Goal: Task Accomplishment & Management: Complete application form

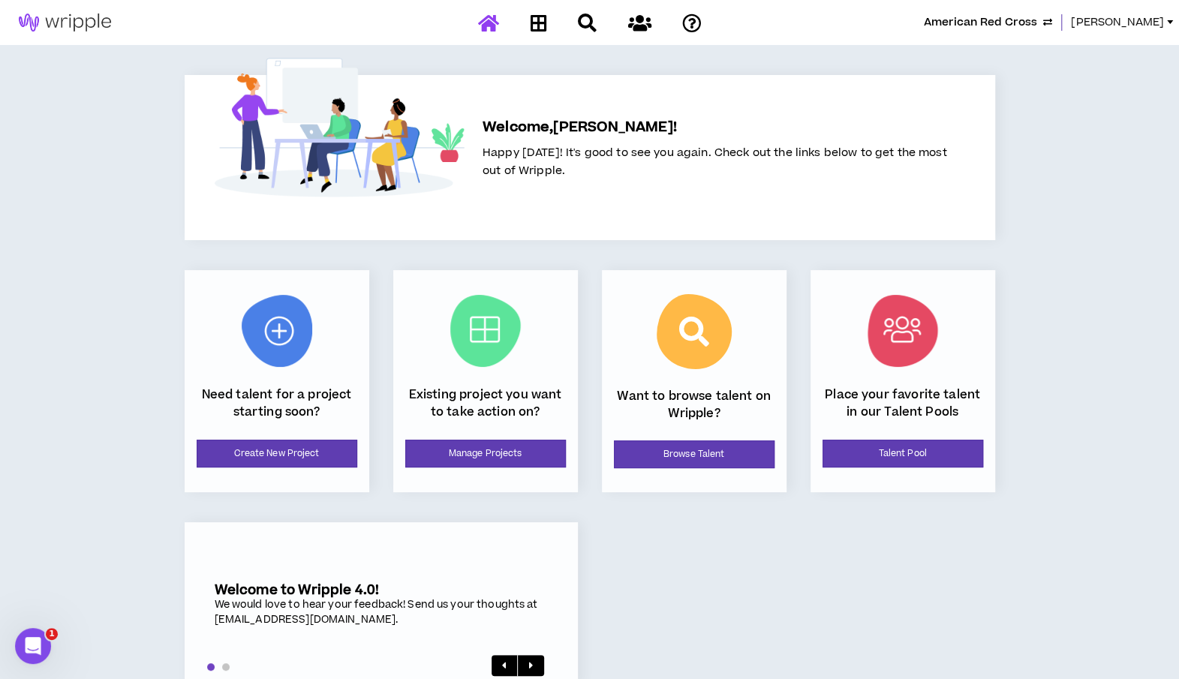
click at [1144, 16] on span "[PERSON_NAME]" at bounding box center [1117, 22] width 93 height 17
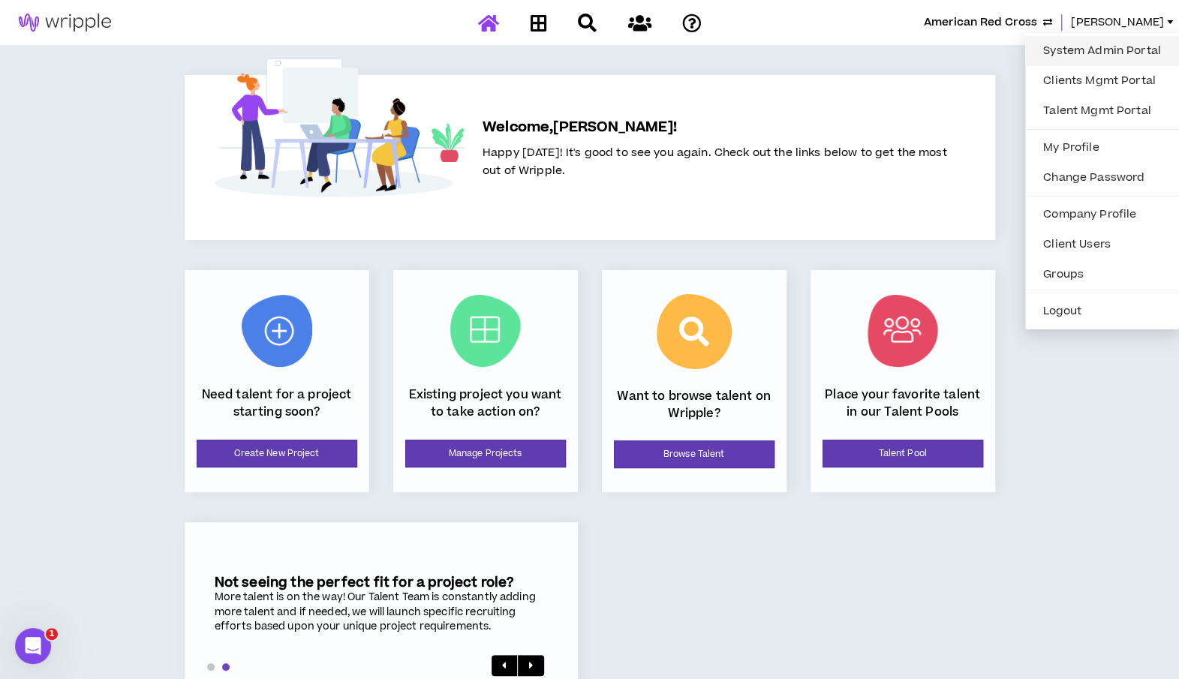
click at [1071, 50] on link "System Admin Portal" at bounding box center [1102, 51] width 136 height 23
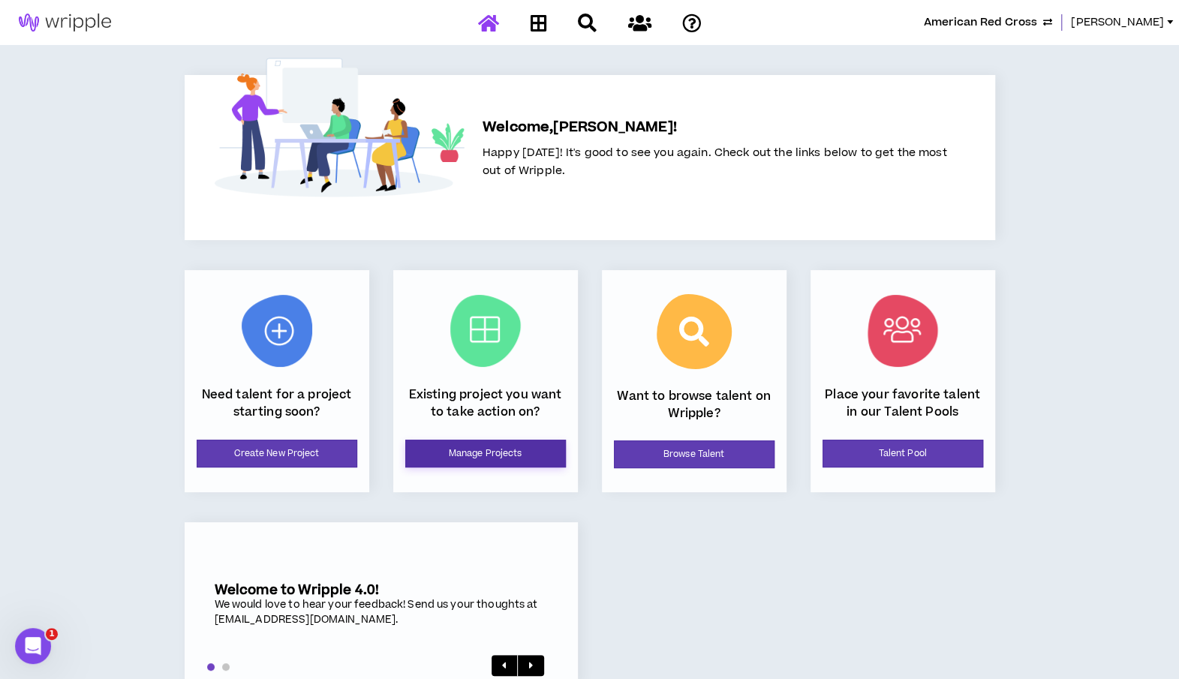
click at [486, 453] on link "Manage Projects" at bounding box center [485, 454] width 161 height 28
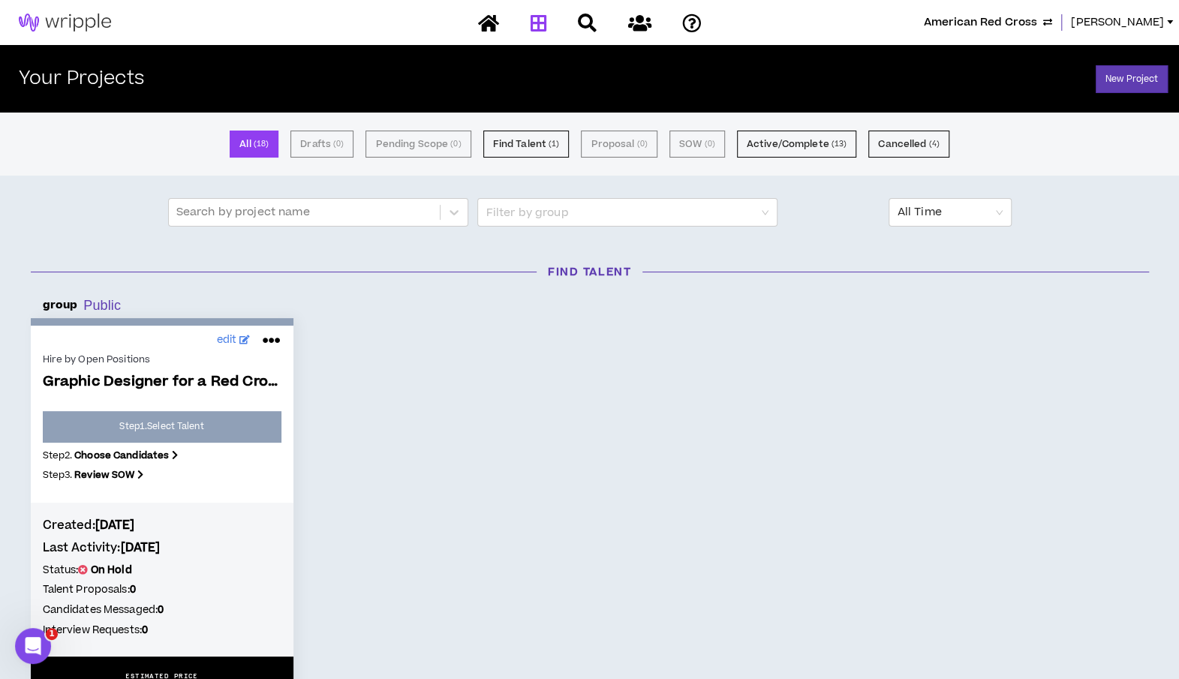
click at [1024, 27] on span "American Red Cross" at bounding box center [980, 22] width 113 height 17
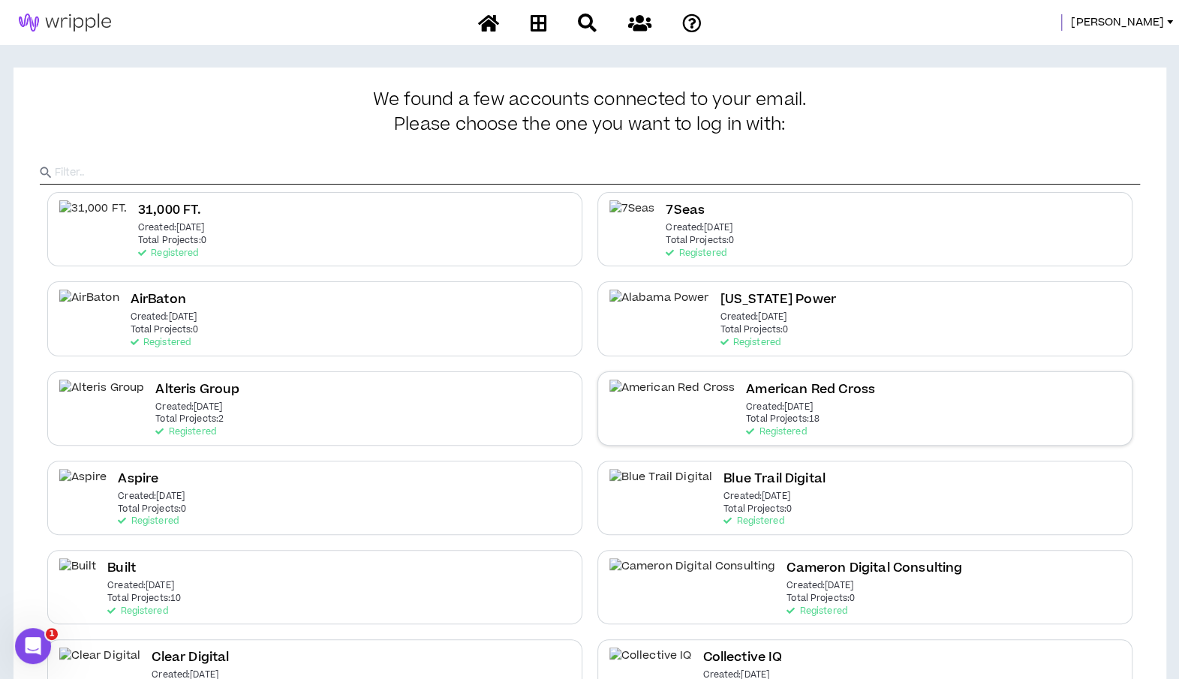
click at [754, 397] on h2 "American Red Cross" at bounding box center [810, 390] width 129 height 20
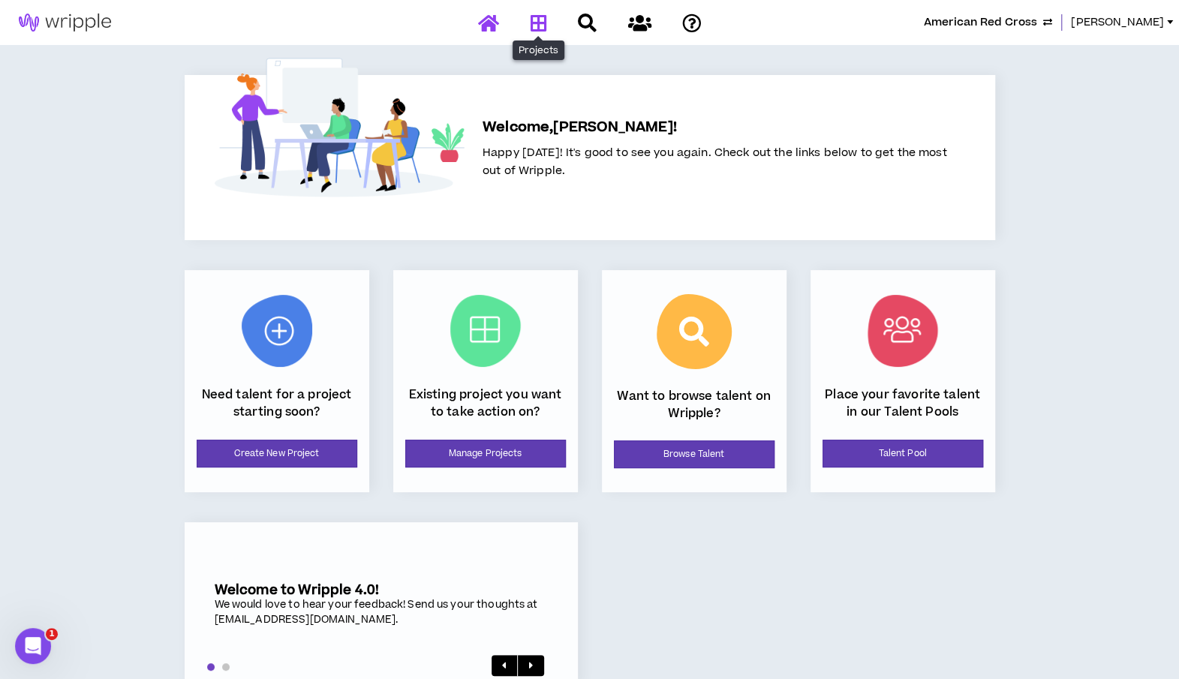
click at [534, 24] on icon at bounding box center [538, 23] width 17 height 19
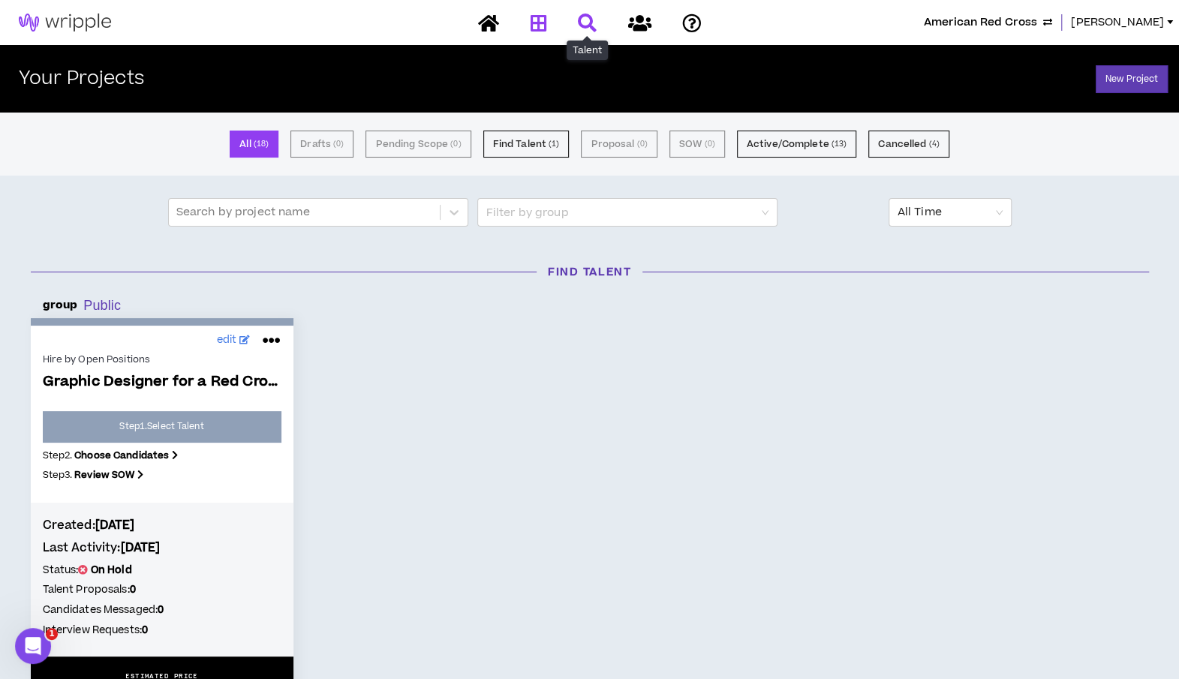
click at [586, 22] on icon at bounding box center [587, 23] width 19 height 19
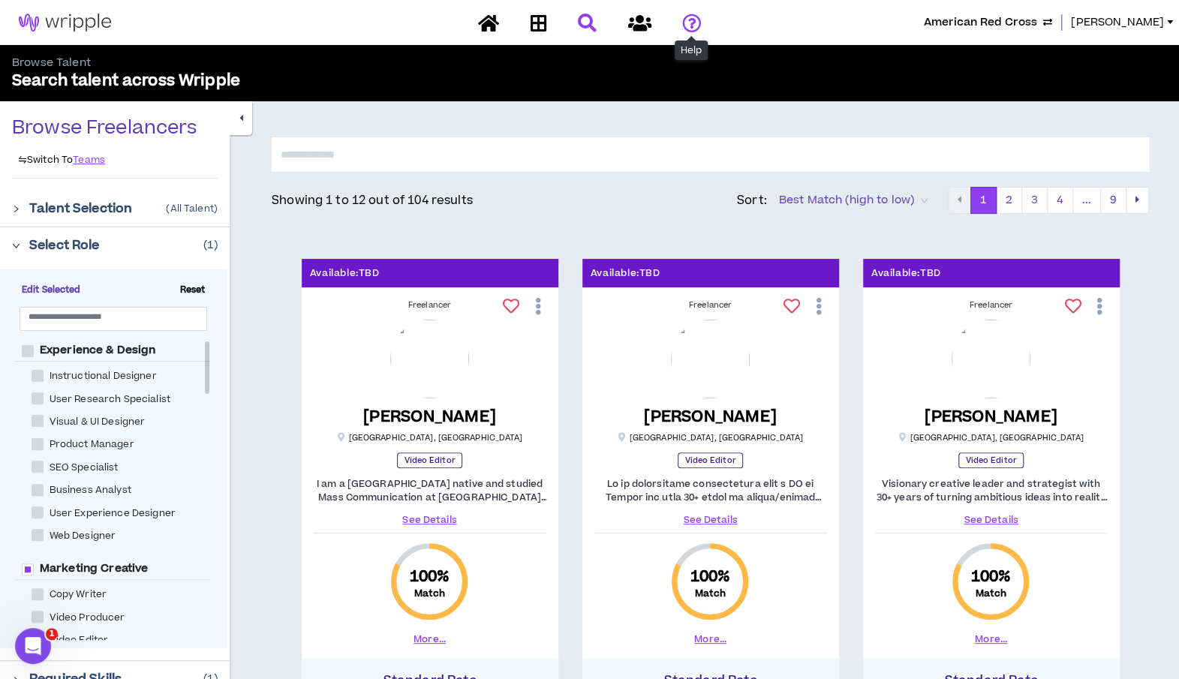
click at [698, 28] on icon at bounding box center [691, 23] width 19 height 19
click at [1134, 18] on span "[PERSON_NAME]" at bounding box center [1117, 22] width 93 height 17
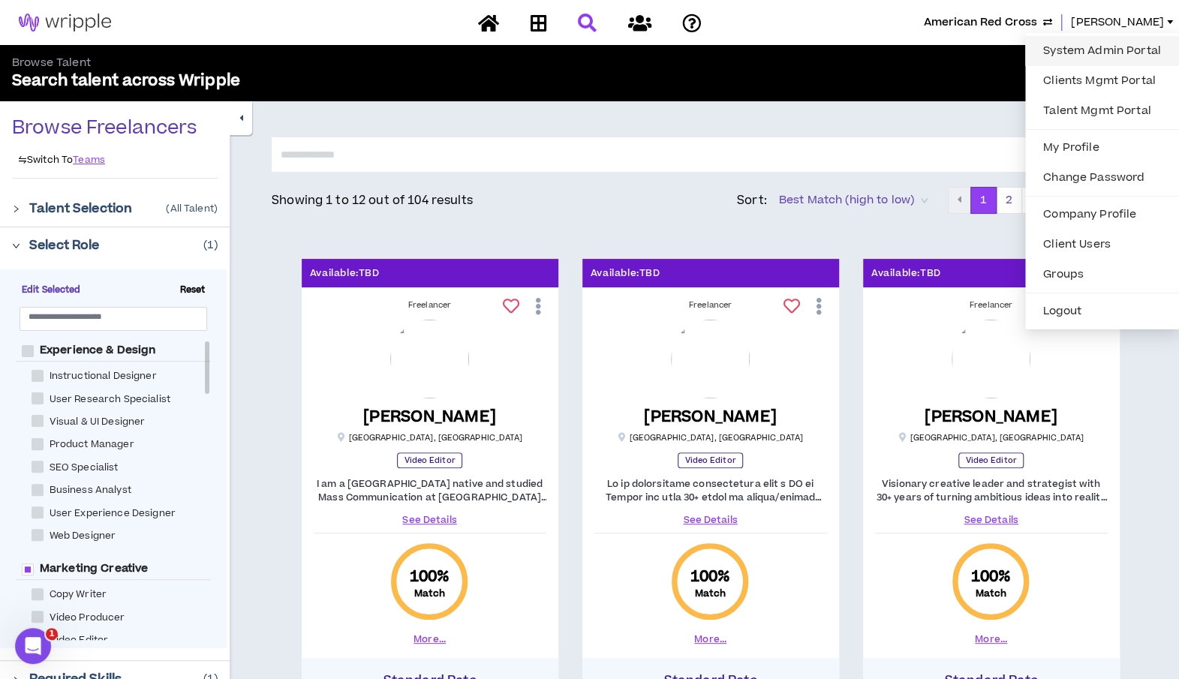
click at [1114, 52] on link "System Admin Portal" at bounding box center [1102, 51] width 136 height 23
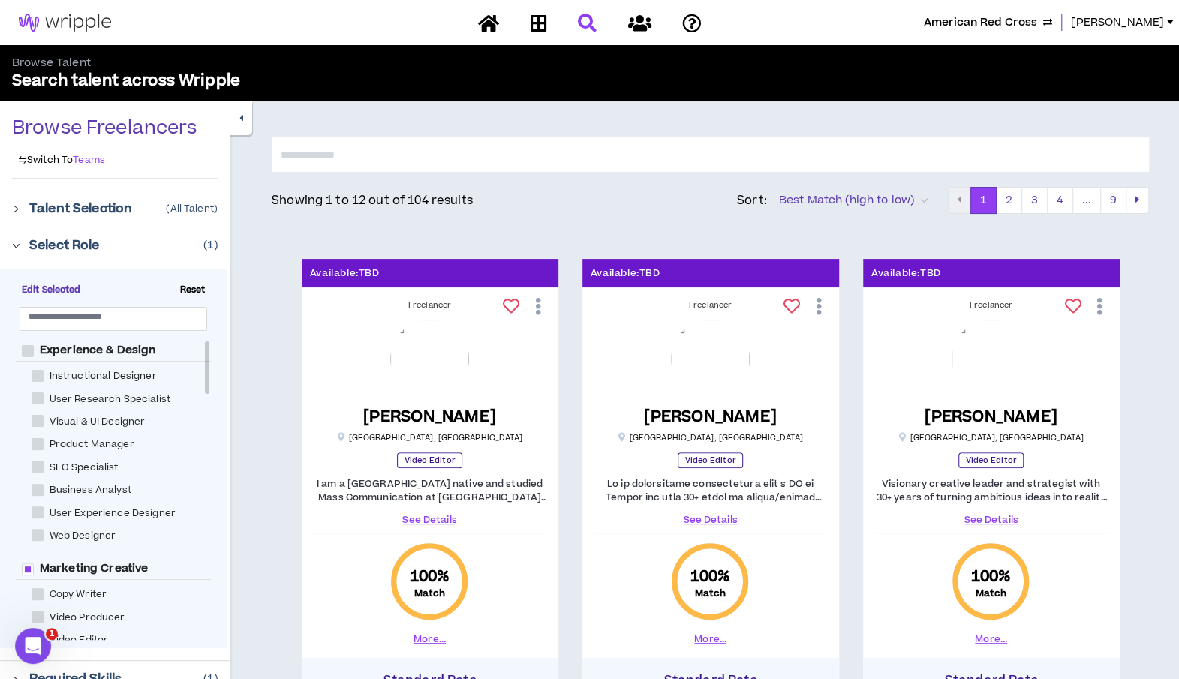
click at [1028, 23] on span "American Red Cross" at bounding box center [980, 22] width 113 height 17
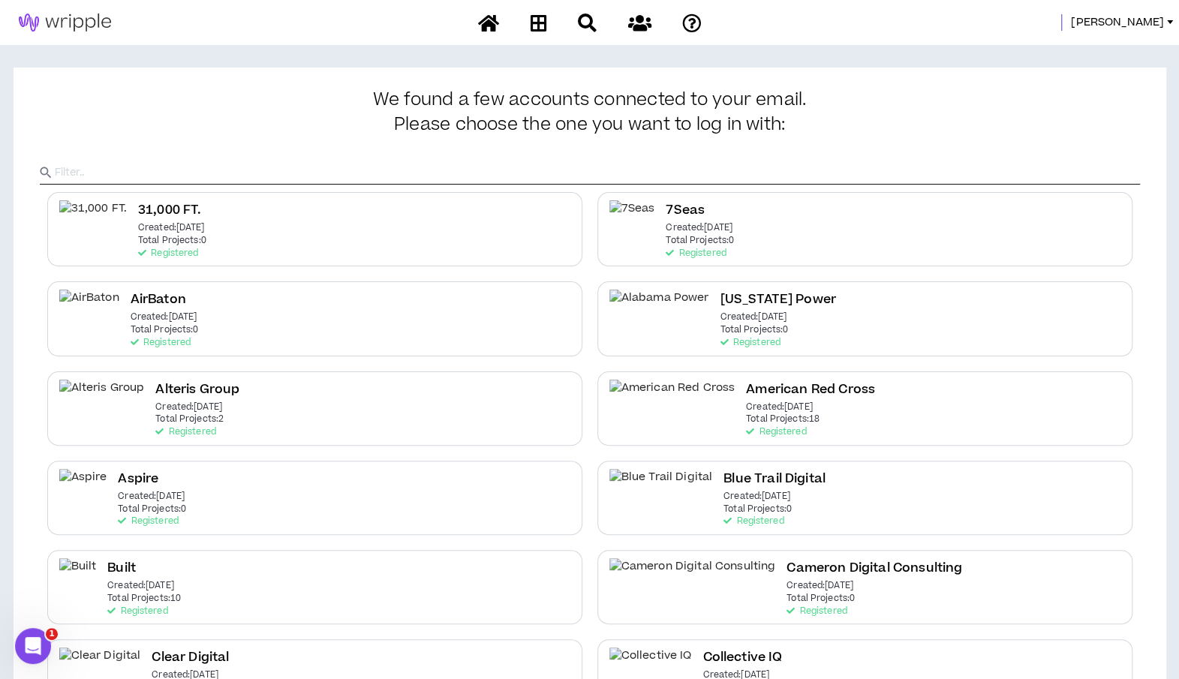
click at [527, 173] on input "text" at bounding box center [597, 172] width 1085 height 23
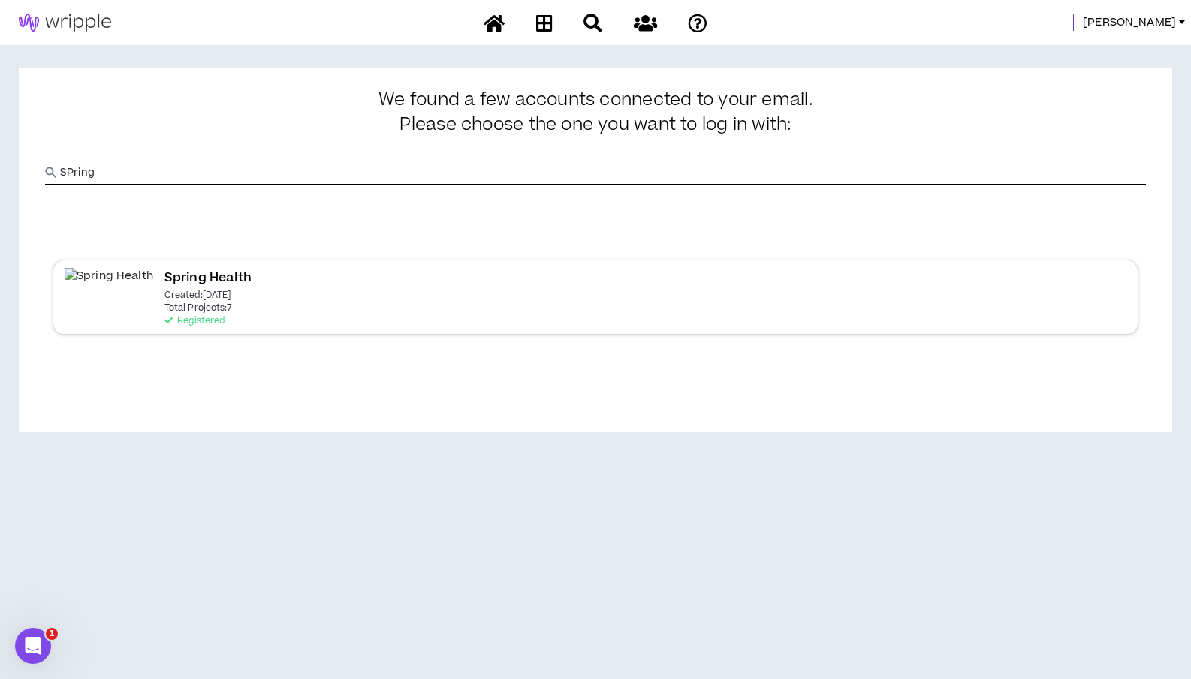
type input "SPring"
click at [291, 303] on div "Spring Health Created: [DATE] Total Projects: 7 Registered" at bounding box center [595, 297] width 1085 height 74
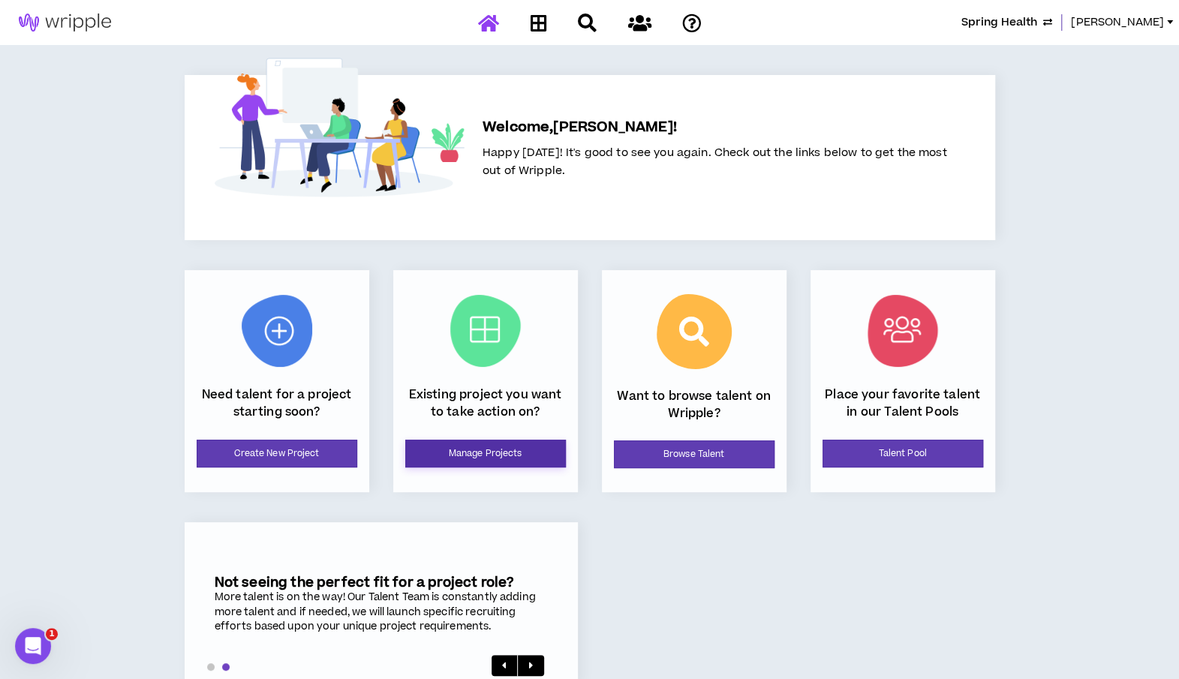
click at [447, 449] on link "Manage Projects" at bounding box center [485, 454] width 161 height 28
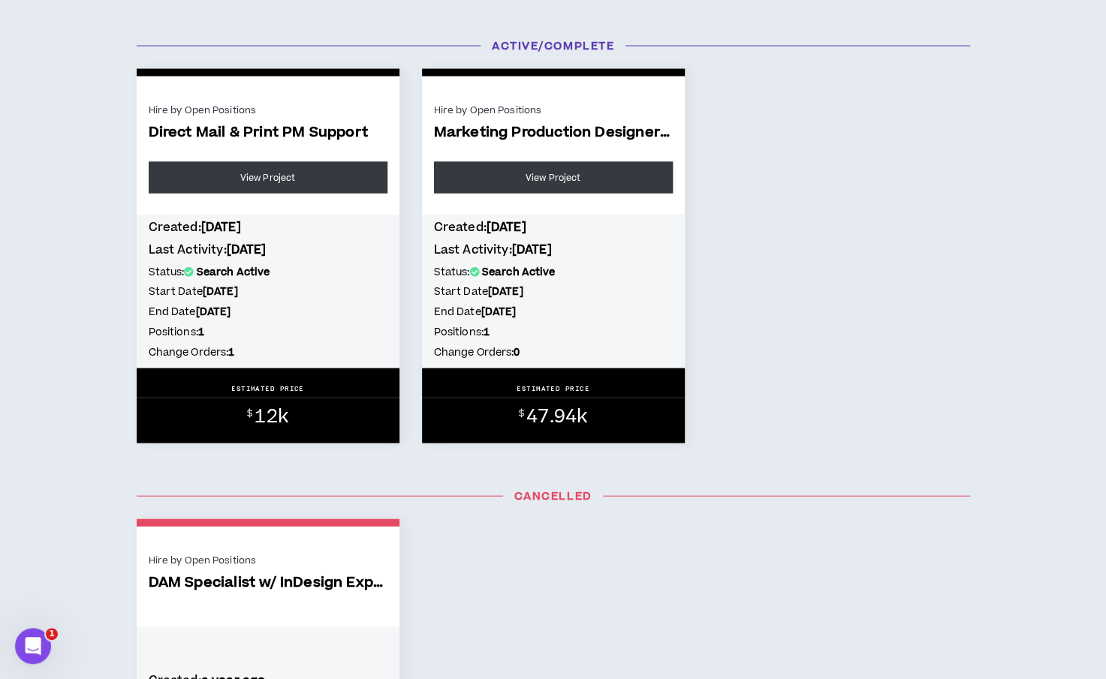
scroll to position [1664, 0]
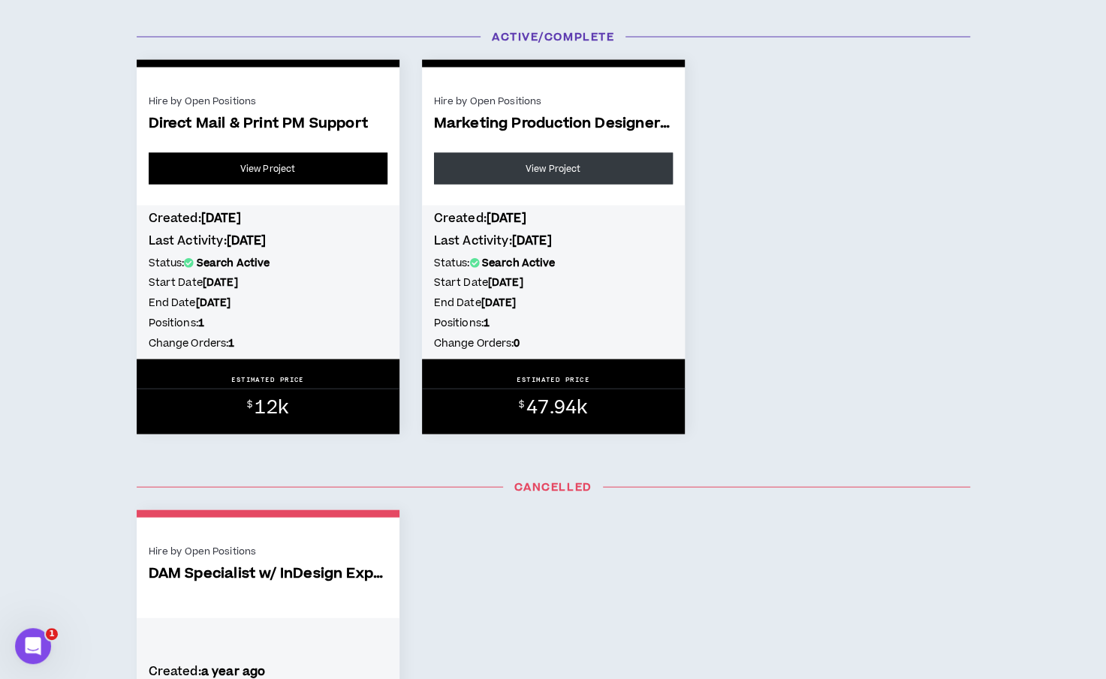
click at [283, 182] on link "View Project" at bounding box center [268, 169] width 239 height 32
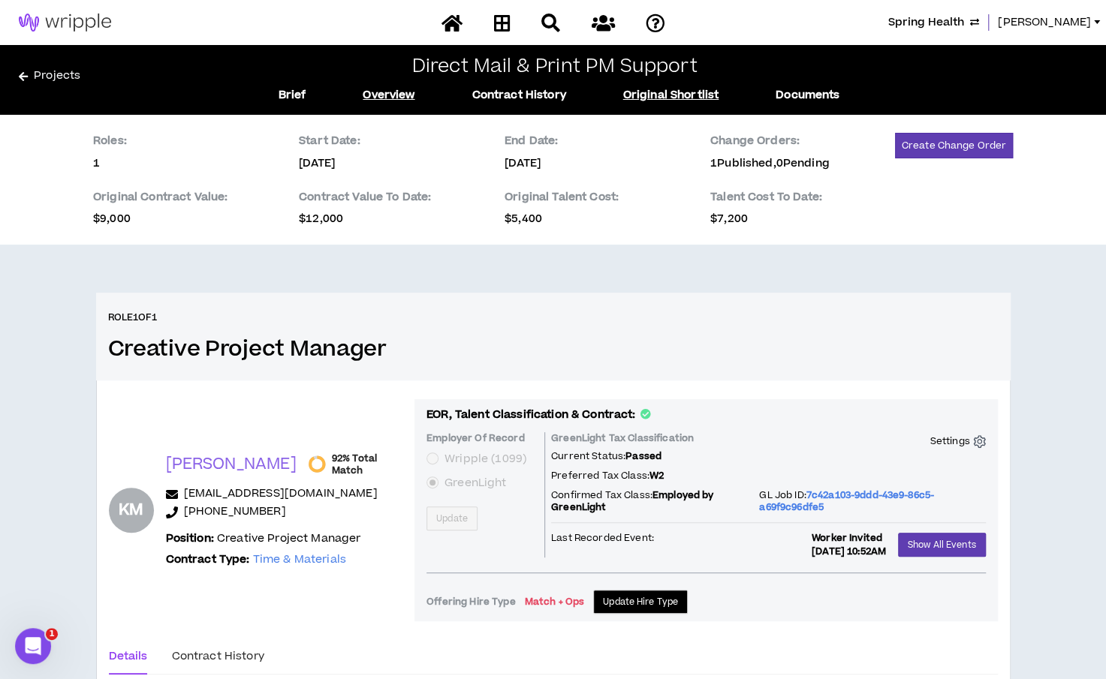
click at [646, 92] on link "Original Shortlist" at bounding box center [671, 95] width 96 height 17
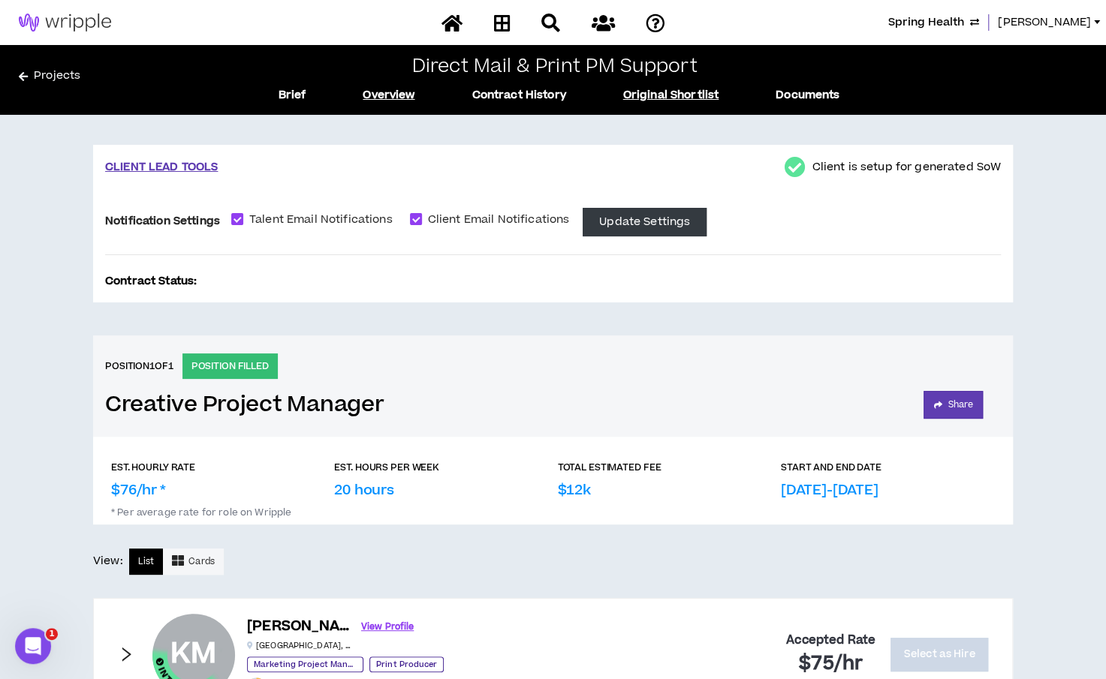
click at [384, 101] on link "Overview" at bounding box center [389, 95] width 52 height 17
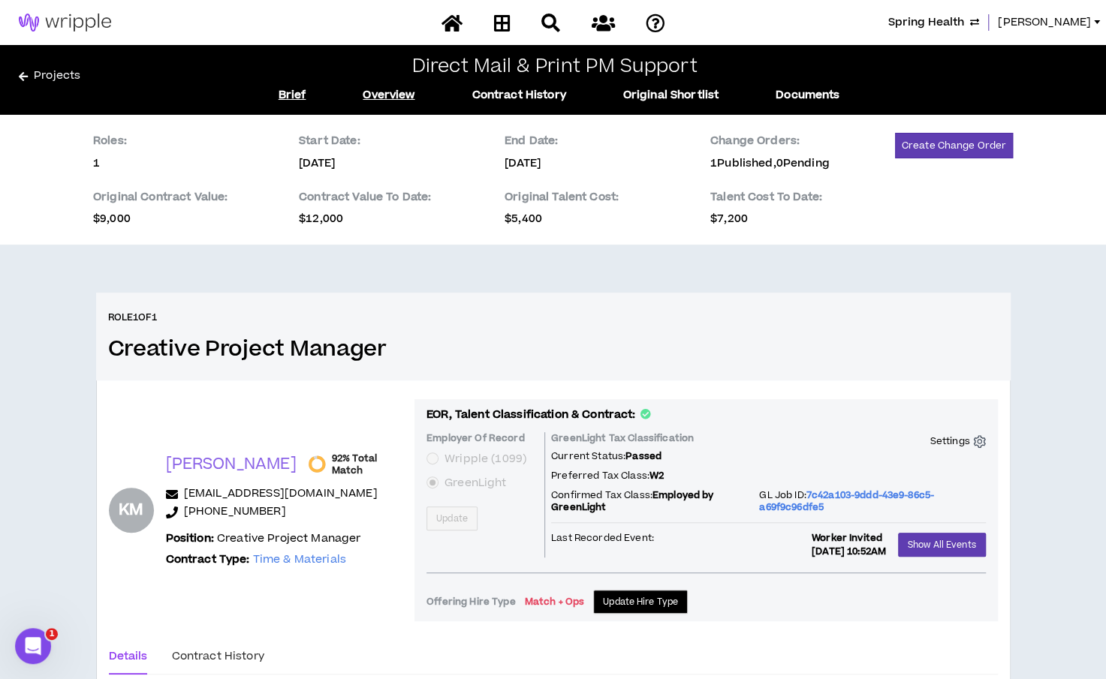
click at [291, 90] on link "Brief" at bounding box center [292, 95] width 28 height 17
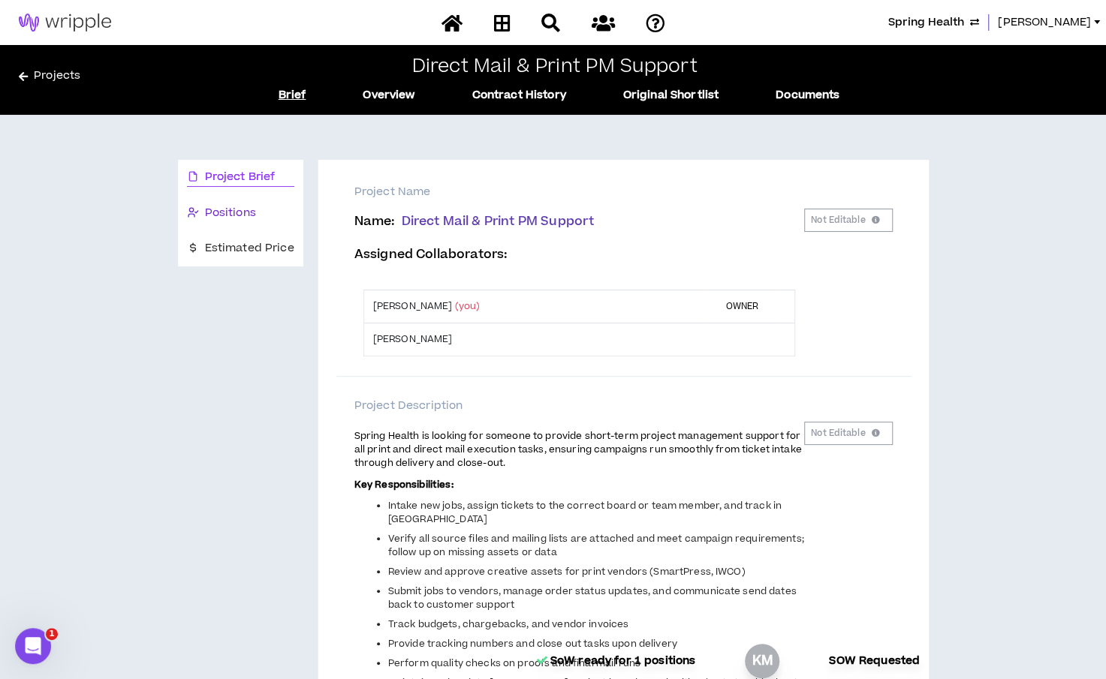
click at [218, 211] on span "Positions" at bounding box center [230, 213] width 51 height 17
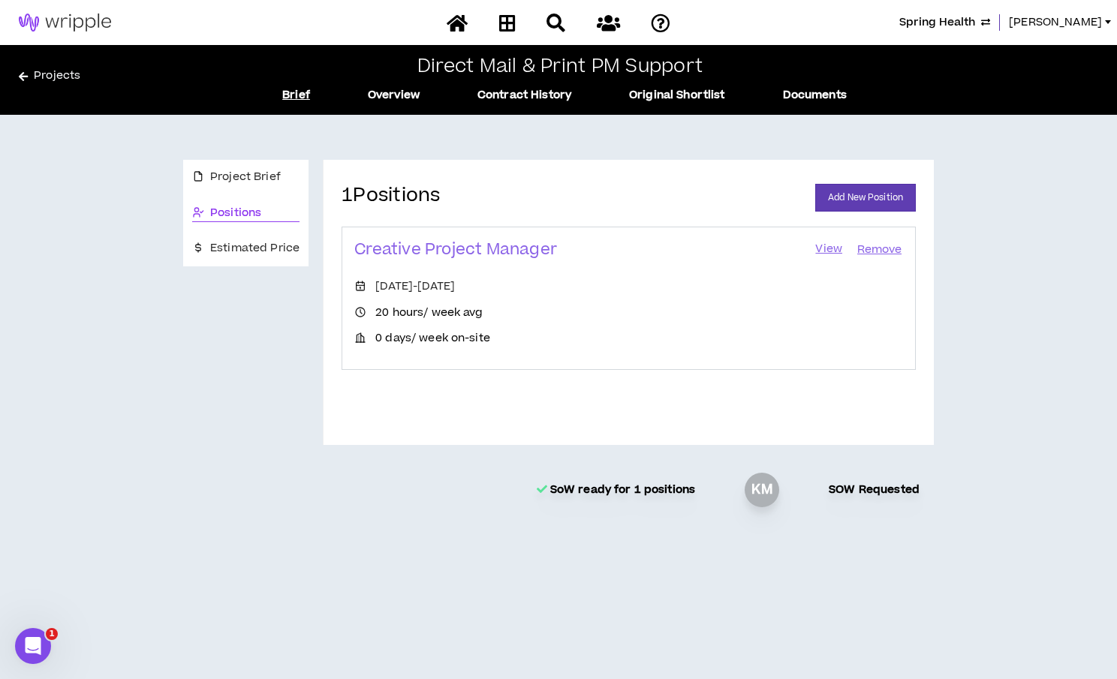
click at [822, 253] on link "View" at bounding box center [829, 249] width 30 height 21
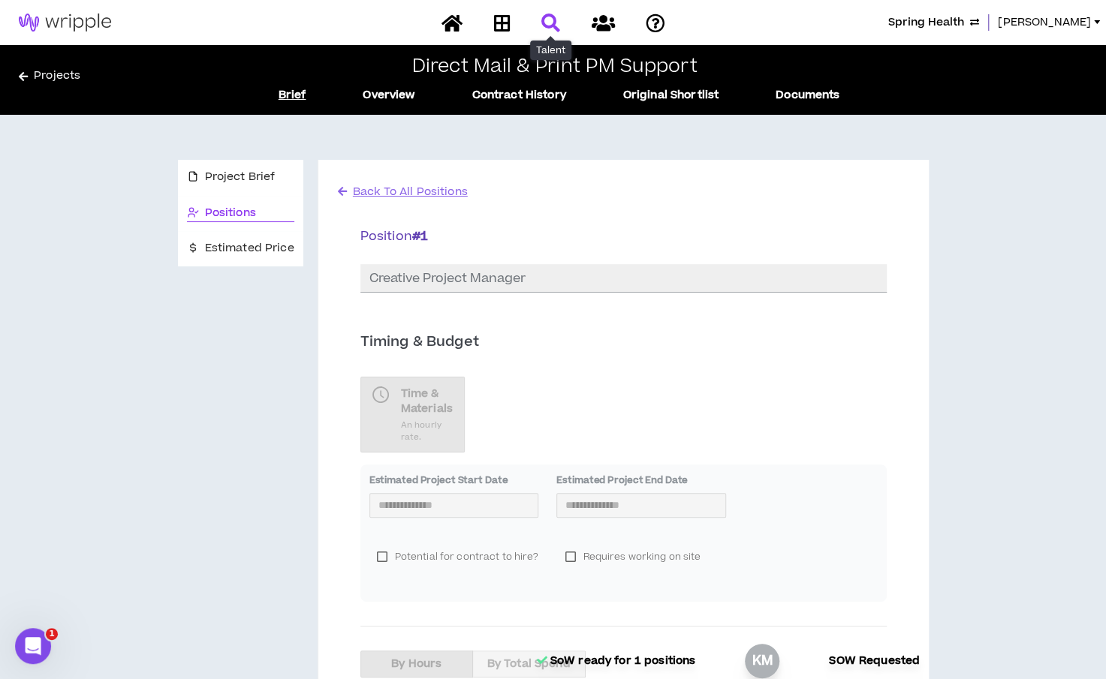
click at [550, 22] on icon at bounding box center [550, 23] width 19 height 19
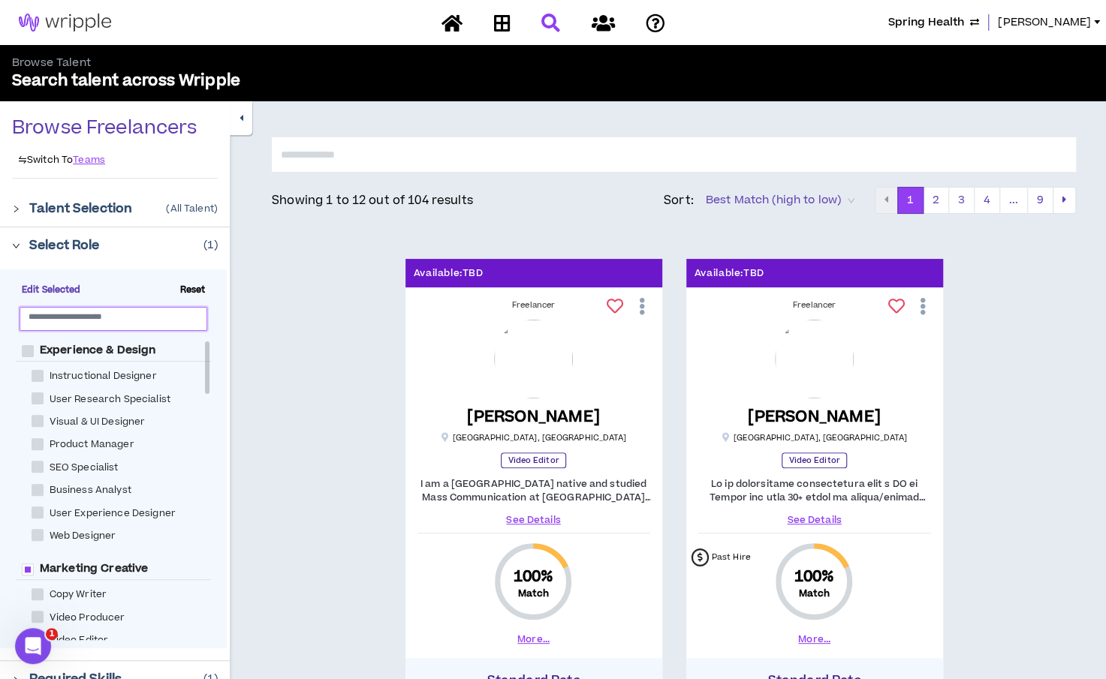
click at [61, 319] on input "text" at bounding box center [108, 316] width 158 height 11
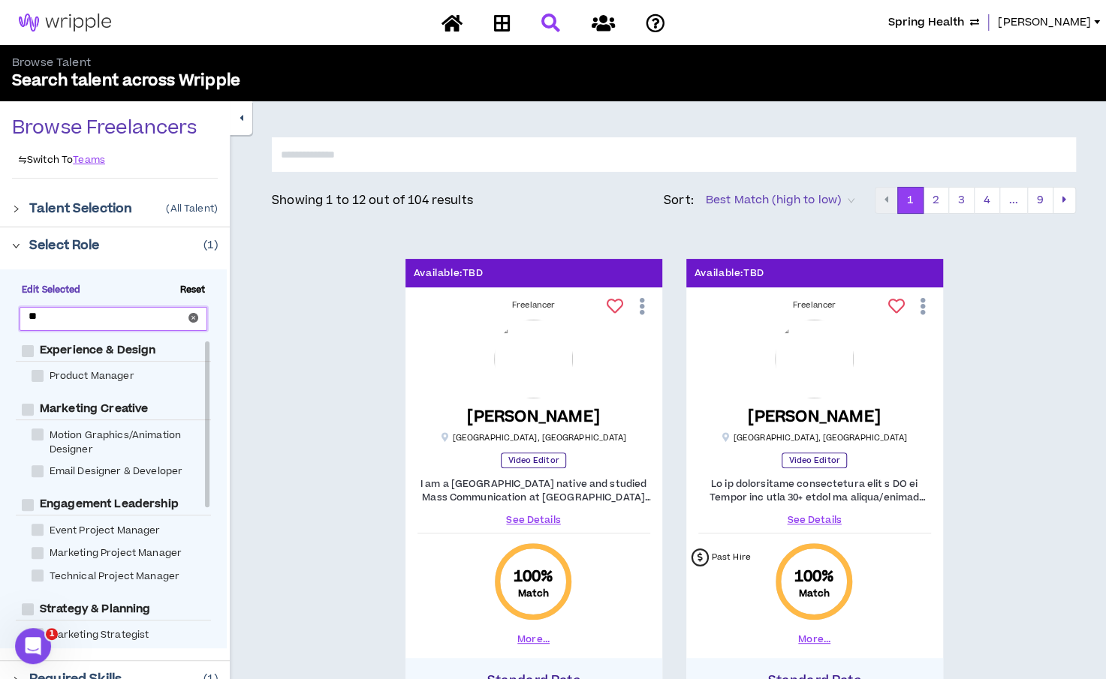
type input "*"
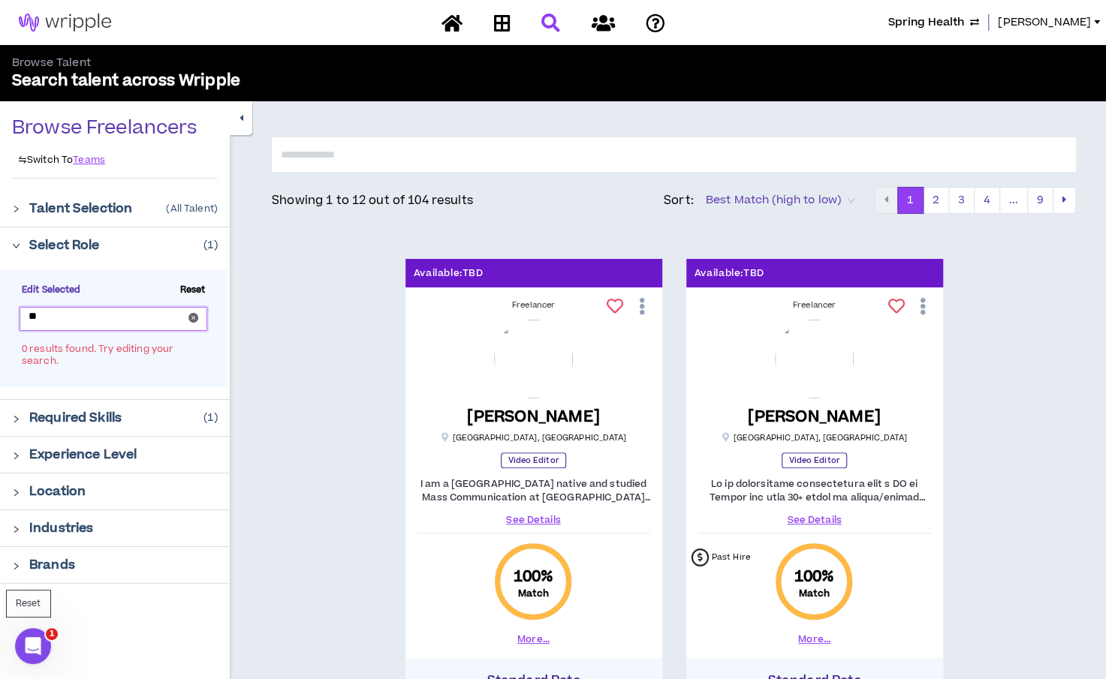
type input "*"
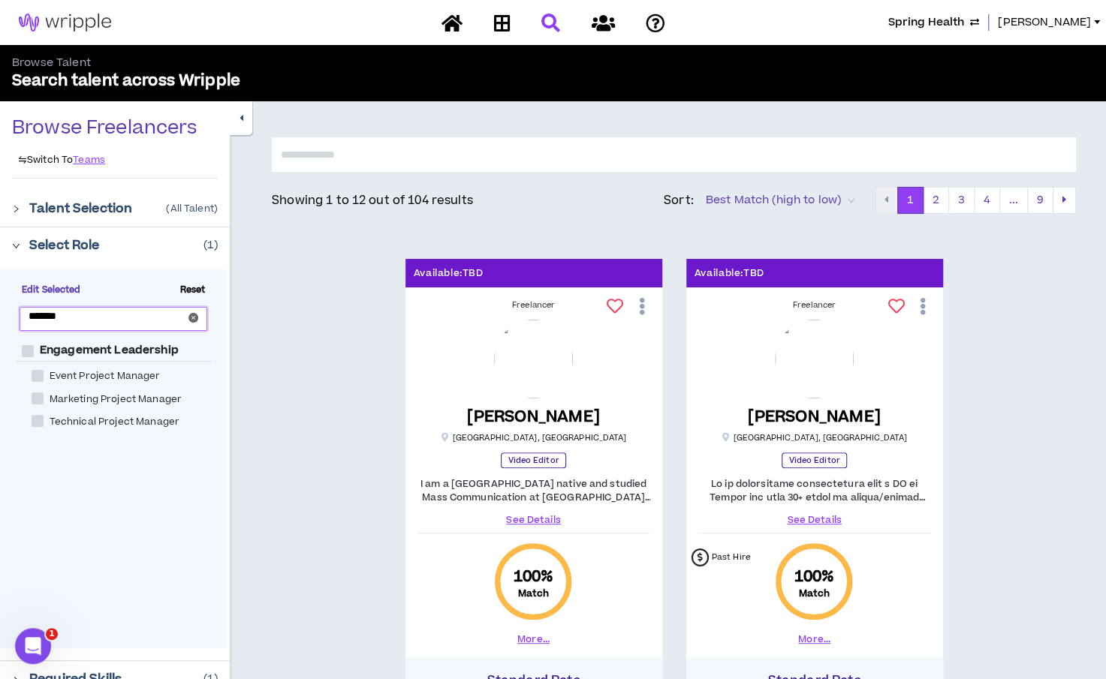
type input "*******"
click at [39, 418] on span at bounding box center [38, 421] width 12 height 12
checkbox Manager "****"
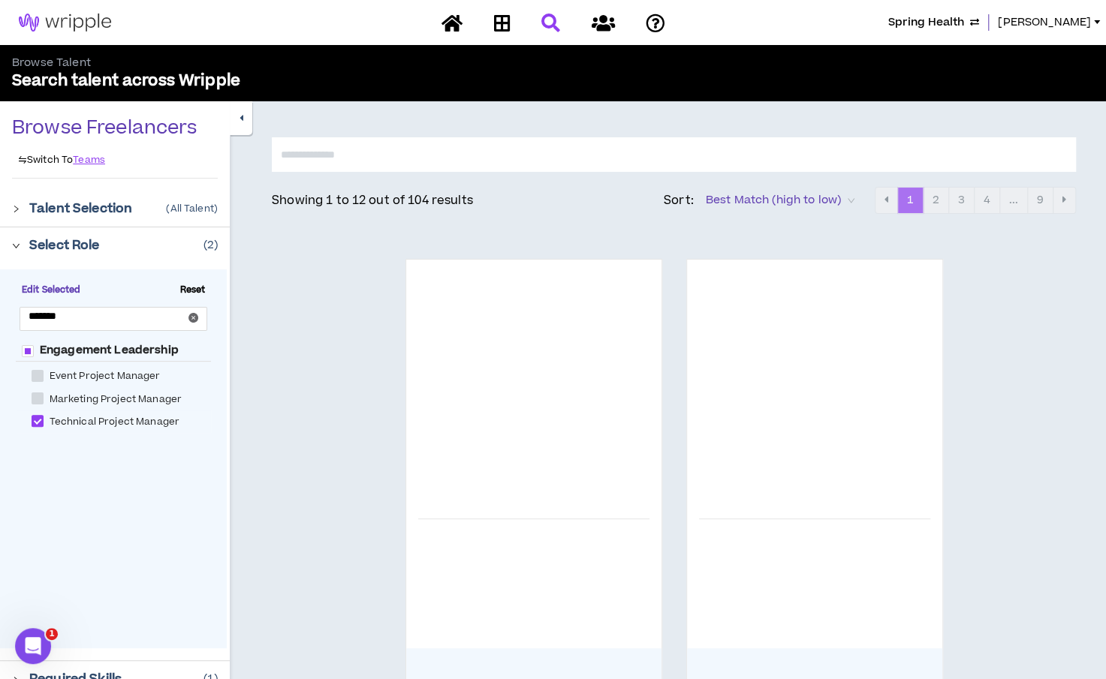
click at [39, 394] on span at bounding box center [38, 399] width 12 height 12
click at [181, 495] on div "Engagement Leadership Event Project Manager Marketing Project Manager Technical…" at bounding box center [121, 496] width 211 height 312
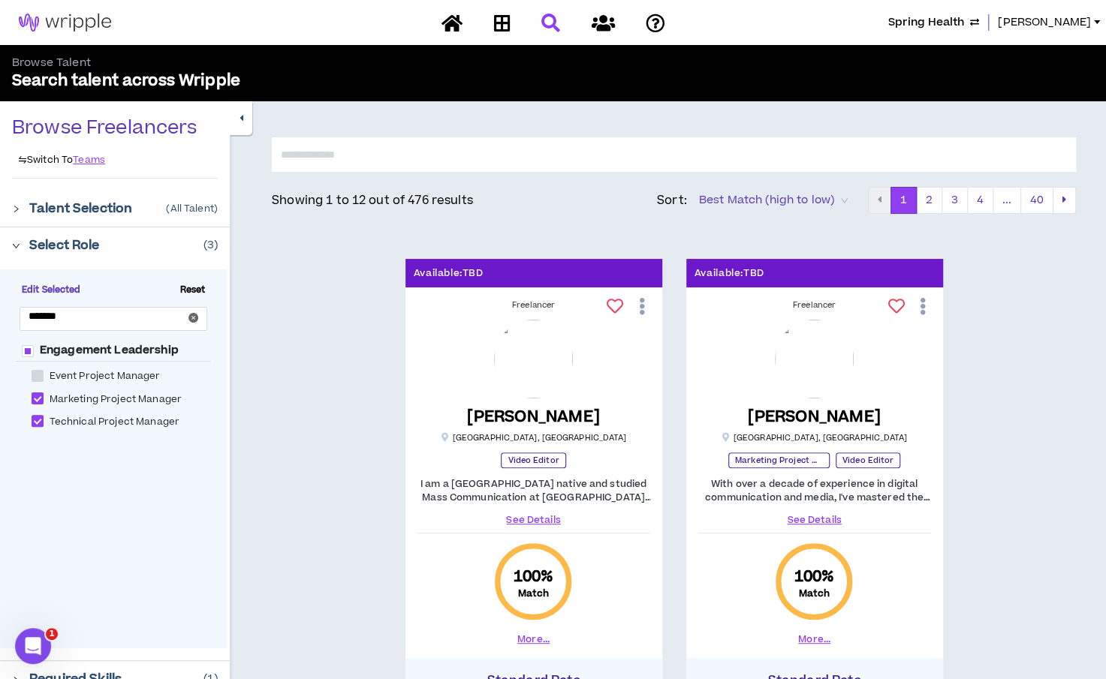
click at [191, 288] on span "Reset" at bounding box center [193, 291] width 38 height 14
checkbox Manager "*****"
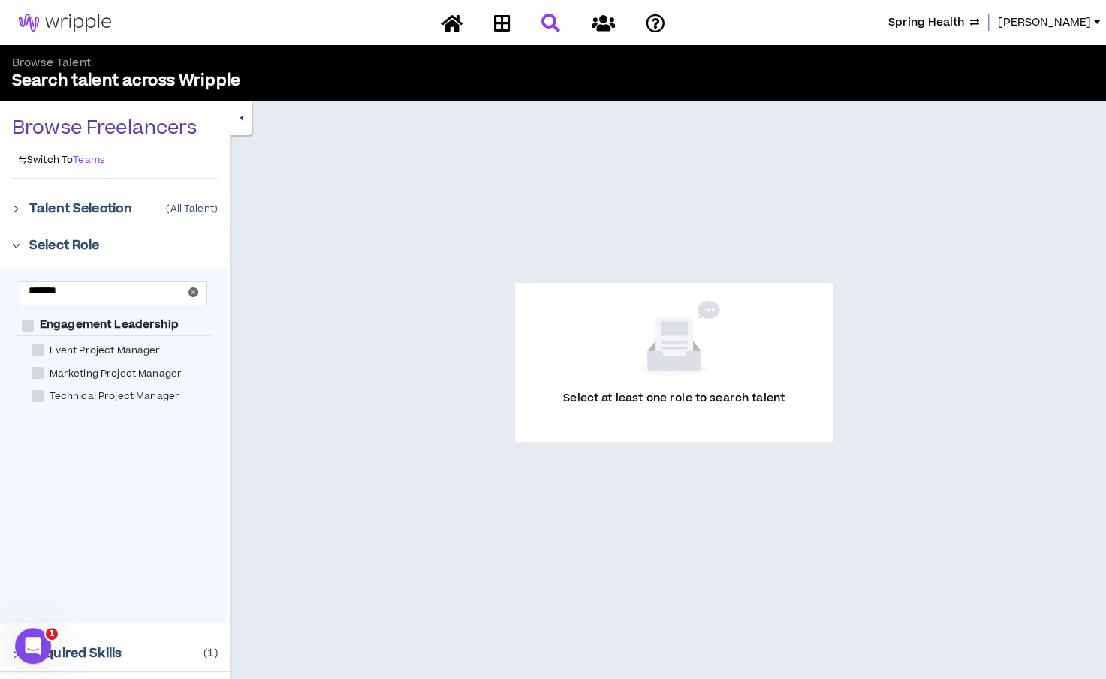
click at [33, 373] on span at bounding box center [38, 373] width 12 height 12
checkbox Manager "****"
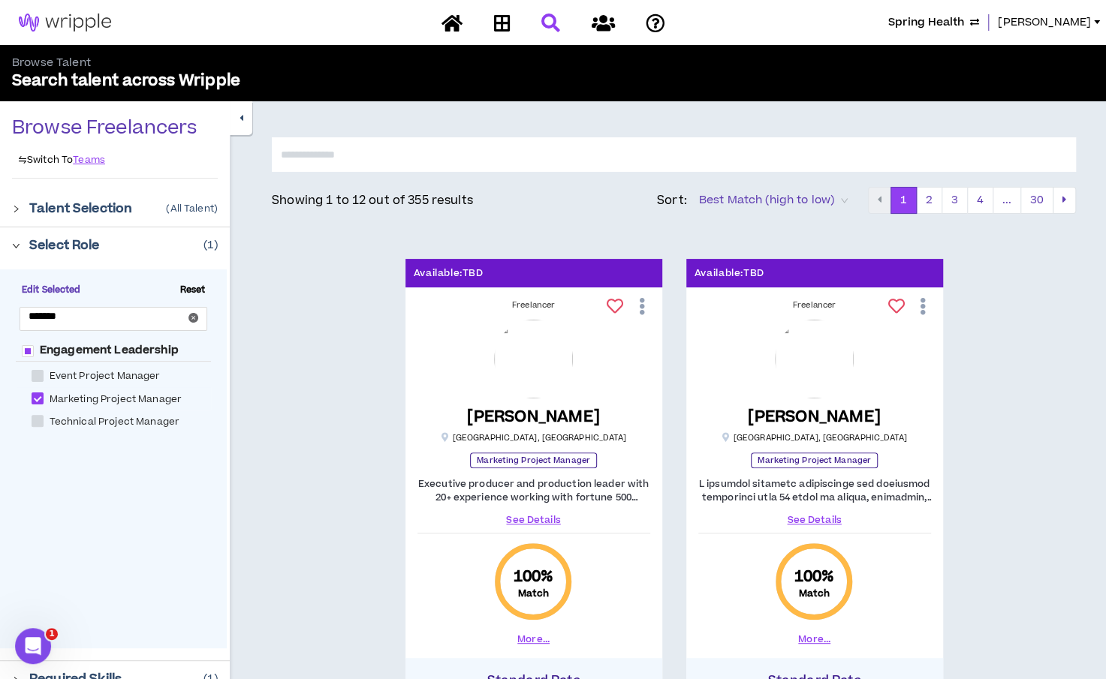
click at [20, 245] on div at bounding box center [20, 244] width 17 height 17
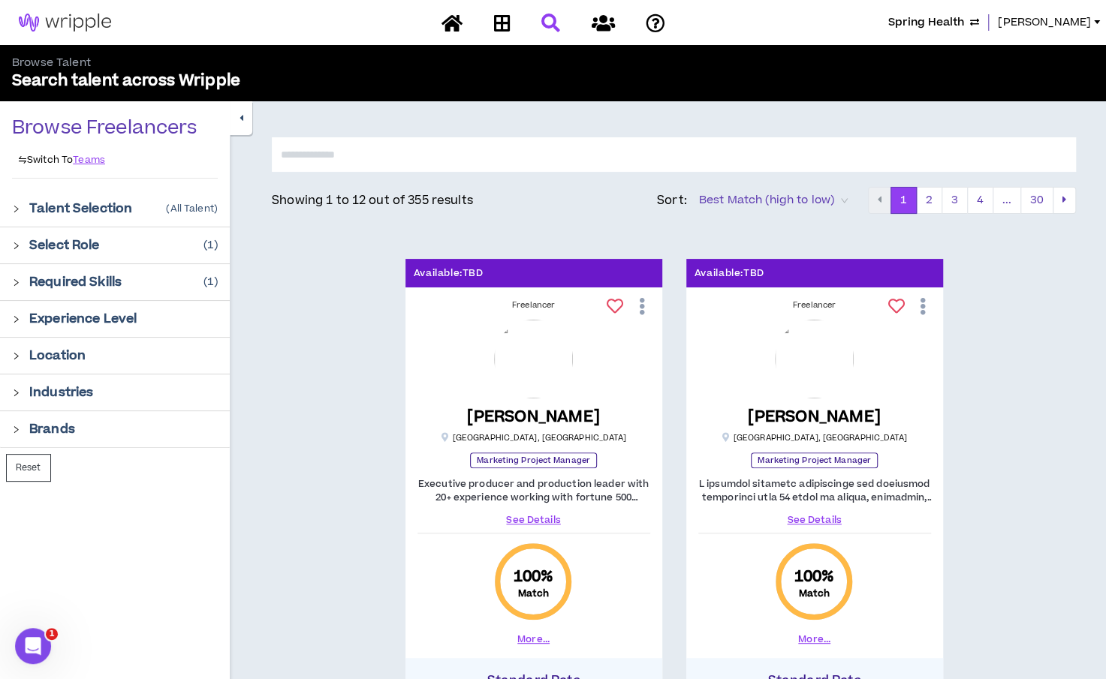
click at [17, 278] on icon "right" at bounding box center [16, 282] width 8 height 8
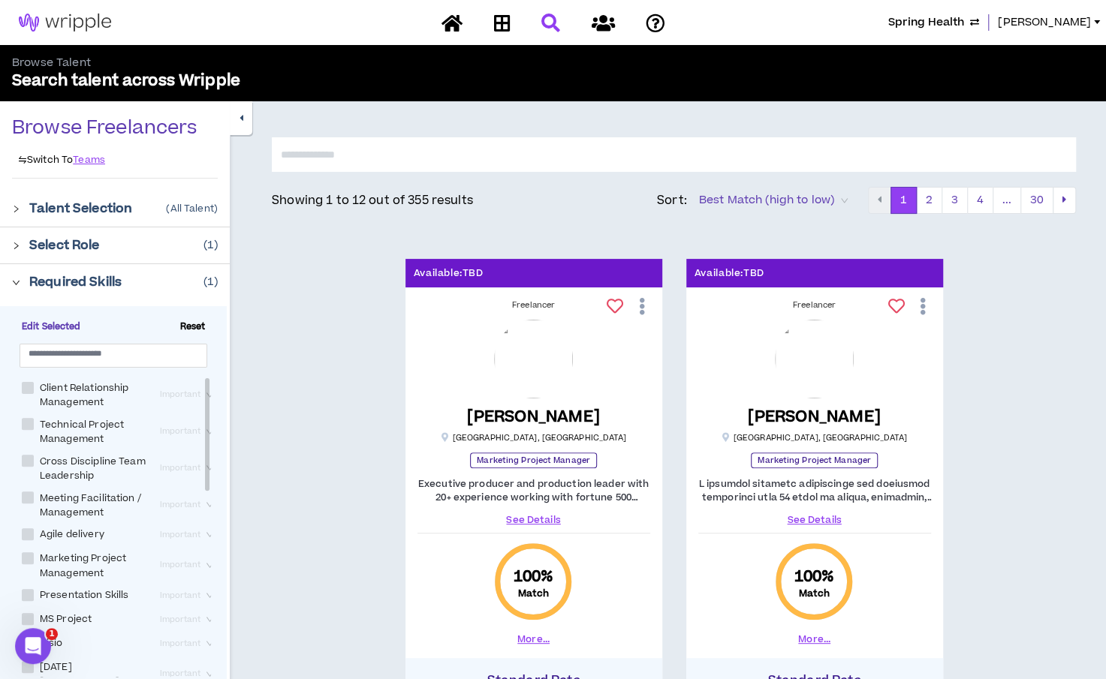
click at [185, 324] on span "Reset" at bounding box center [193, 328] width 38 height 14
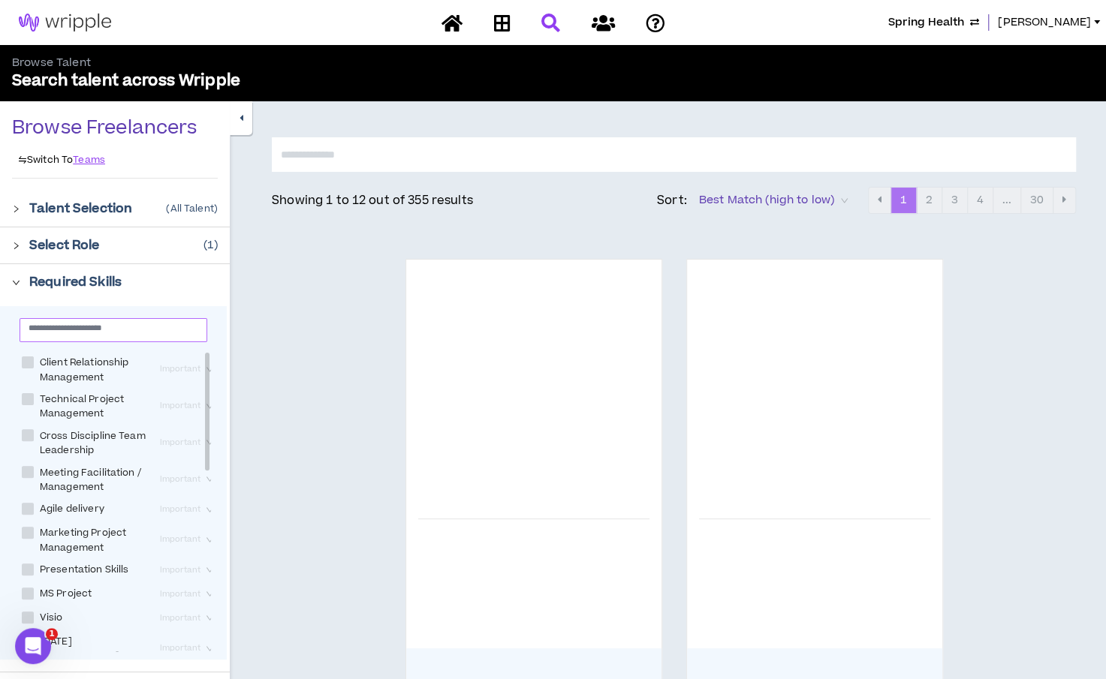
click at [143, 333] on input "text" at bounding box center [108, 327] width 158 height 11
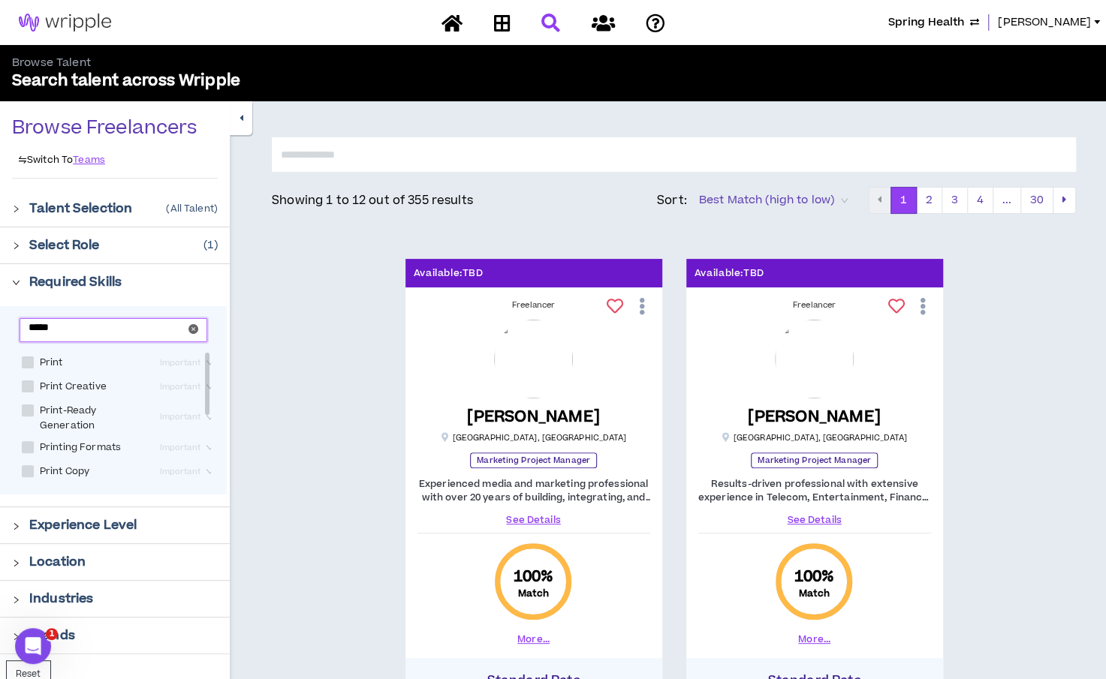
type input "*****"
click at [25, 361] on span at bounding box center [28, 363] width 12 height 12
checkbox input "****"
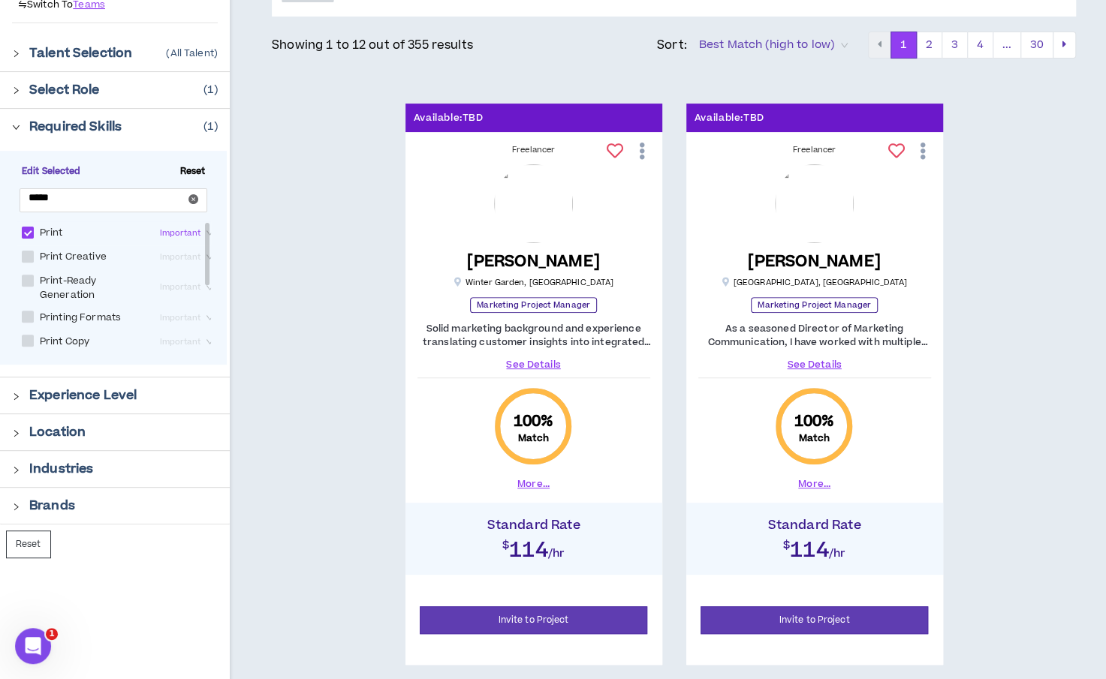
scroll to position [141, 0]
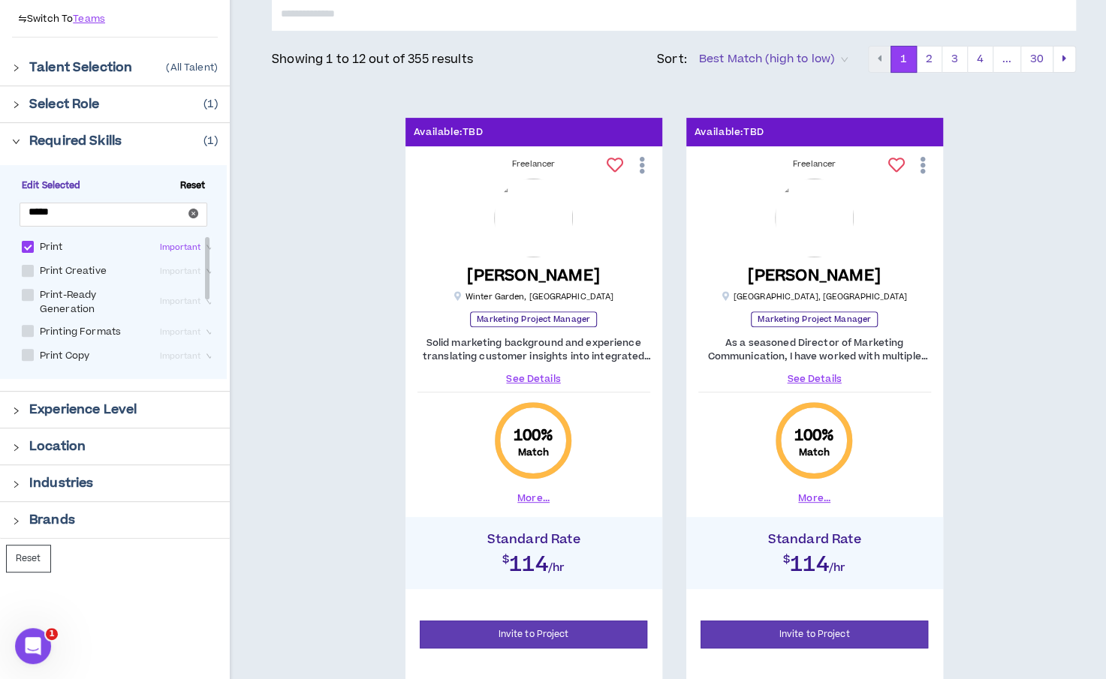
click at [525, 376] on link "See Details" at bounding box center [533, 379] width 233 height 14
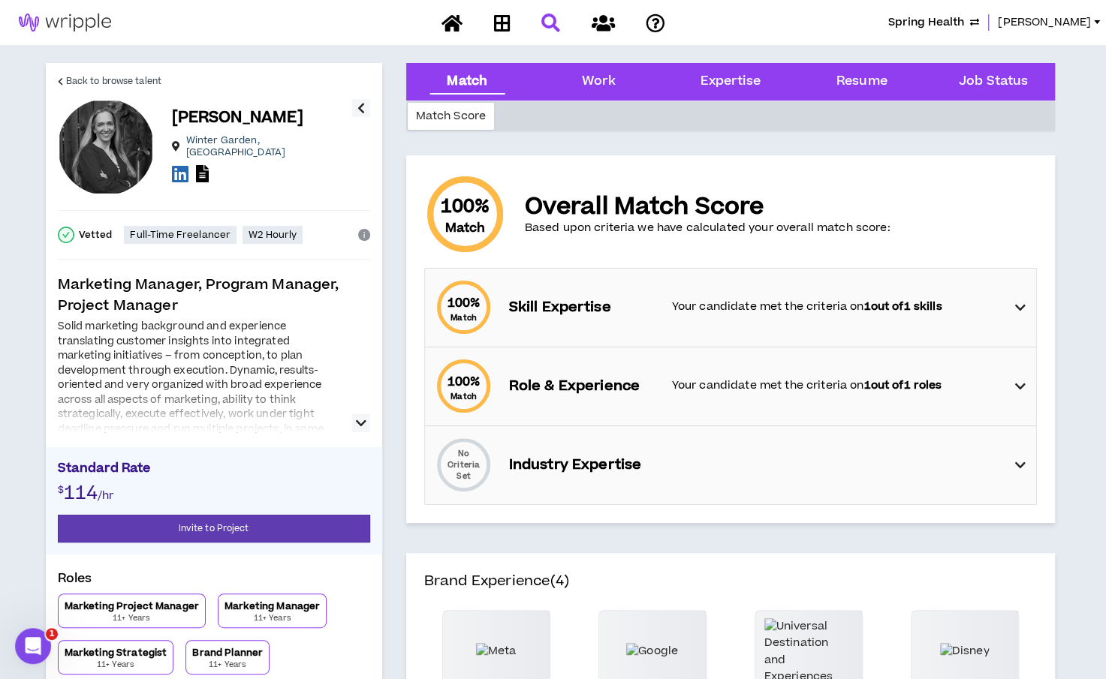
click at [357, 411] on div "Solid marketing background and experience translating customer insights into in…" at bounding box center [214, 376] width 312 height 113
click at [356, 422] on icon "button" at bounding box center [361, 423] width 11 height 18
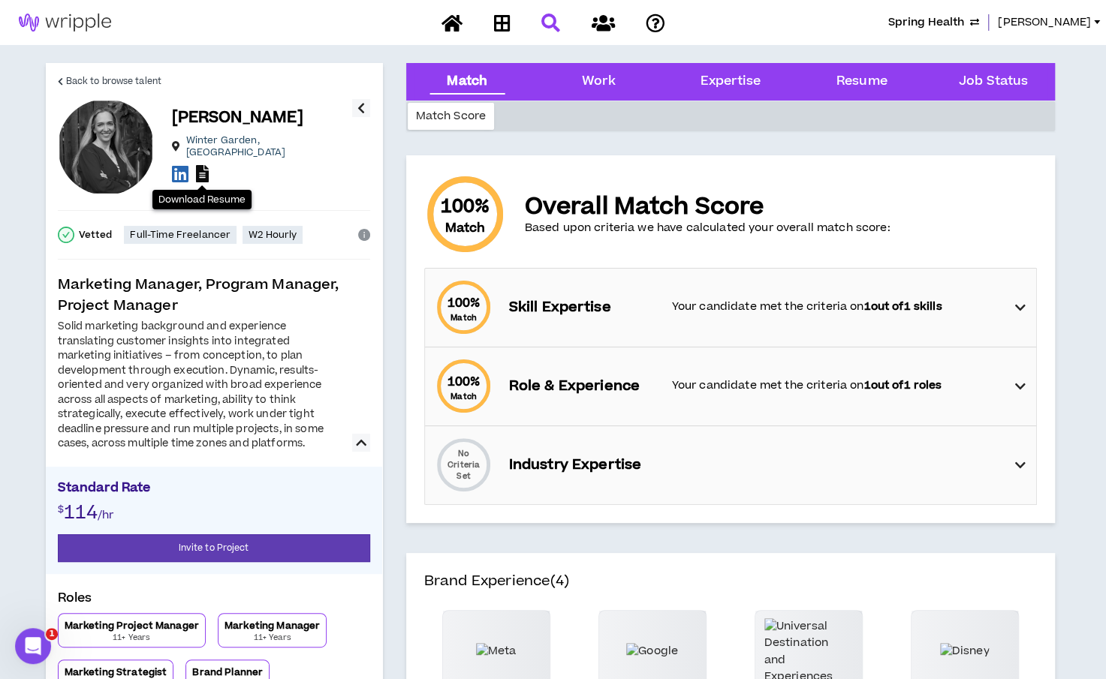
click at [200, 170] on icon at bounding box center [202, 173] width 13 height 17
click at [85, 83] on span "Back to browse talent" at bounding box center [113, 81] width 95 height 14
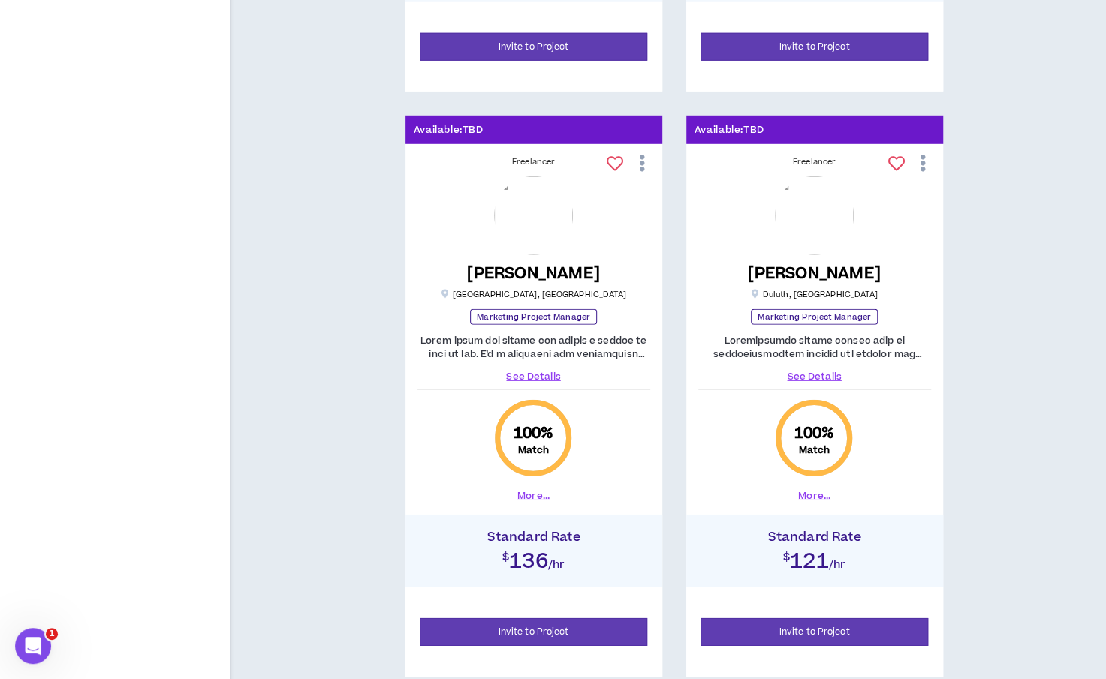
scroll to position [2492, 0]
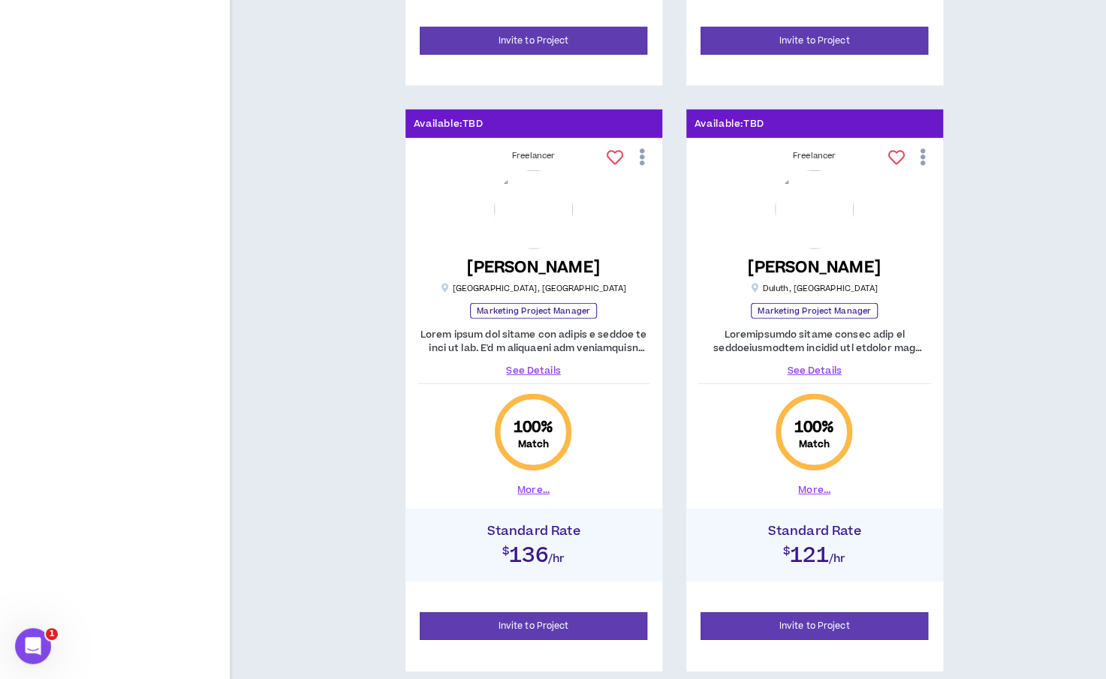
click at [803, 367] on link "See Details" at bounding box center [814, 371] width 233 height 14
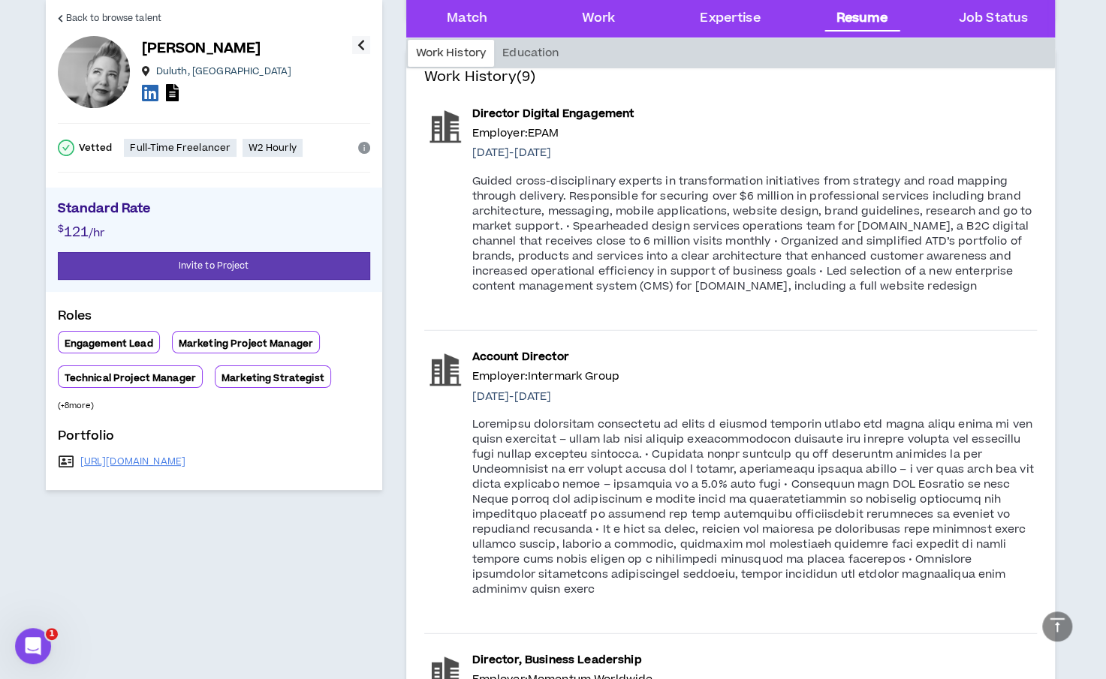
scroll to position [2327, 0]
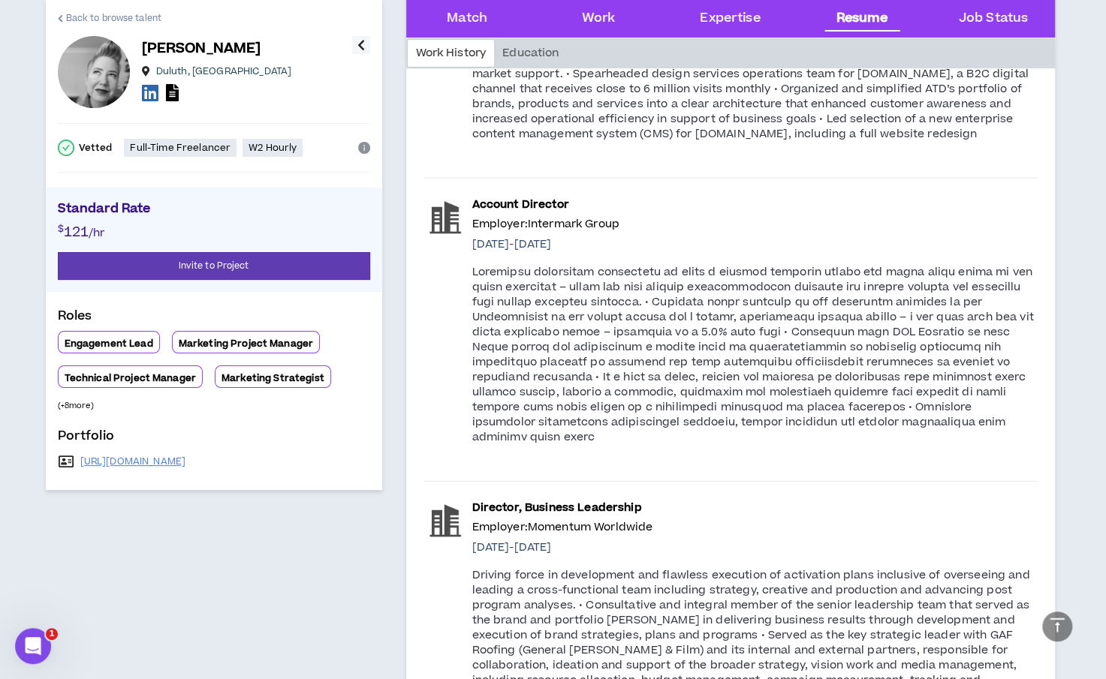
click at [87, 17] on span "Back to browse talent" at bounding box center [113, 18] width 95 height 14
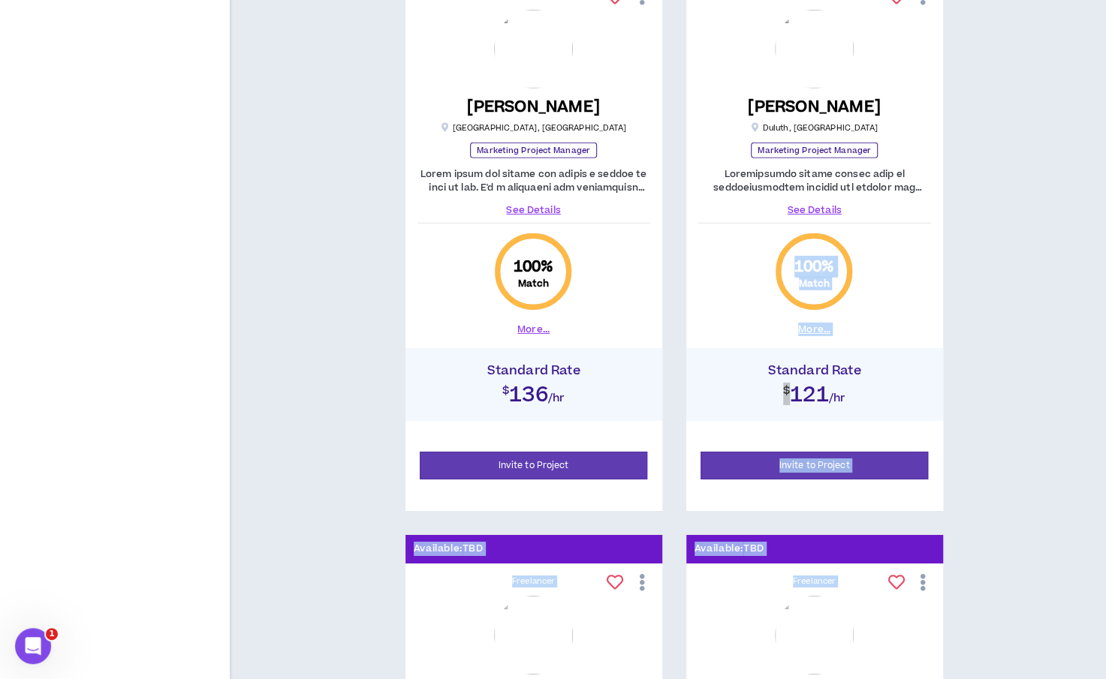
scroll to position [2939, 0]
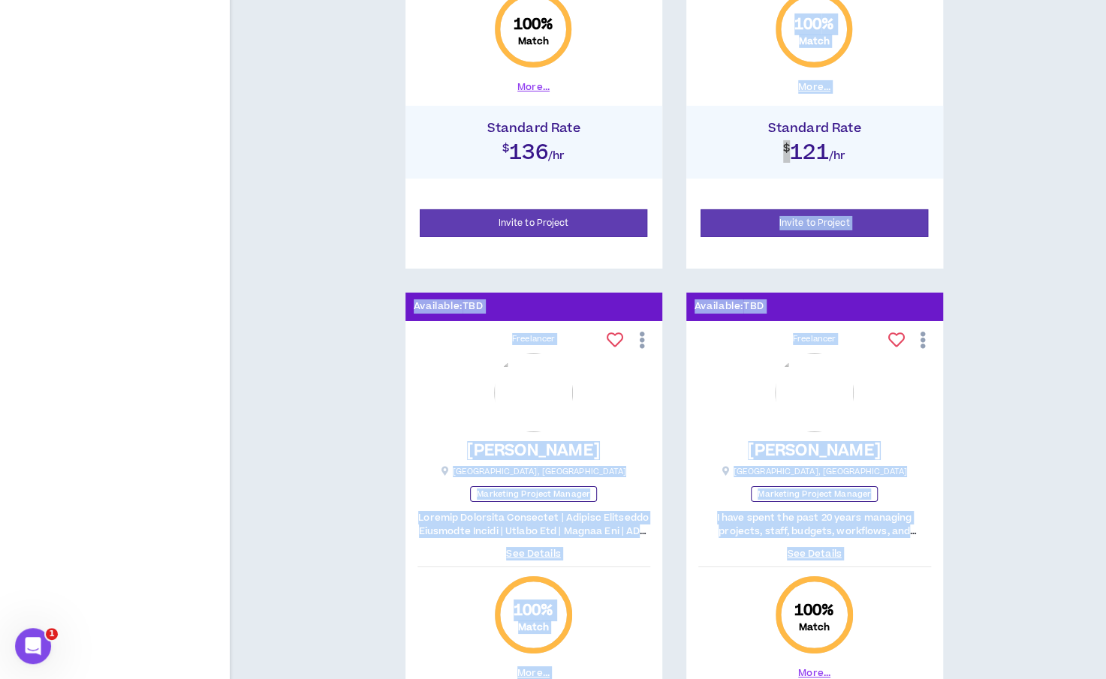
drag, startPoint x: 1105, startPoint y: 483, endPoint x: 1051, endPoint y: 691, distance: 214.1
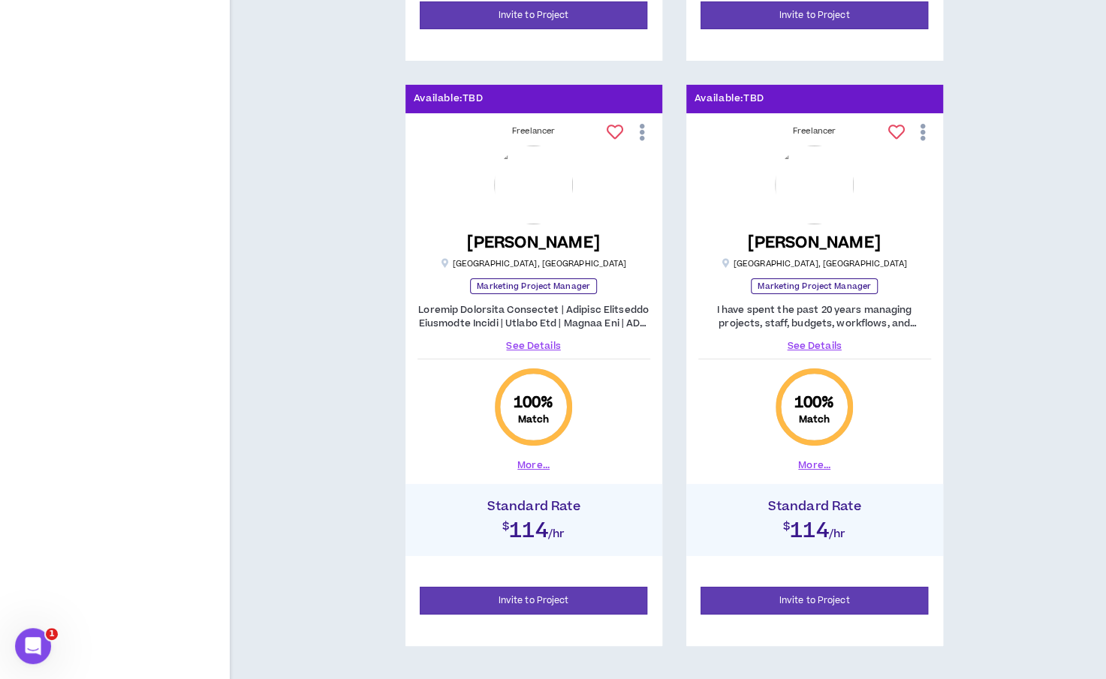
scroll to position [3192, 0]
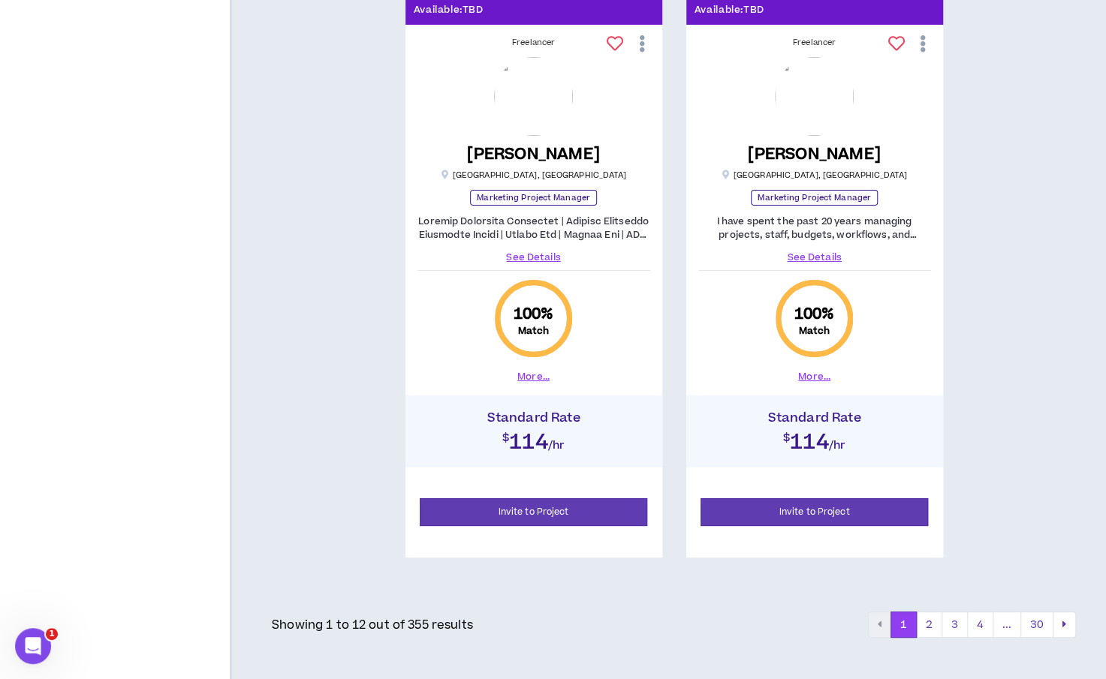
click at [1058, 626] on button "pagination" at bounding box center [1063, 625] width 23 height 27
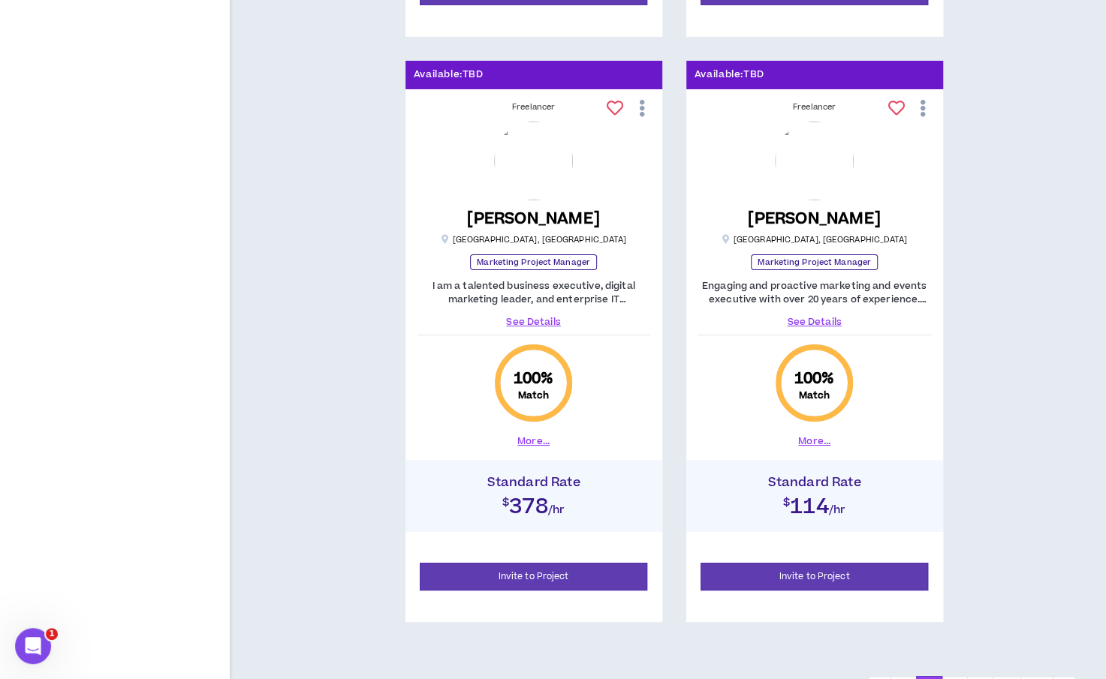
scroll to position [3192, 0]
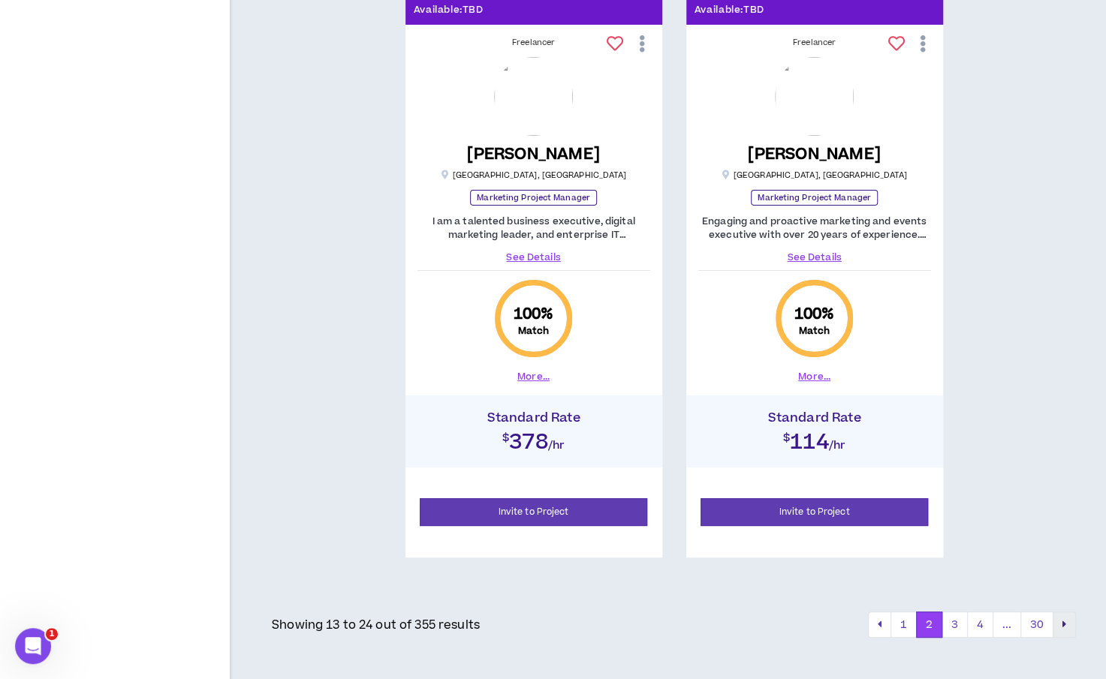
click at [1069, 626] on button "pagination" at bounding box center [1063, 625] width 23 height 27
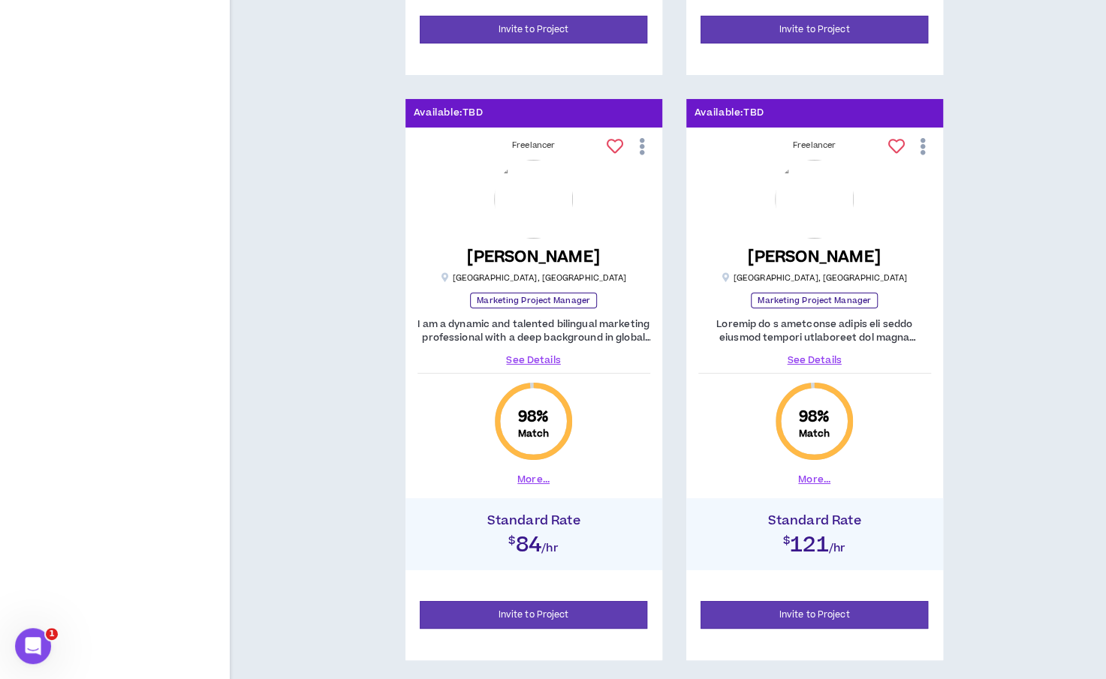
scroll to position [3145, 0]
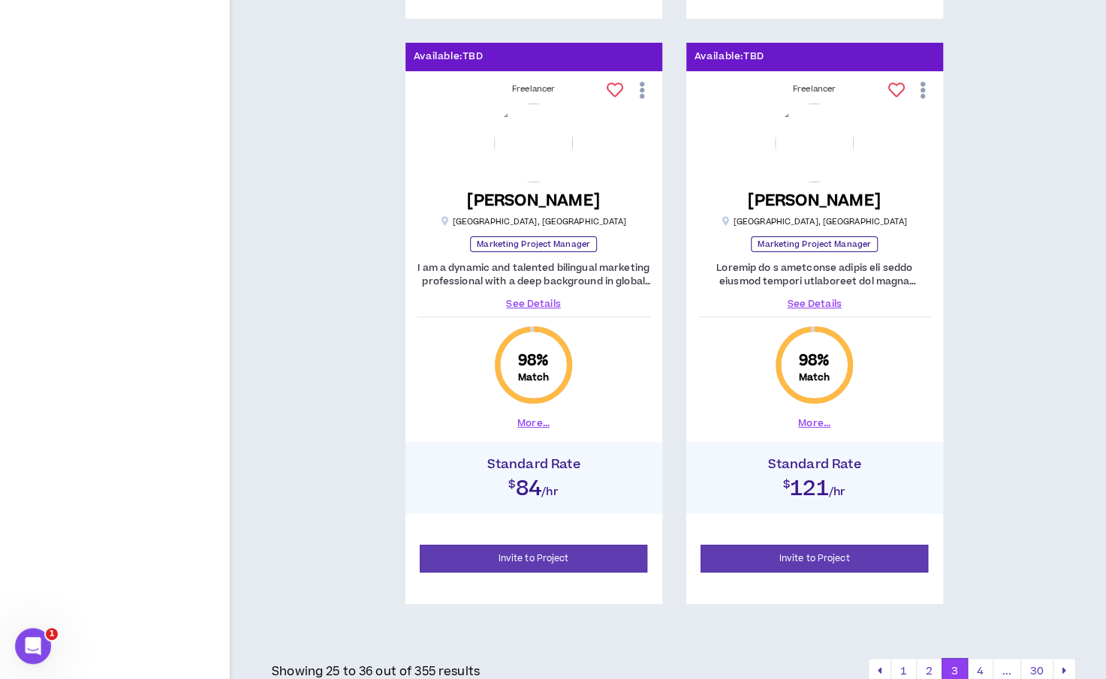
click at [531, 307] on div "Freelancer [PERSON_NAME] [GEOGRAPHIC_DATA] , [GEOGRAPHIC_DATA] Marketing Projec…" at bounding box center [533, 256] width 257 height 359
click at [530, 297] on link "See Details" at bounding box center [533, 304] width 233 height 14
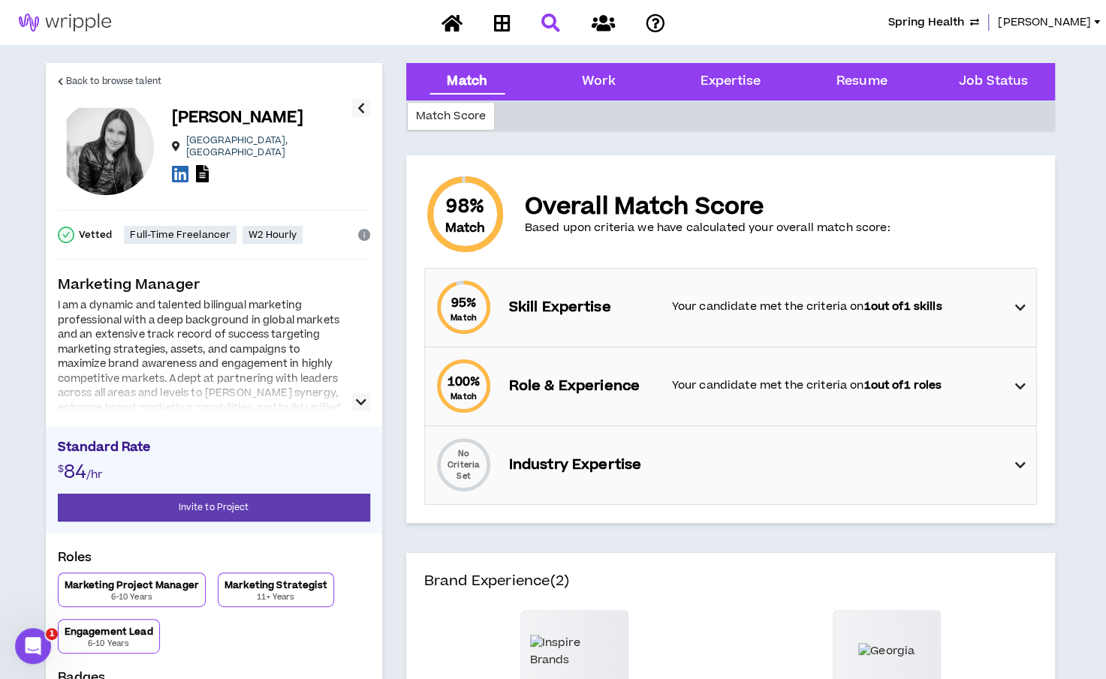
click at [1014, 312] on icon at bounding box center [1019, 308] width 11 height 18
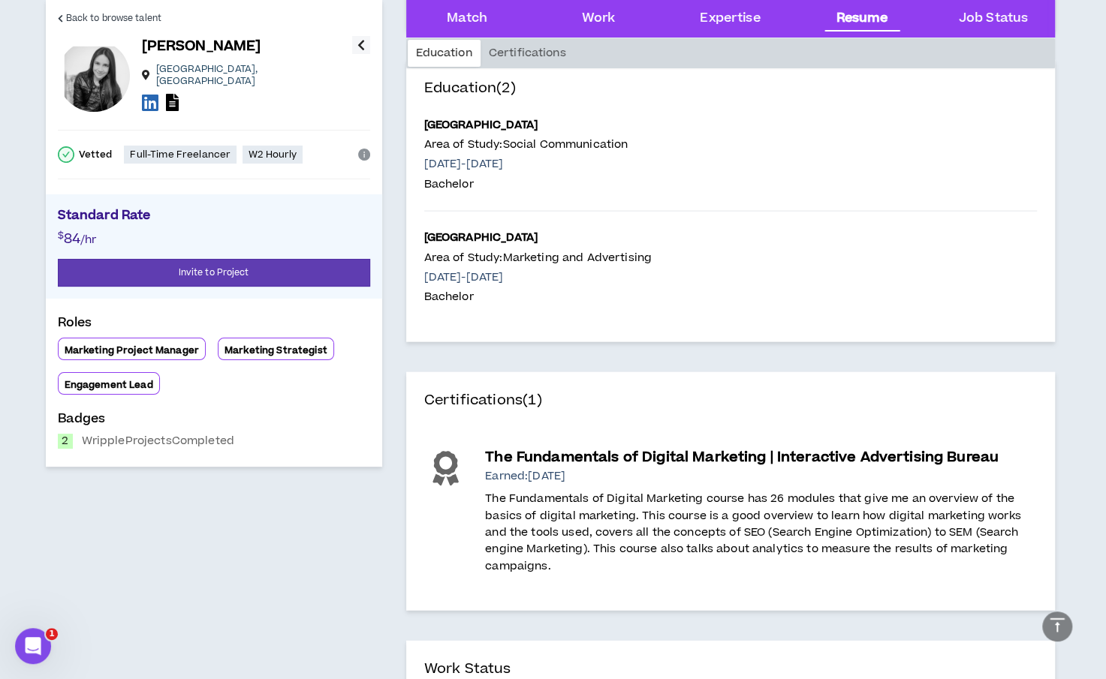
scroll to position [761, 0]
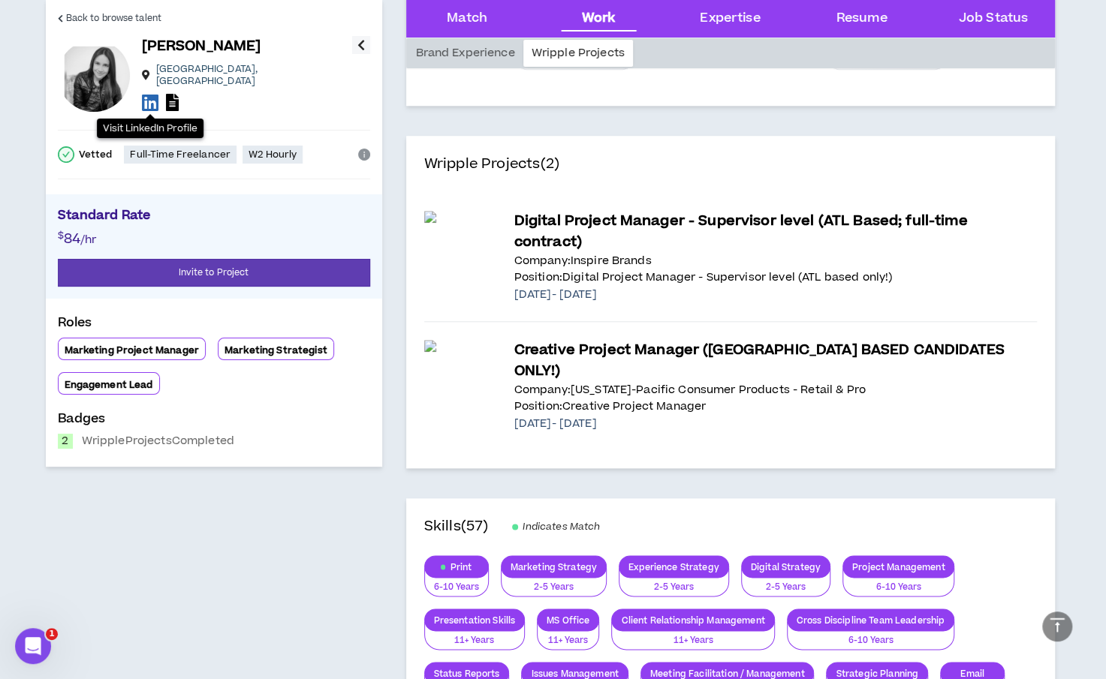
click at [146, 96] on icon at bounding box center [150, 102] width 17 height 19
click at [80, 16] on span "Back to browse talent" at bounding box center [113, 18] width 95 height 14
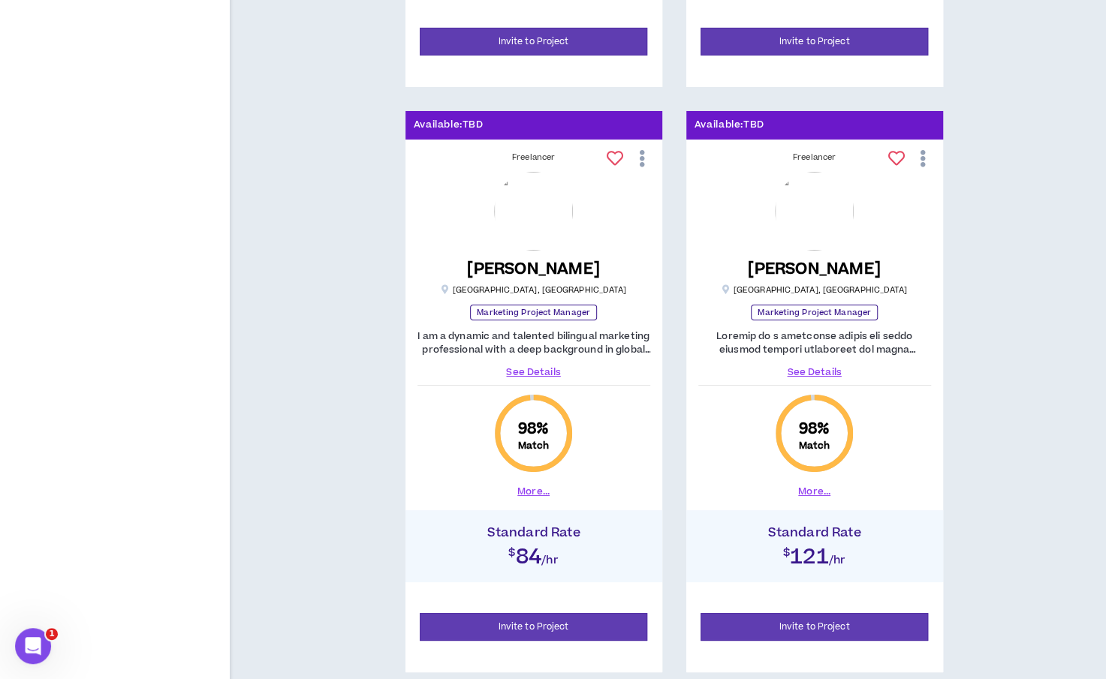
scroll to position [3071, 0]
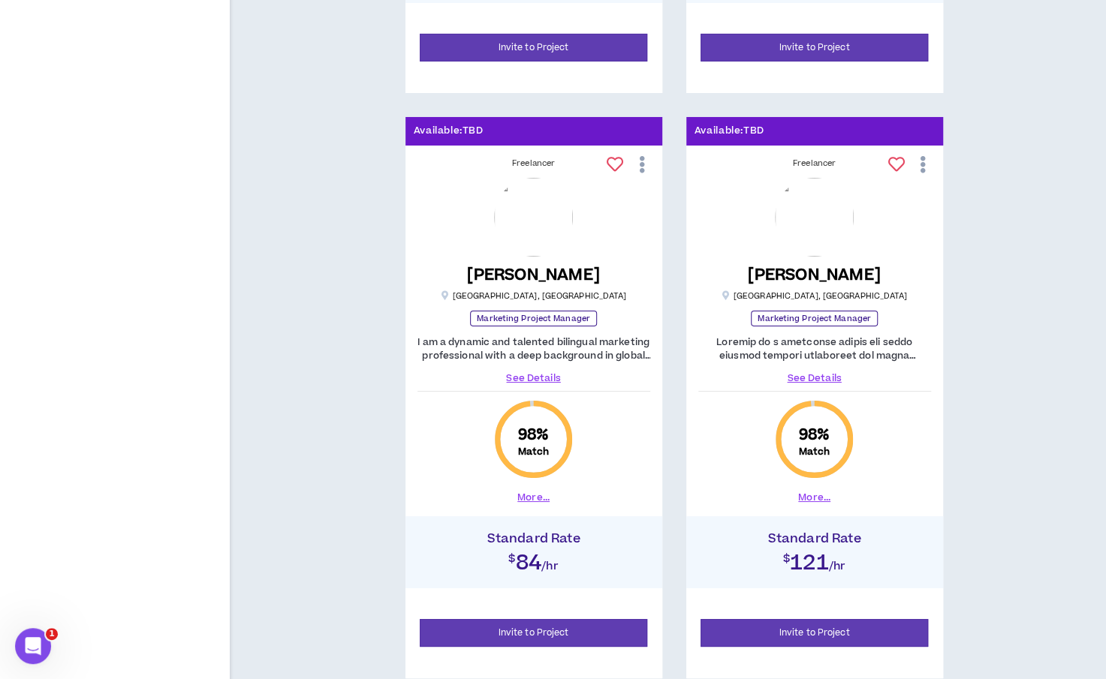
drag, startPoint x: 1103, startPoint y: 582, endPoint x: 1046, endPoint y: 672, distance: 106.6
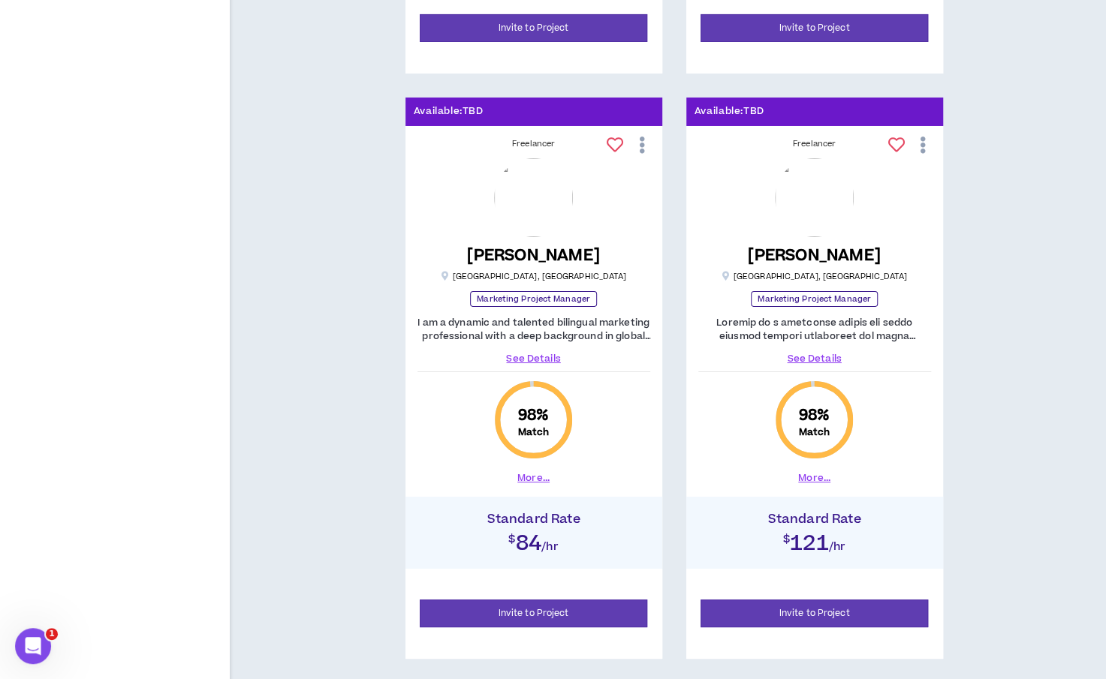
scroll to position [3192, 0]
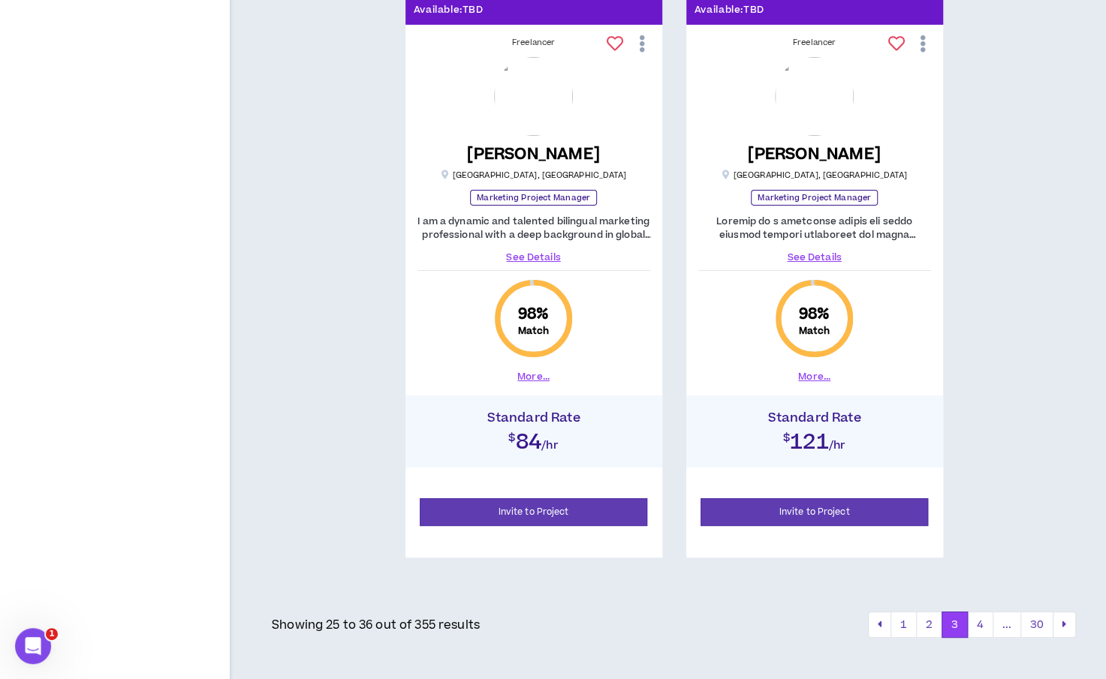
click at [1064, 612] on button "pagination" at bounding box center [1063, 625] width 23 height 27
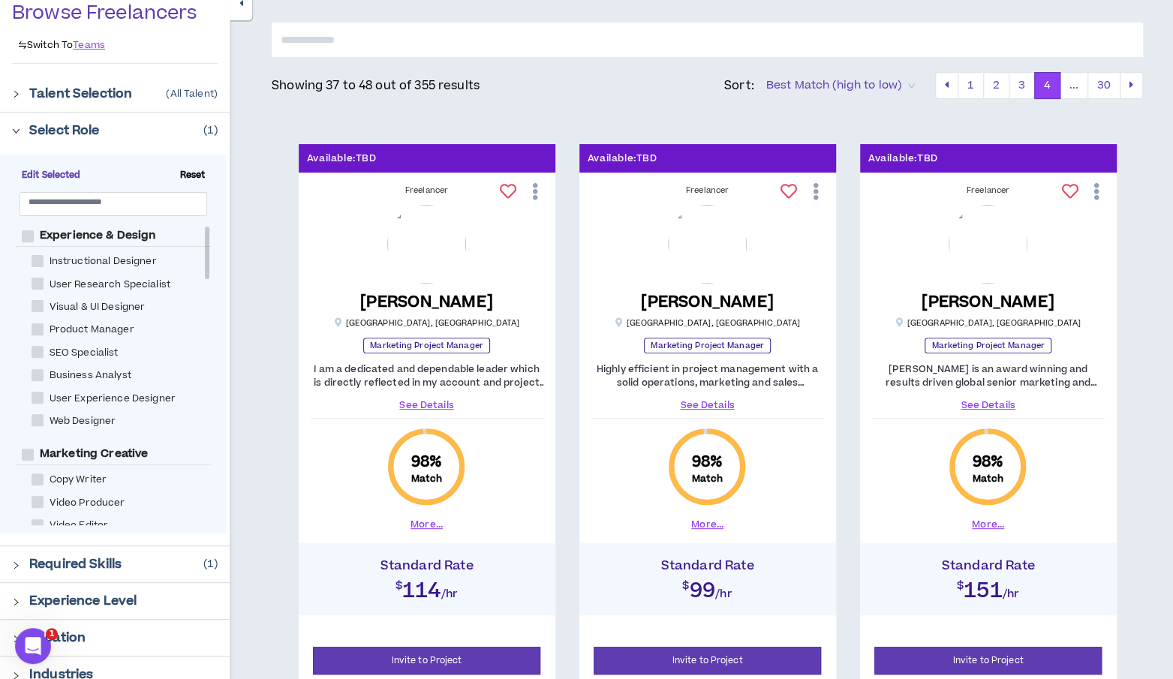
scroll to position [119, 0]
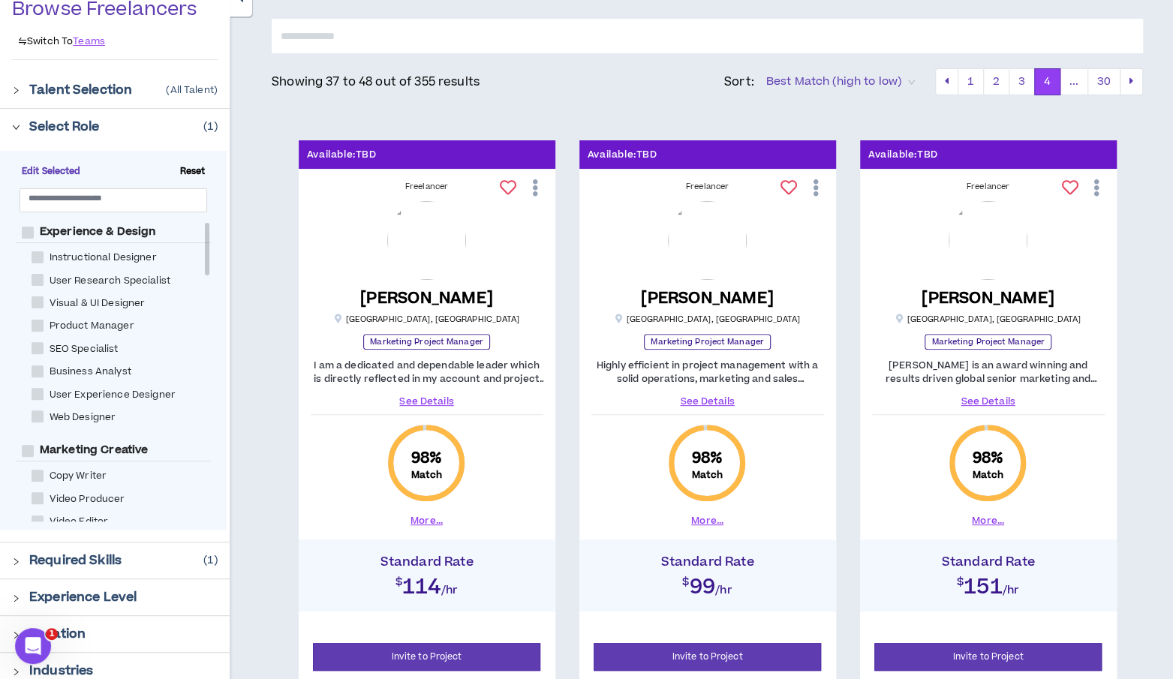
click at [410, 399] on link "See Details" at bounding box center [427, 402] width 233 height 14
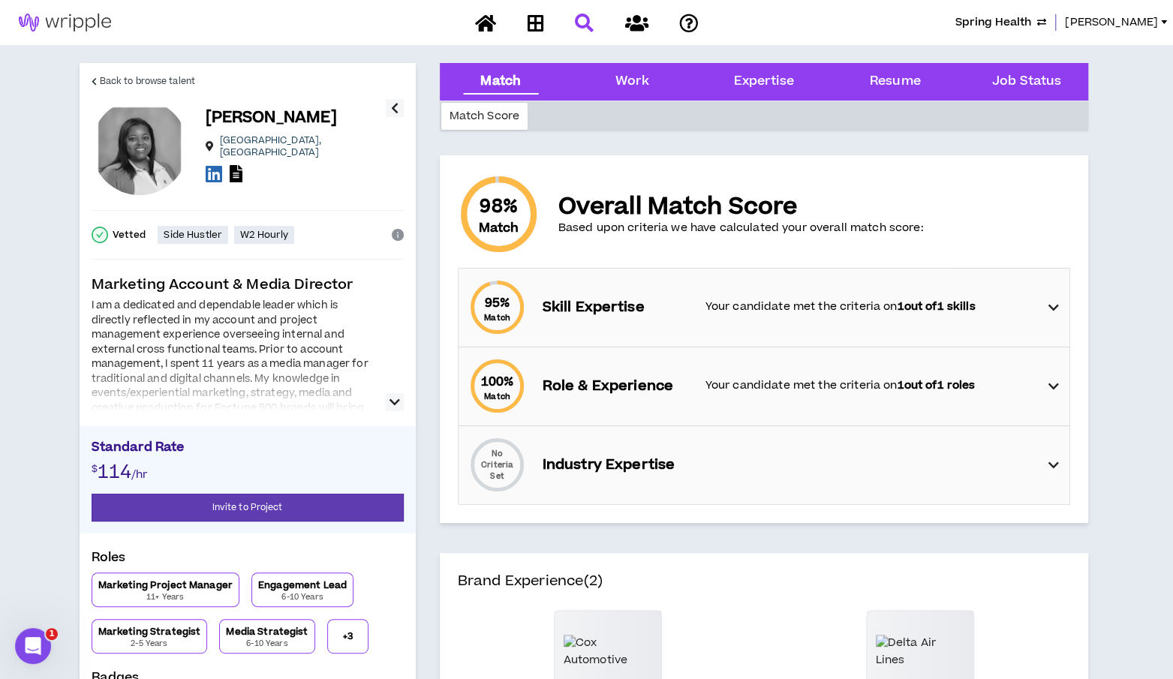
click at [395, 399] on icon "button" at bounding box center [395, 402] width 11 height 18
click at [211, 165] on icon at bounding box center [214, 173] width 17 height 19
click at [116, 79] on span "Back to browse talent" at bounding box center [147, 81] width 95 height 14
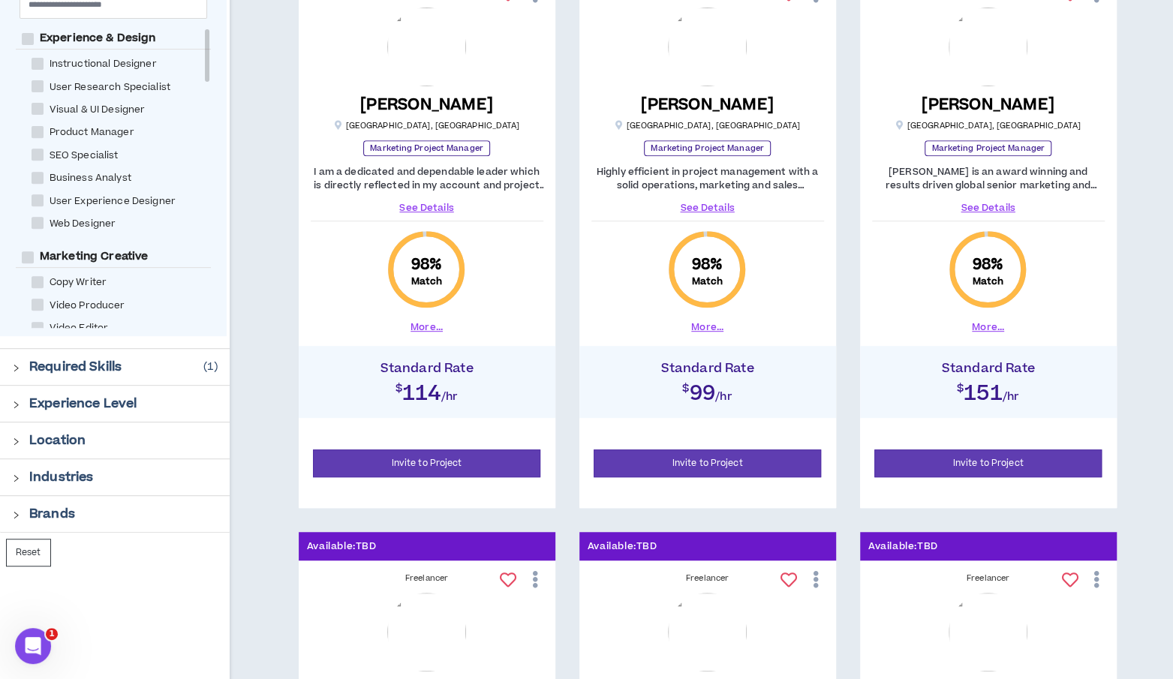
scroll to position [327, 0]
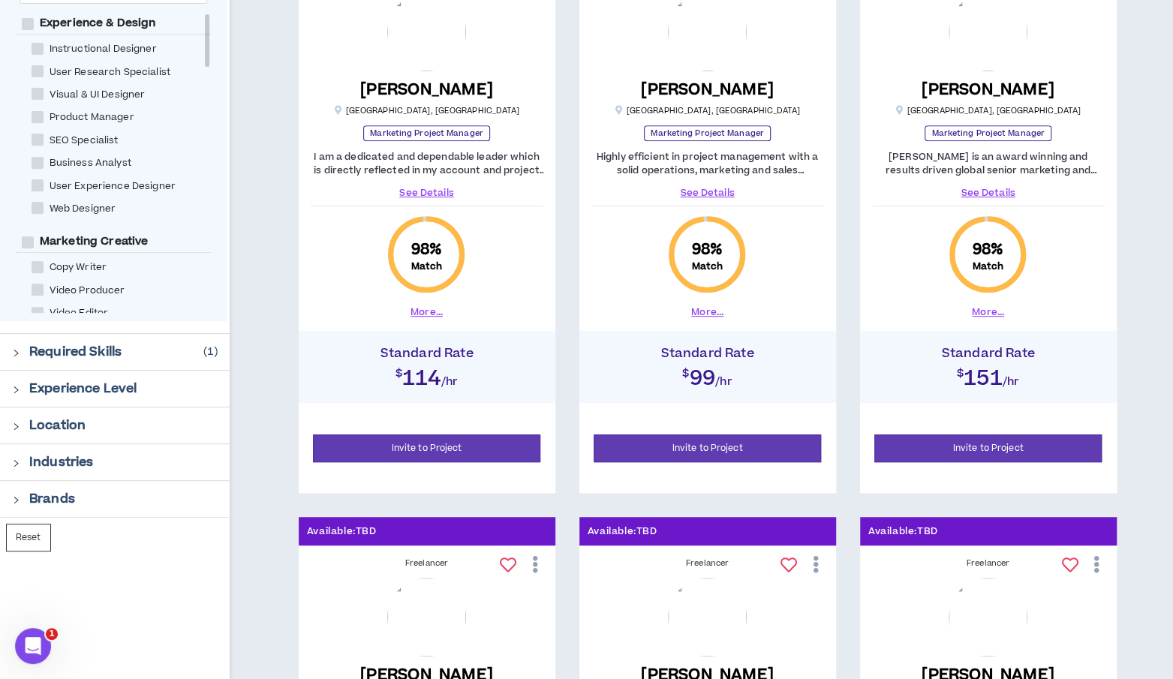
click at [701, 189] on link "See Details" at bounding box center [708, 193] width 233 height 14
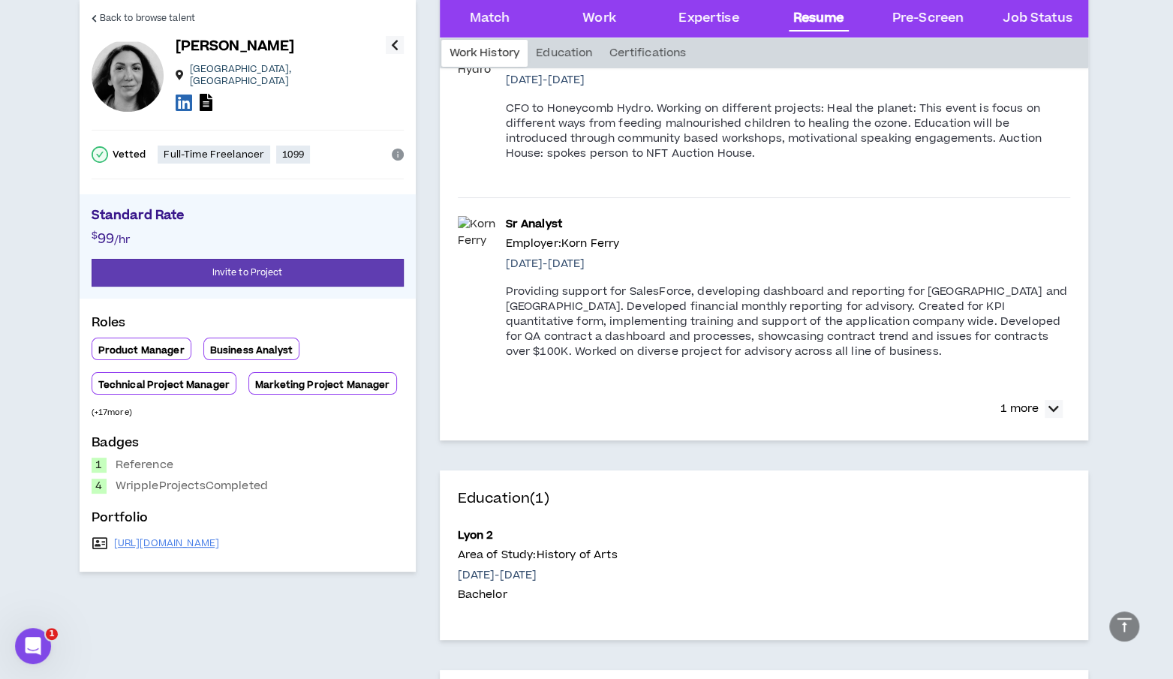
scroll to position [3459, 0]
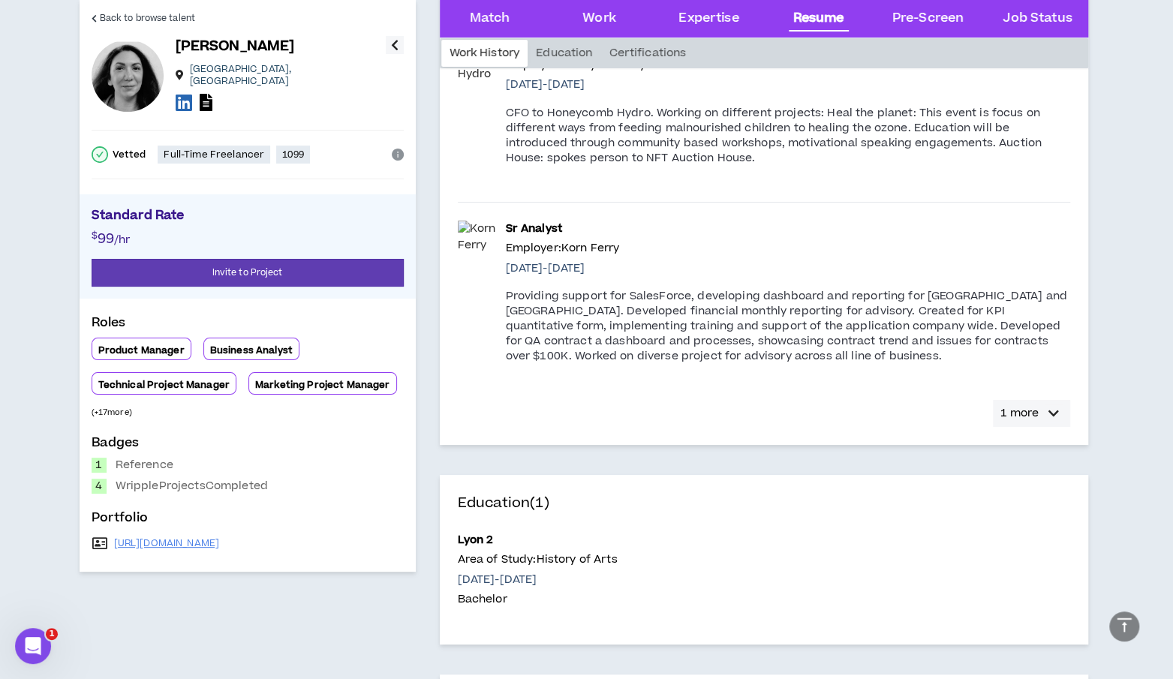
click at [1052, 405] on icon "button" at bounding box center [1054, 414] width 11 height 18
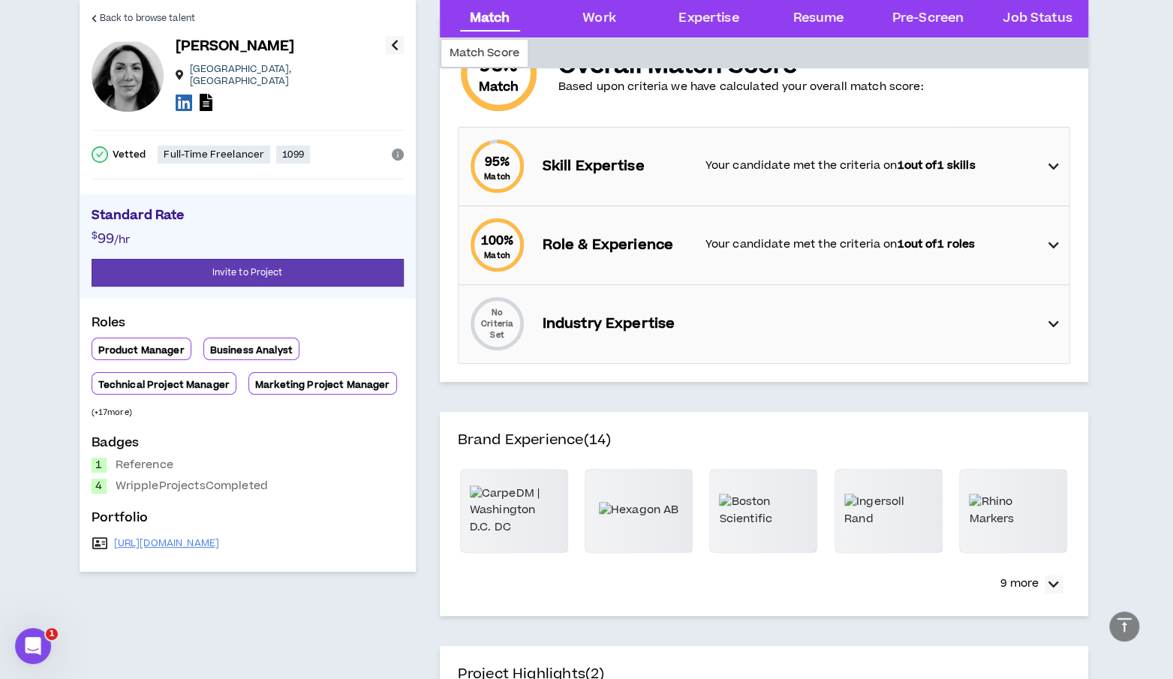
scroll to position [0, 0]
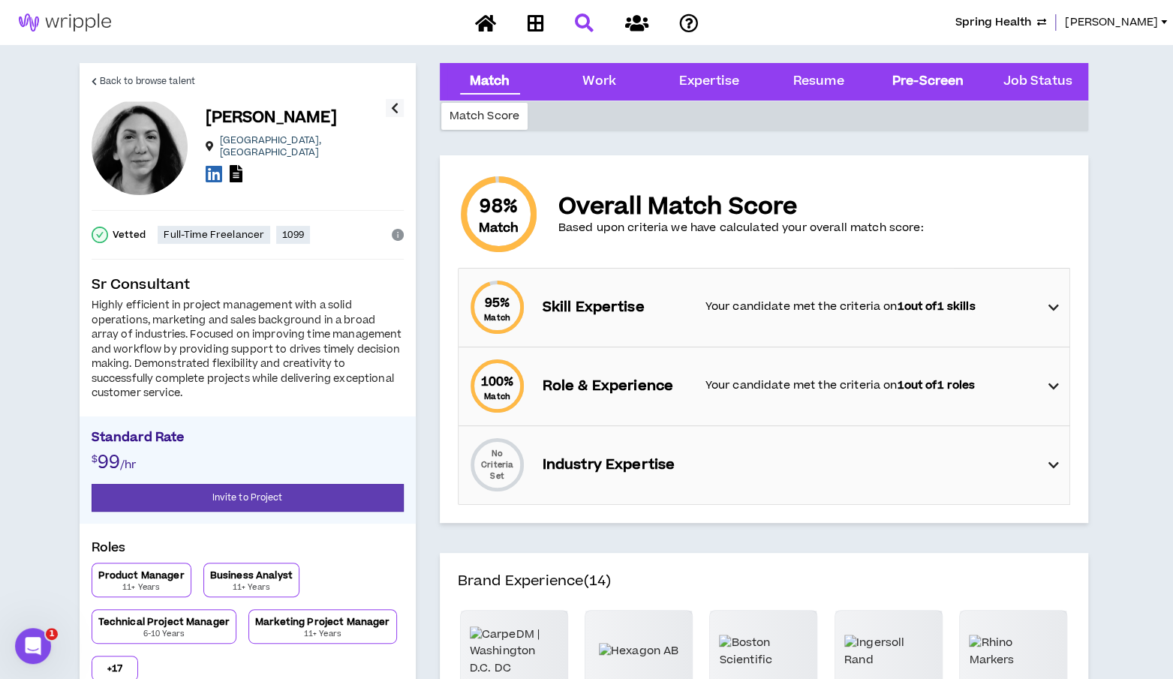
click at [936, 77] on div "Pre-Screen" at bounding box center [928, 82] width 71 height 20
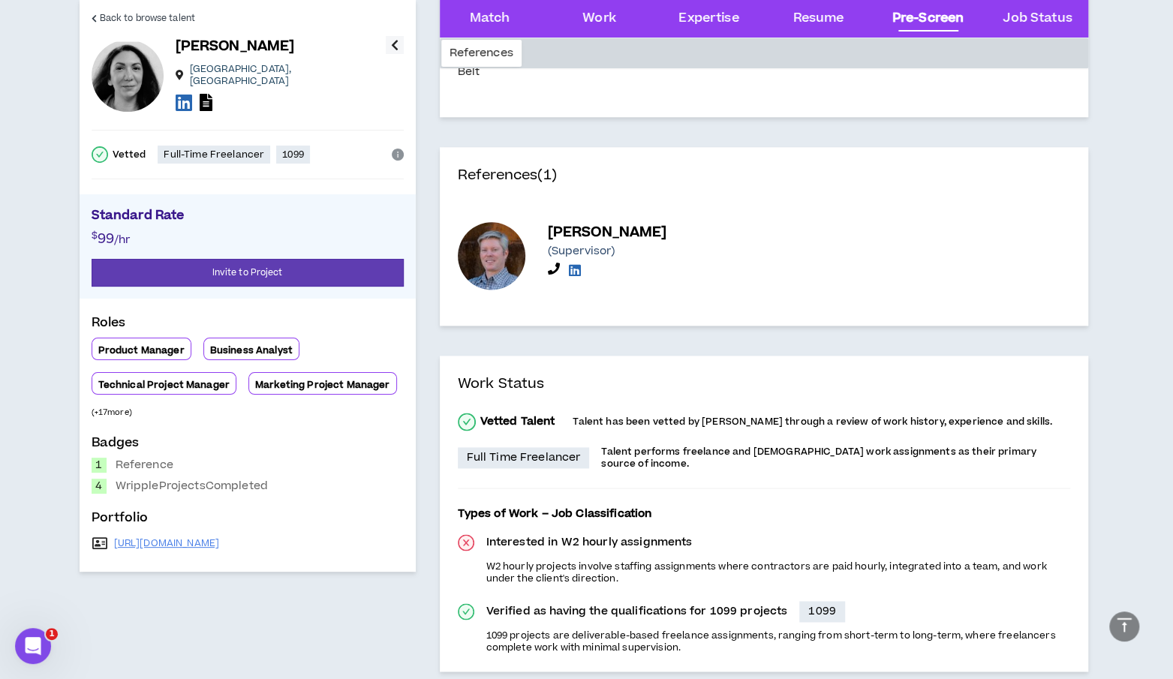
scroll to position [4572, 0]
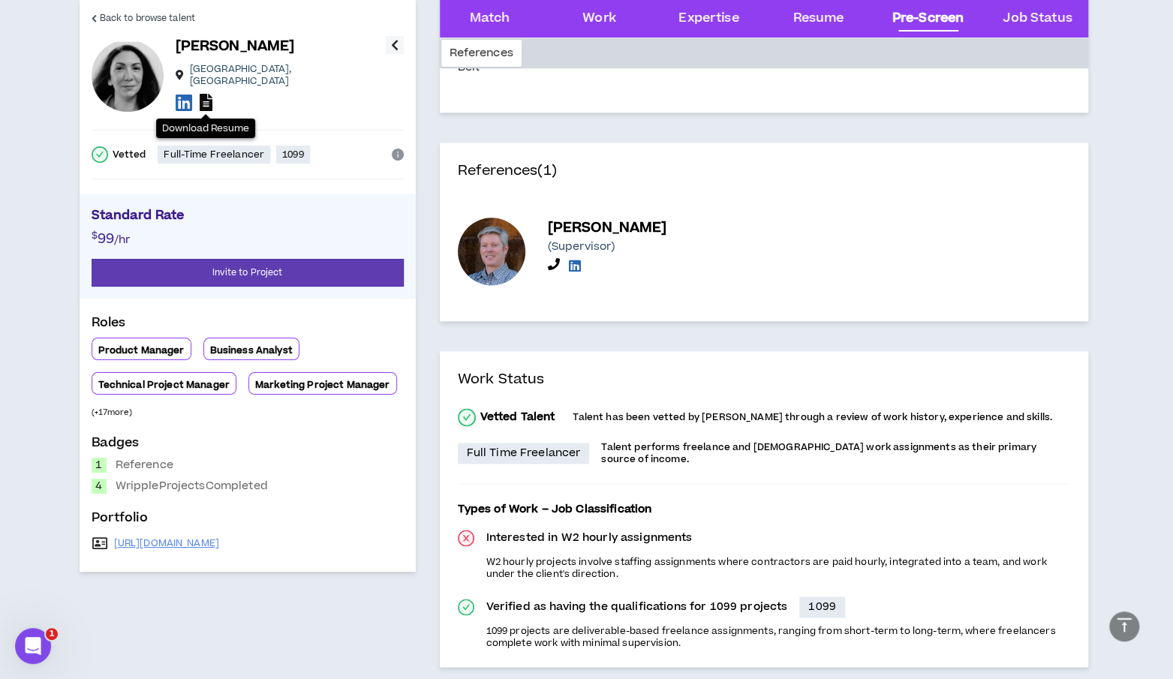
click at [207, 94] on icon at bounding box center [206, 102] width 13 height 17
click at [137, 16] on span "Back to browse talent" at bounding box center [147, 18] width 95 height 14
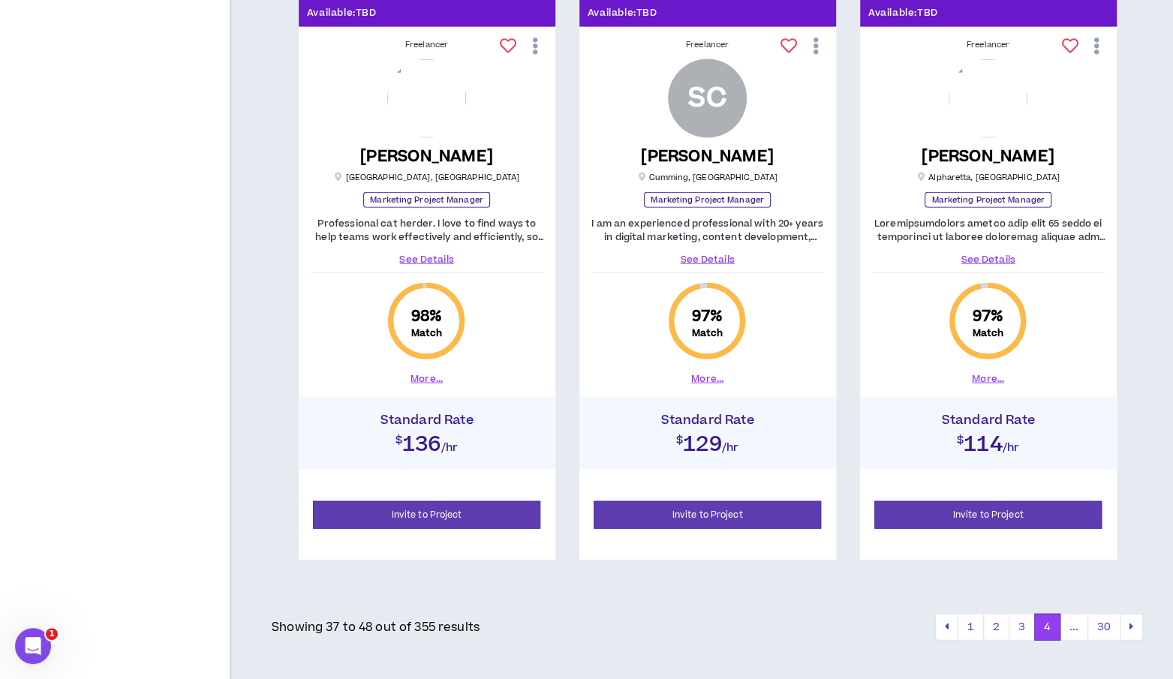
scroll to position [2022, 0]
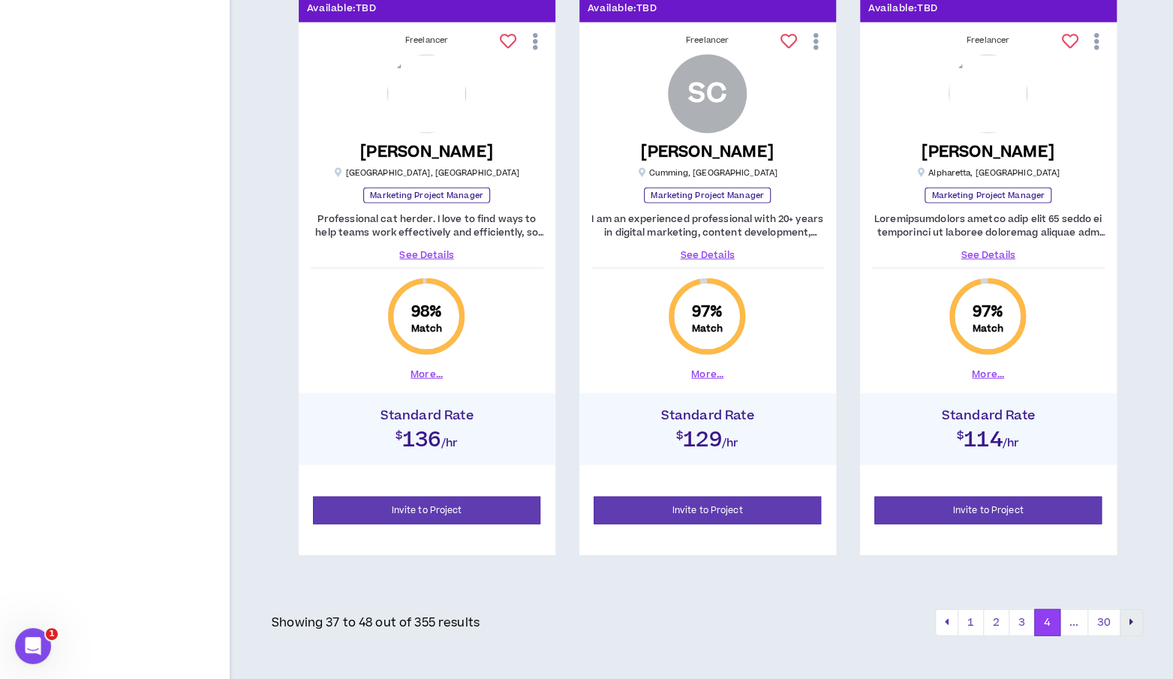
click at [1127, 619] on button "pagination" at bounding box center [1131, 623] width 23 height 27
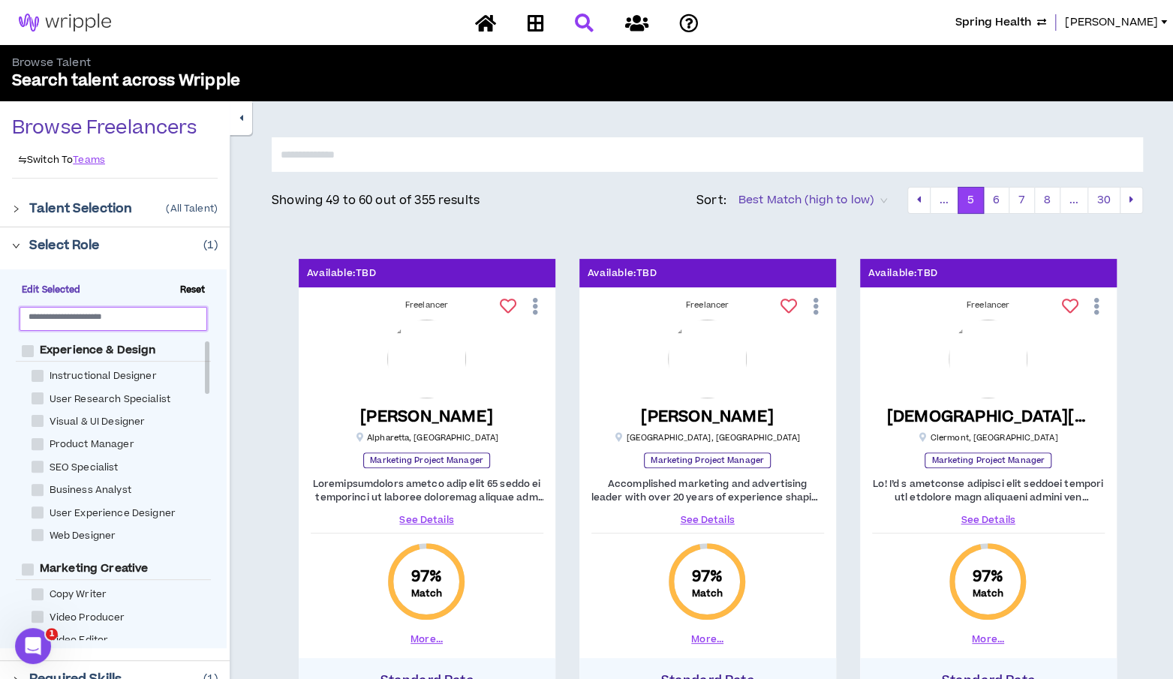
click at [45, 320] on input "text" at bounding box center [108, 316] width 158 height 11
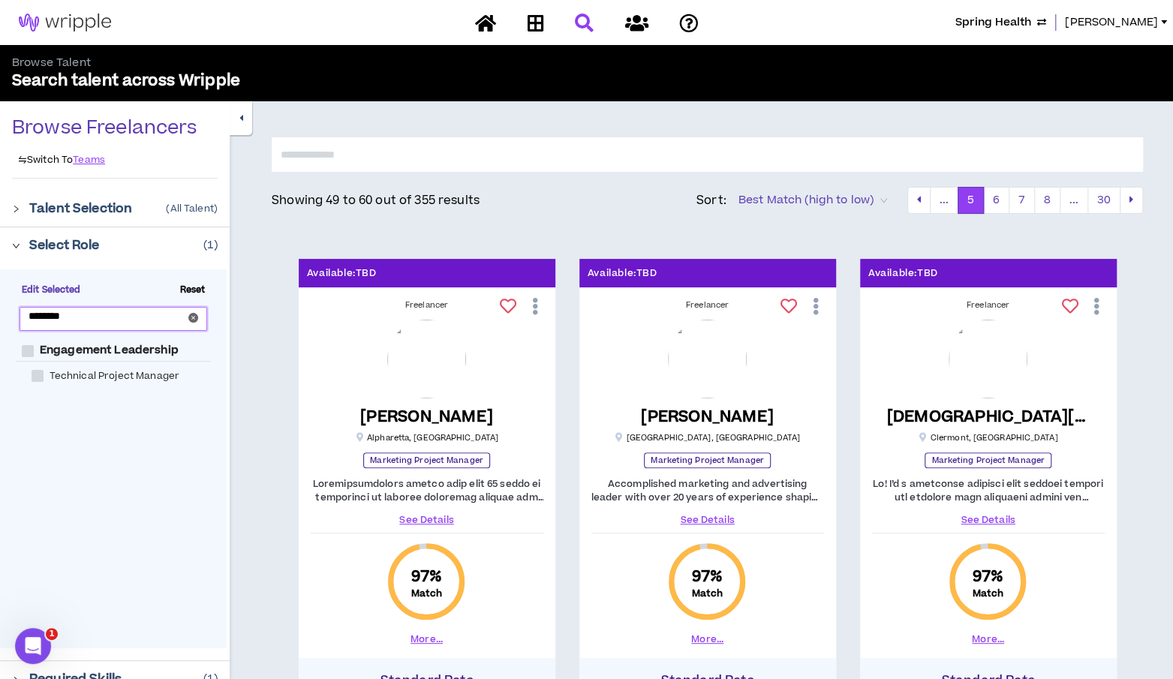
type input "********"
click at [35, 375] on span at bounding box center [38, 376] width 12 height 12
checkbox Manager "****"
checkbox Leadership "****"
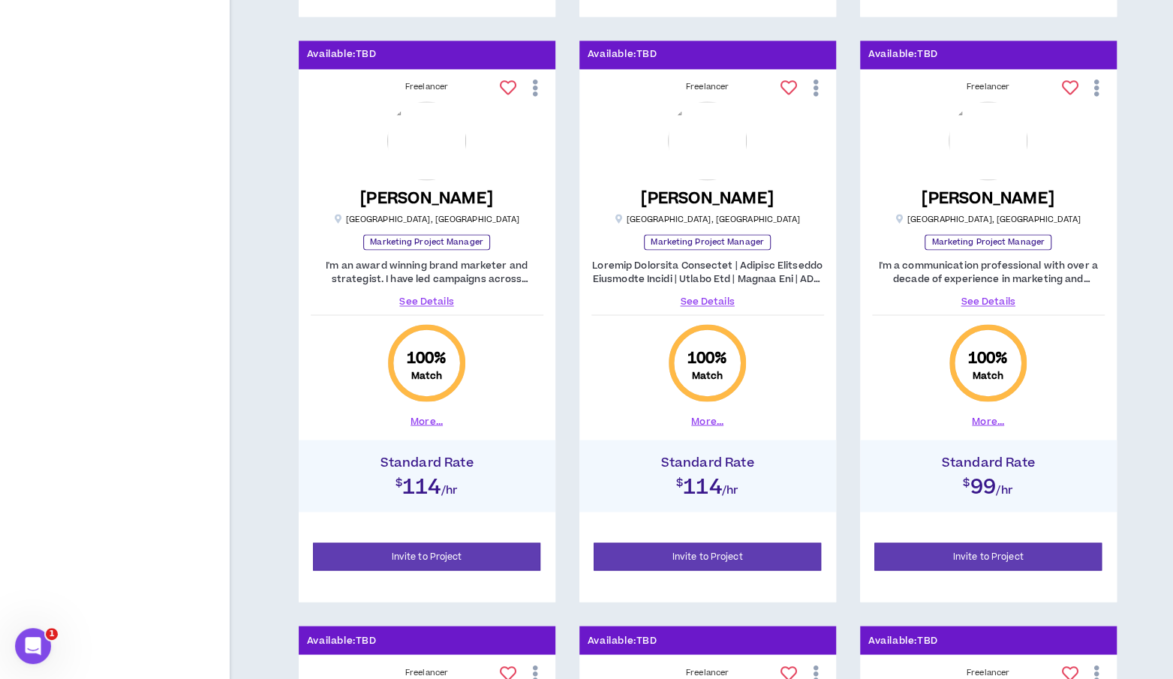
scroll to position [1388, 0]
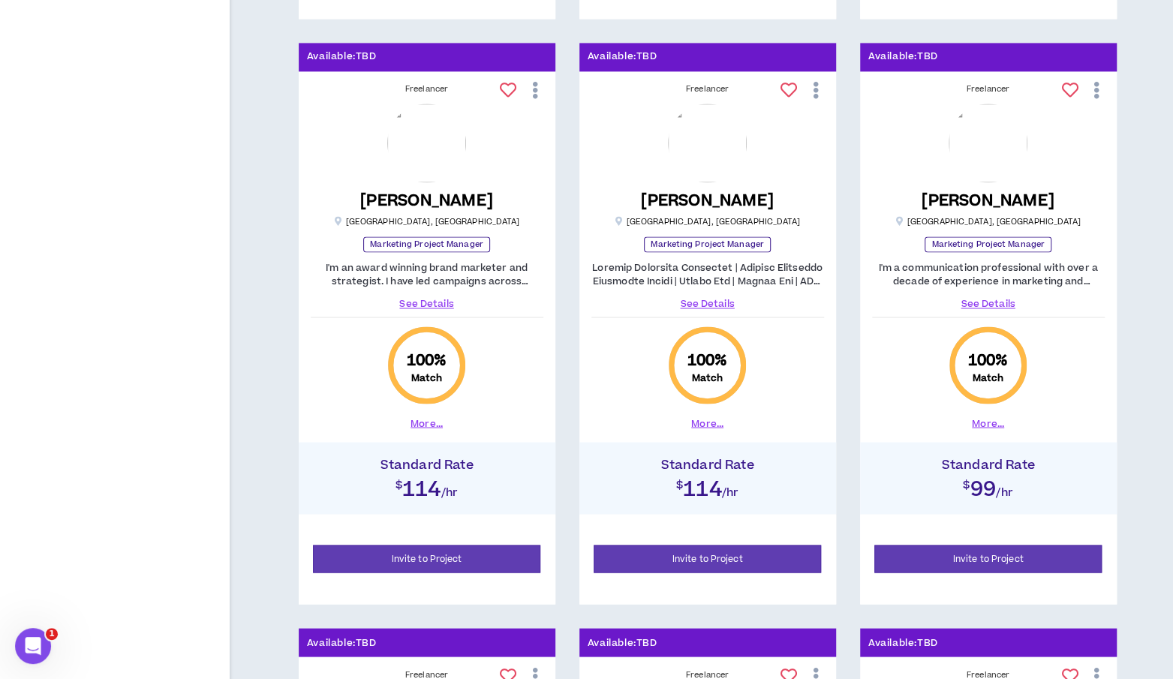
click at [976, 300] on link "See Details" at bounding box center [988, 304] width 233 height 14
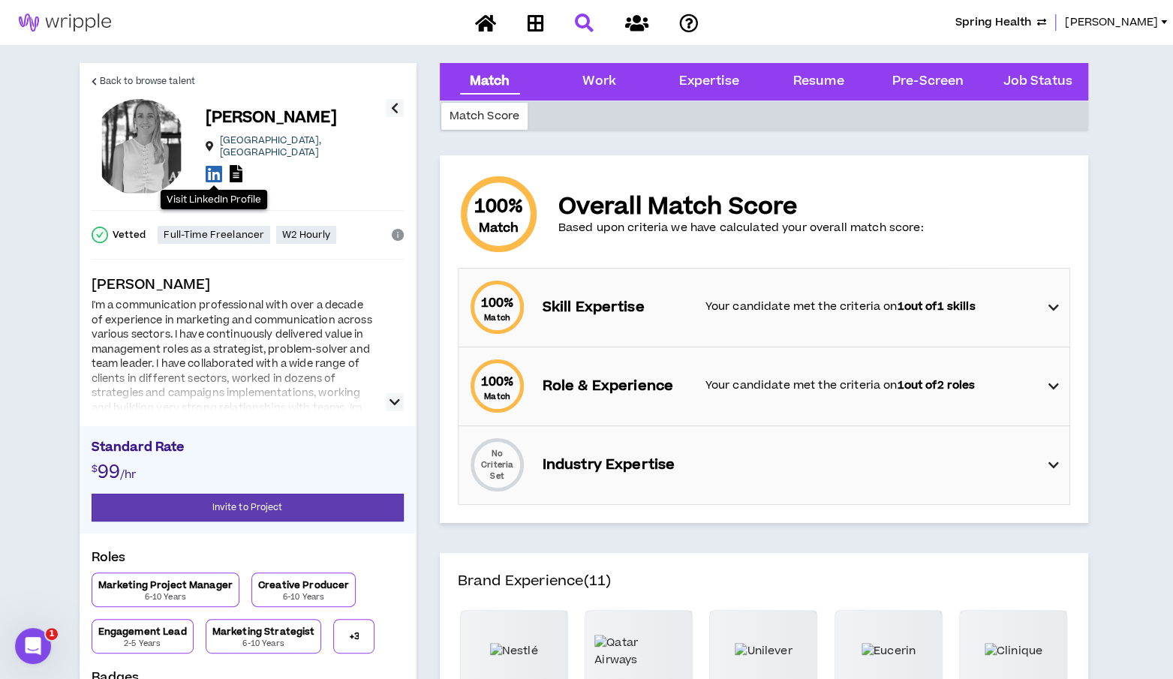
click at [210, 172] on icon at bounding box center [214, 173] width 17 height 19
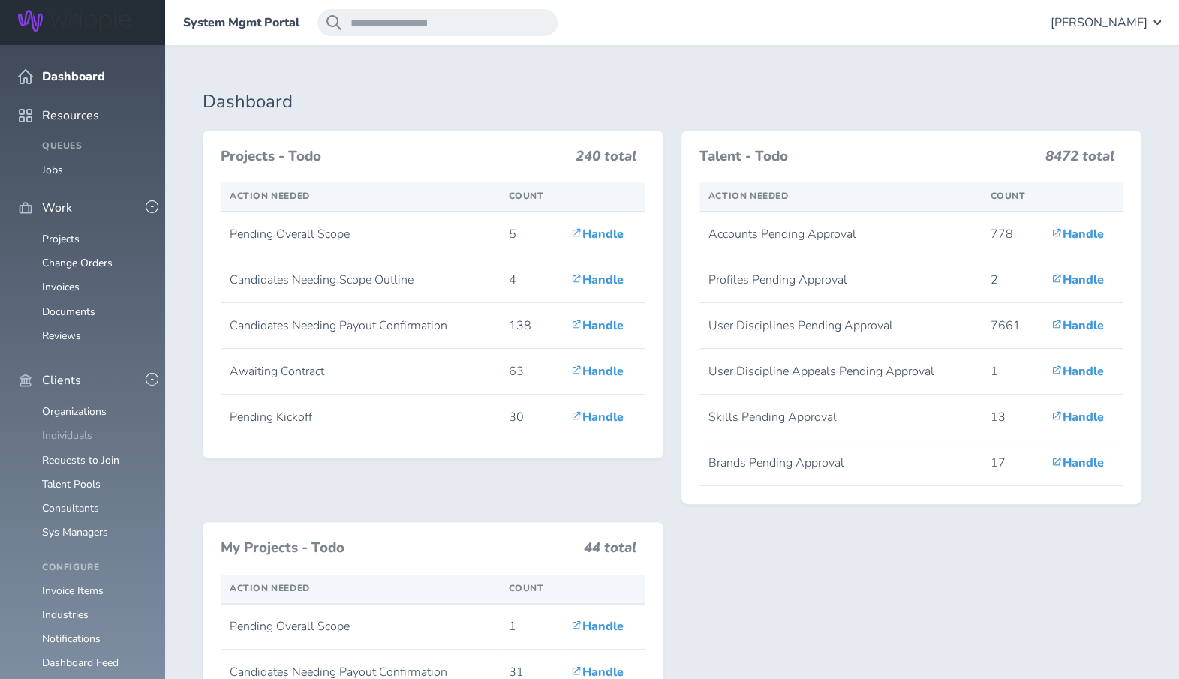
click at [65, 429] on link "Individuals" at bounding box center [67, 436] width 50 height 14
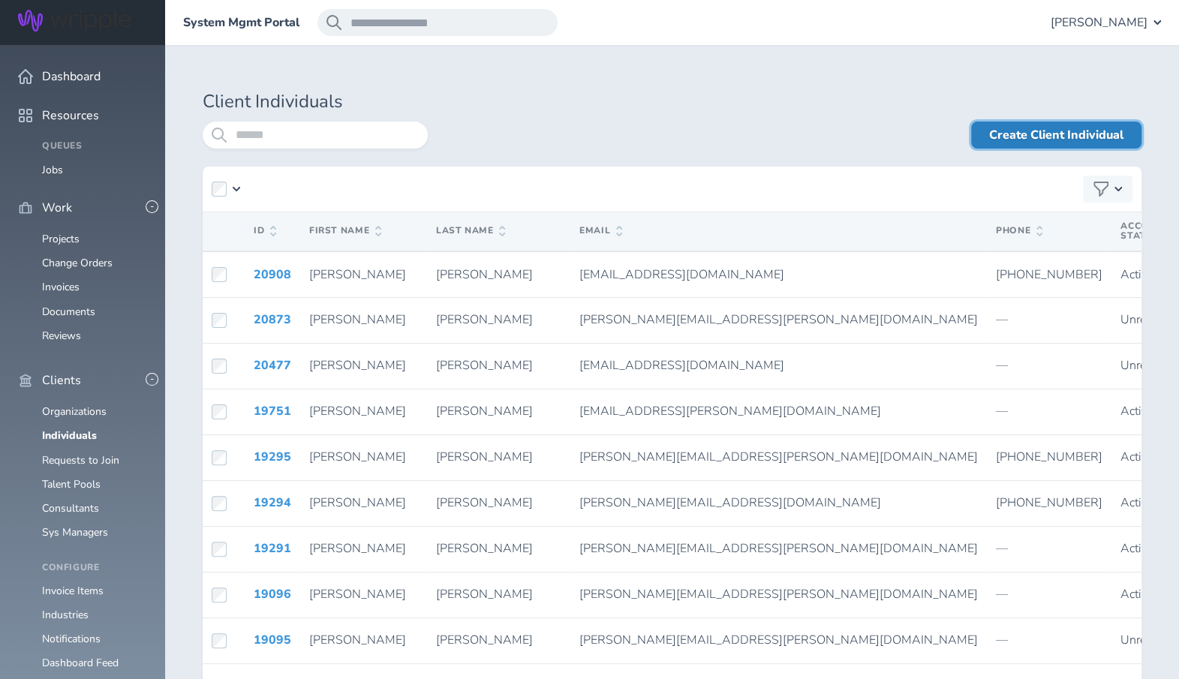
click at [1036, 125] on link "Create Client Individual" at bounding box center [1056, 135] width 170 height 27
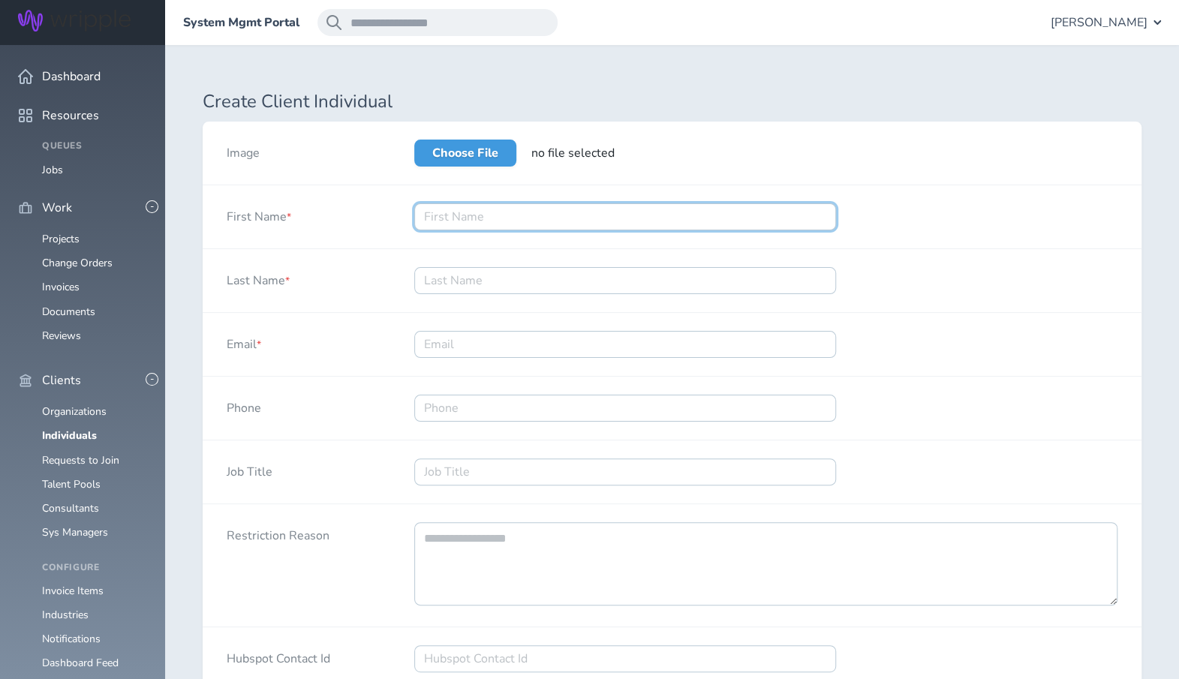
click at [469, 214] on input "First Name *" at bounding box center [625, 216] width 422 height 27
type input "Brad"
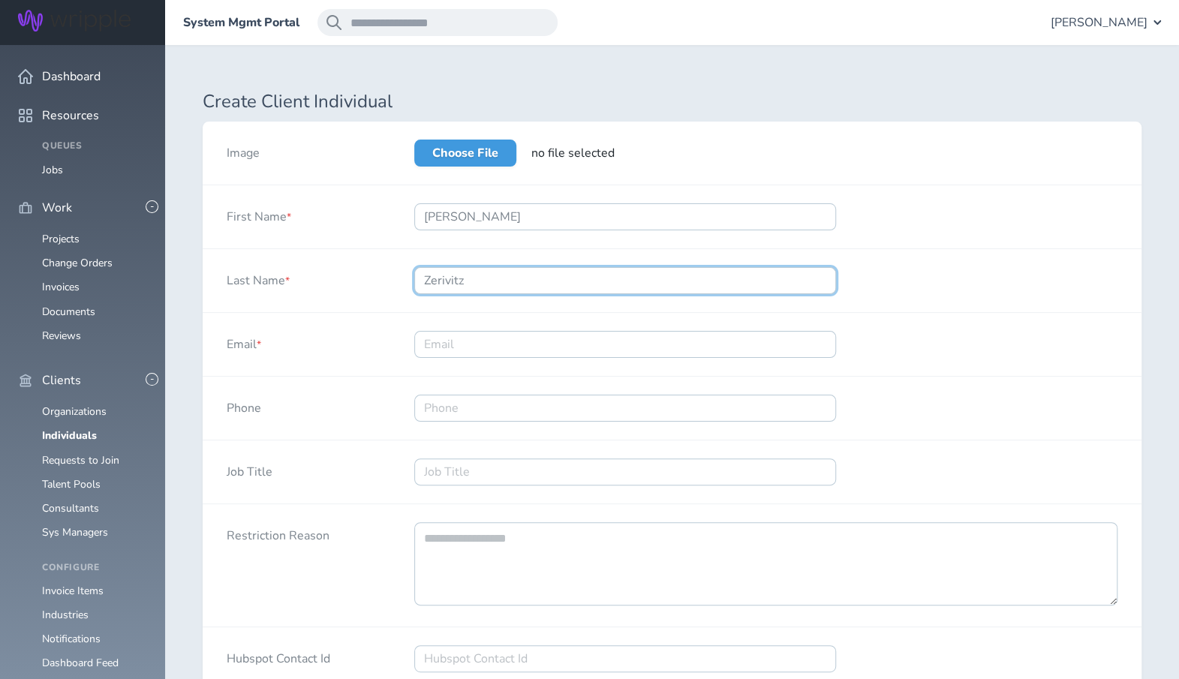
type input "Zerivitz"
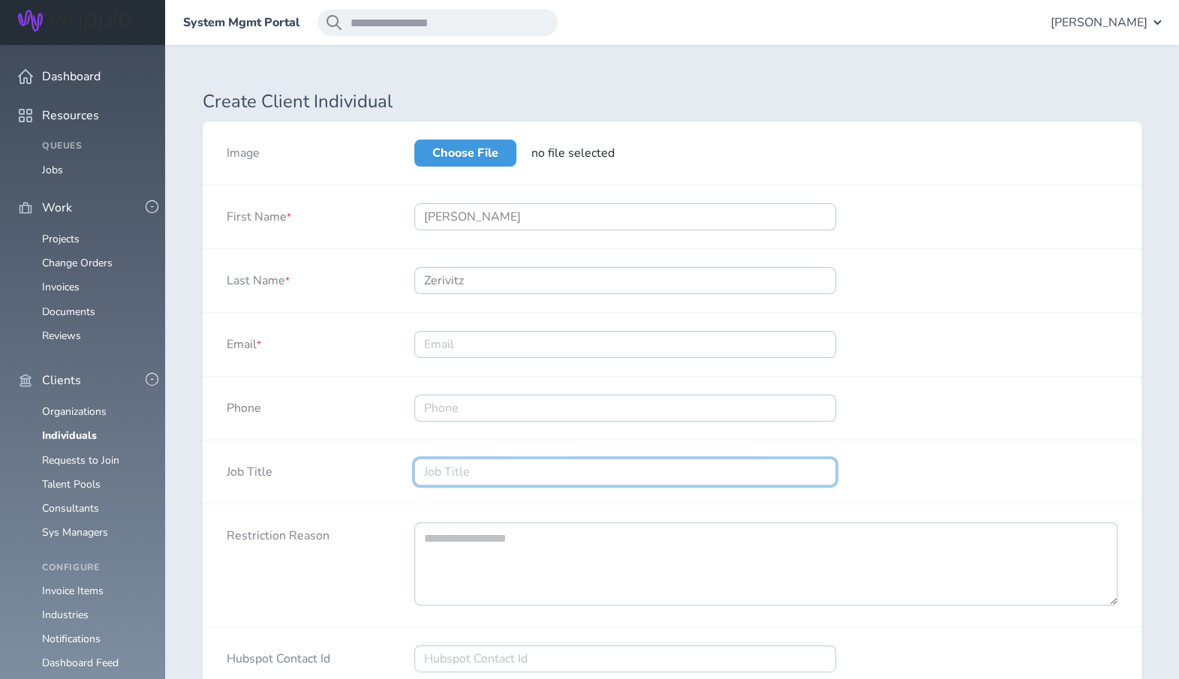
click at [474, 482] on input "Job Title" at bounding box center [625, 472] width 422 height 27
type input "H"
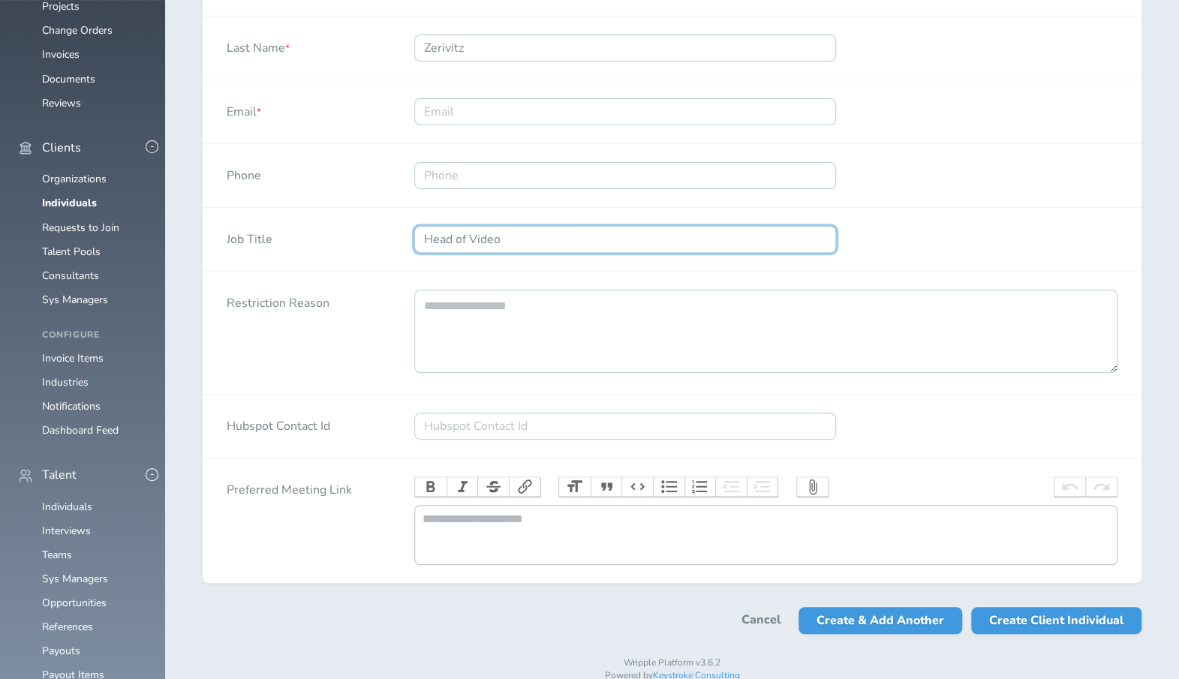
scroll to position [233, 0]
type input "Head of Video"
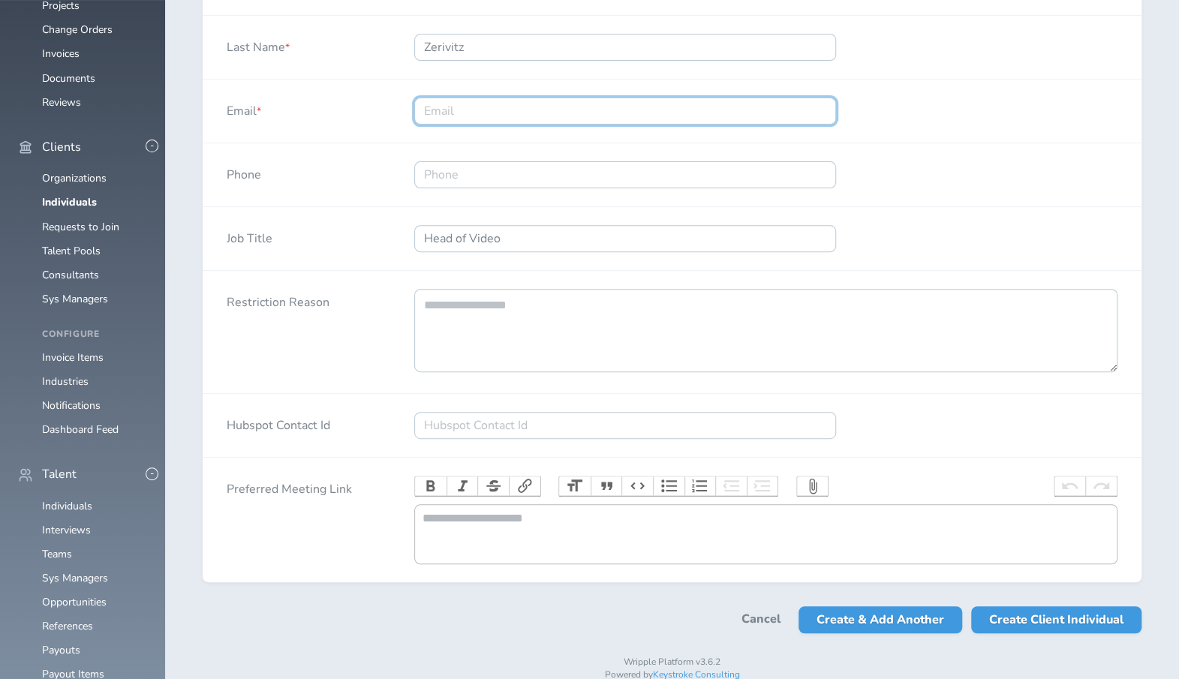
click at [799, 107] on input "Email *" at bounding box center [625, 111] width 422 height 27
click at [817, 107] on input "Email *" at bounding box center [625, 111] width 422 height 27
paste input "brad.zerivitz@redcross.org"
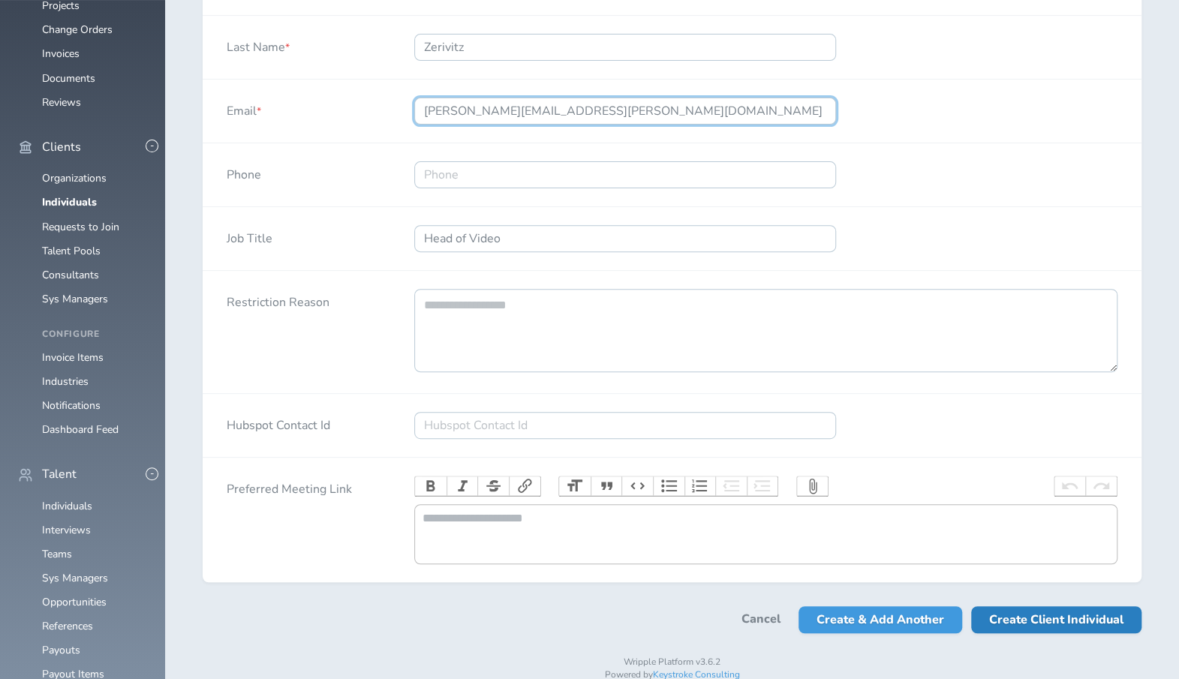
type input "brad.zerivitz@redcross.org"
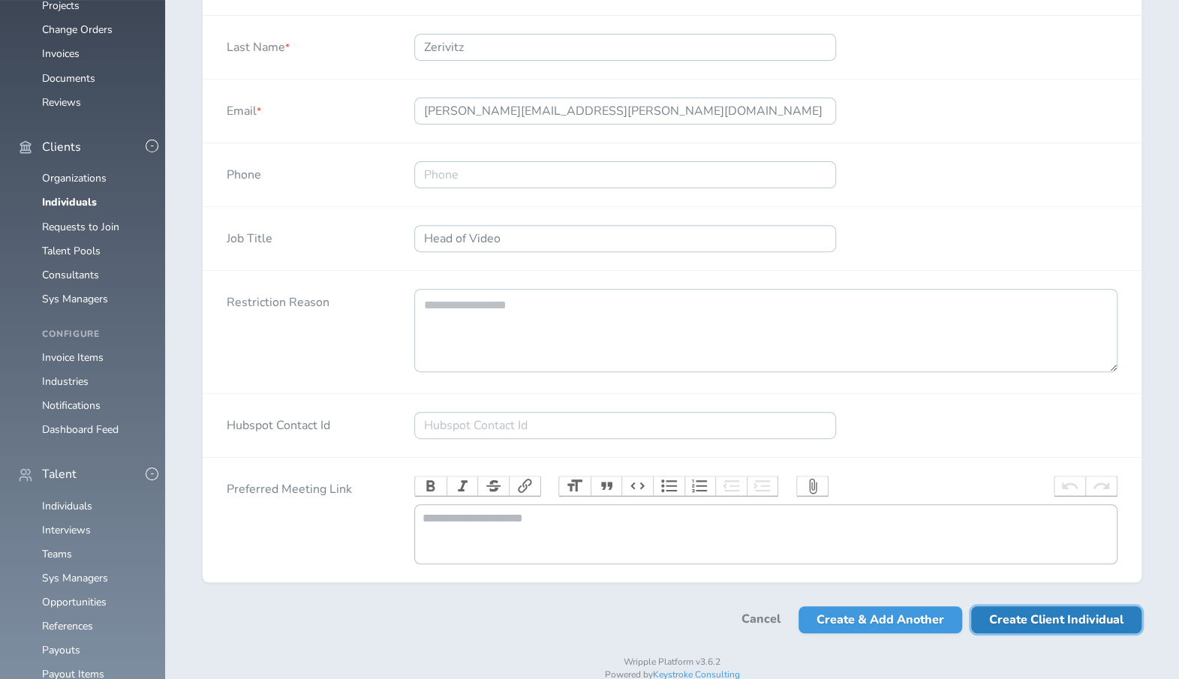
click at [1066, 631] on span "Create Client Individual" at bounding box center [1056, 620] width 134 height 27
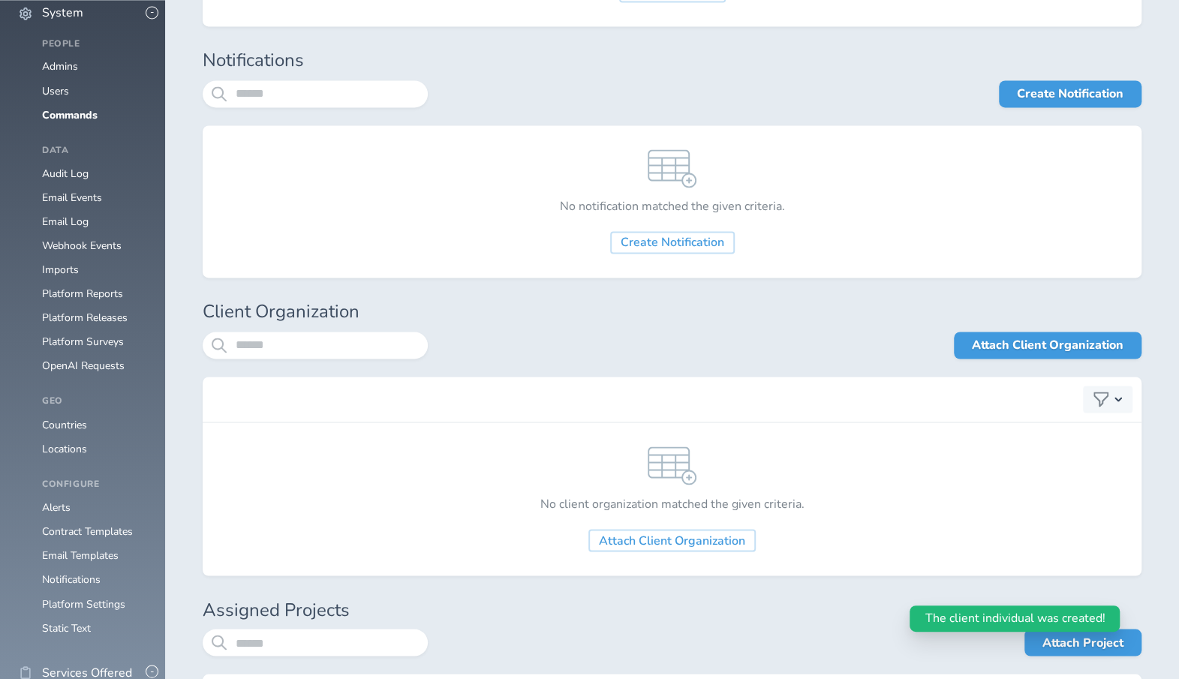
scroll to position [1375, 0]
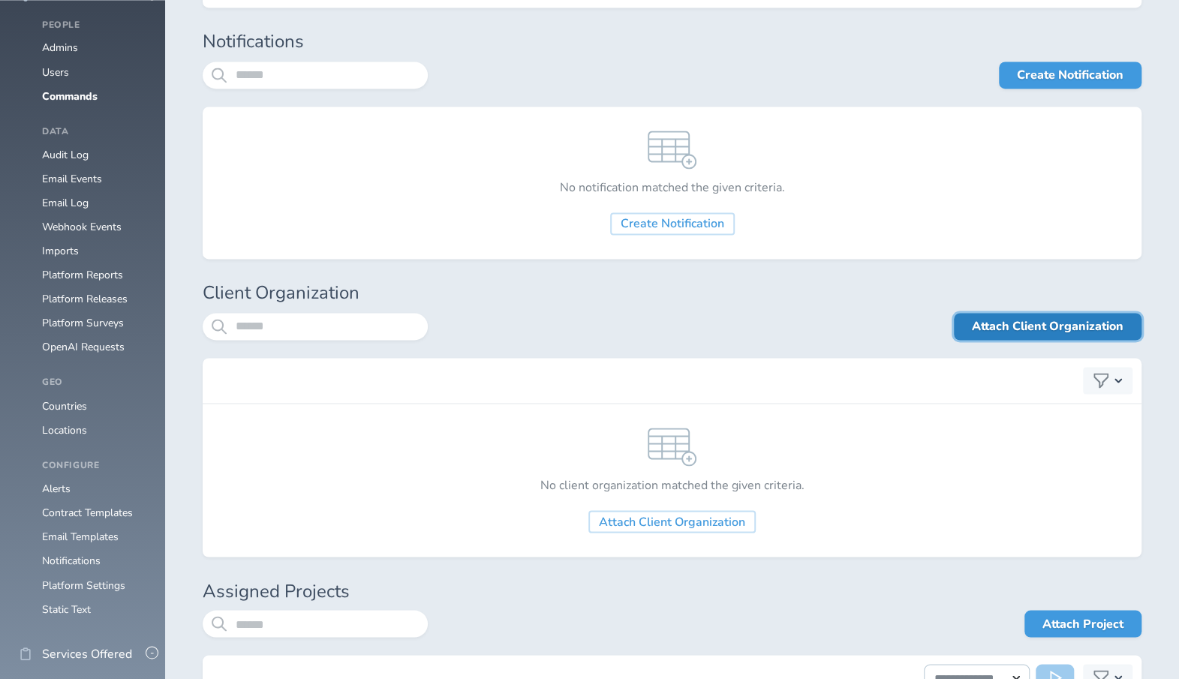
click at [1061, 326] on link "Attach Client Organization" at bounding box center [1048, 326] width 188 height 27
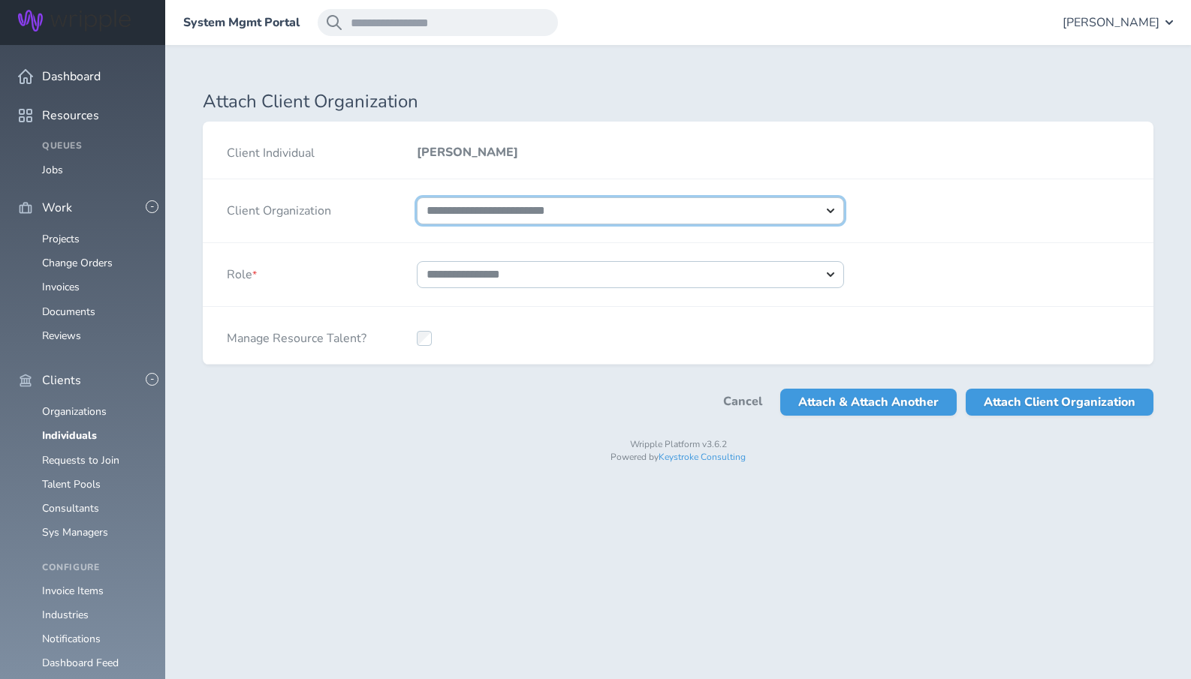
click at [548, 218] on select "**********" at bounding box center [630, 210] width 427 height 27
click at [417, 197] on select "**********" at bounding box center [630, 210] width 427 height 27
select select "***"
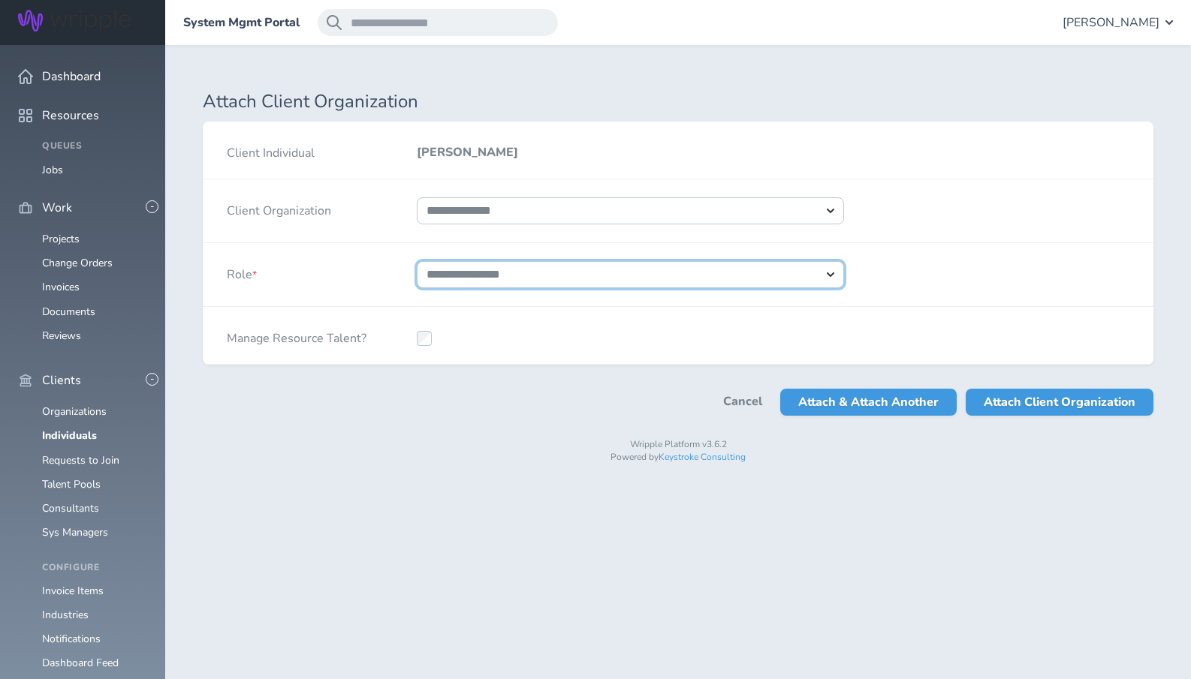
click at [531, 268] on select "**********" at bounding box center [630, 274] width 427 height 27
select select "*"
click at [417, 261] on select "**********" at bounding box center [630, 274] width 427 height 27
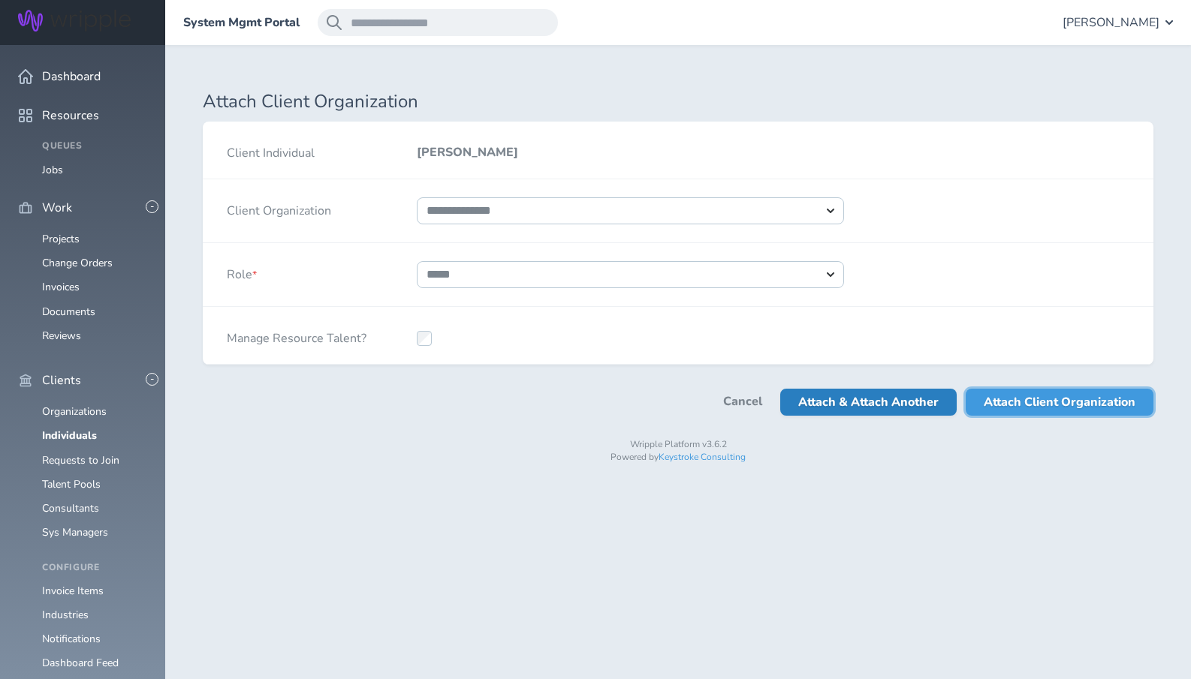
click at [1030, 399] on span "Attach Client Organization" at bounding box center [1059, 402] width 152 height 27
select select
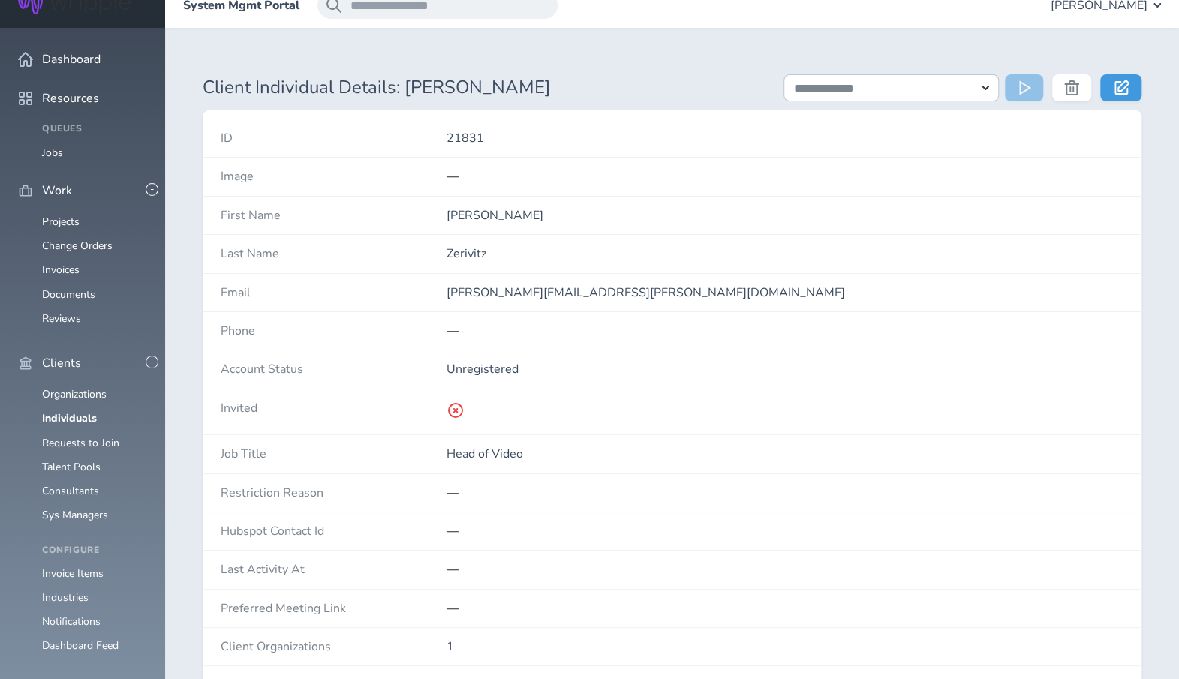
scroll to position [15, 0]
click at [62, 390] on link "Organizations" at bounding box center [74, 397] width 65 height 14
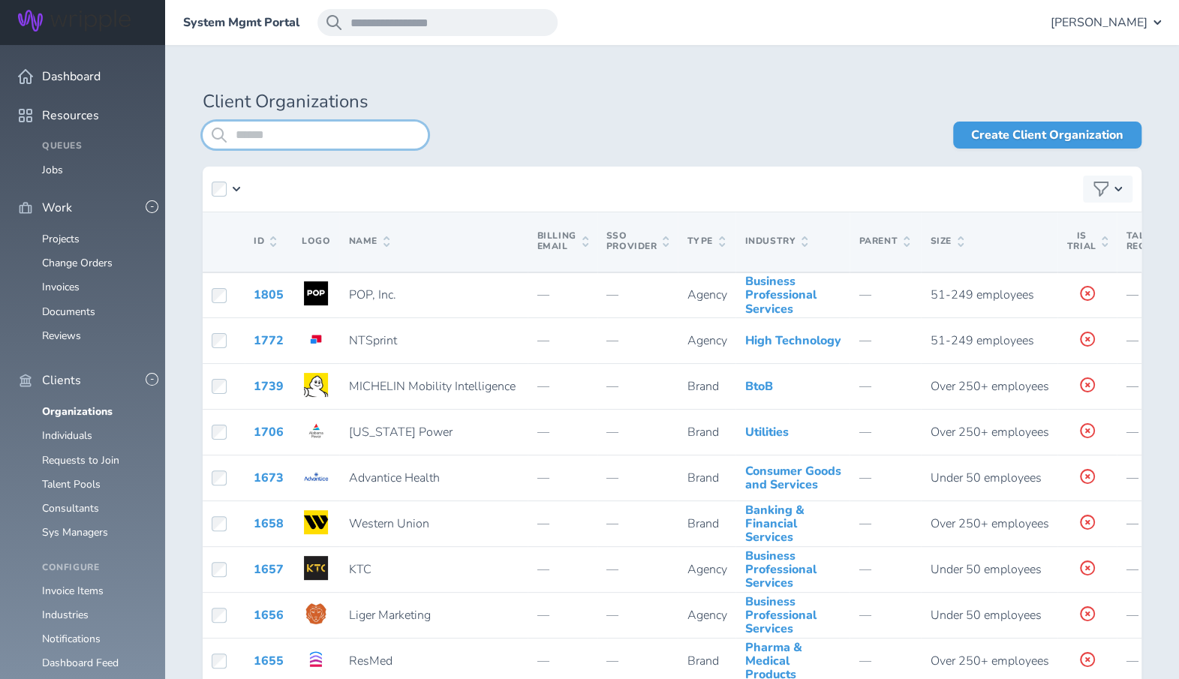
click at [339, 133] on input "search" at bounding box center [315, 135] width 225 height 27
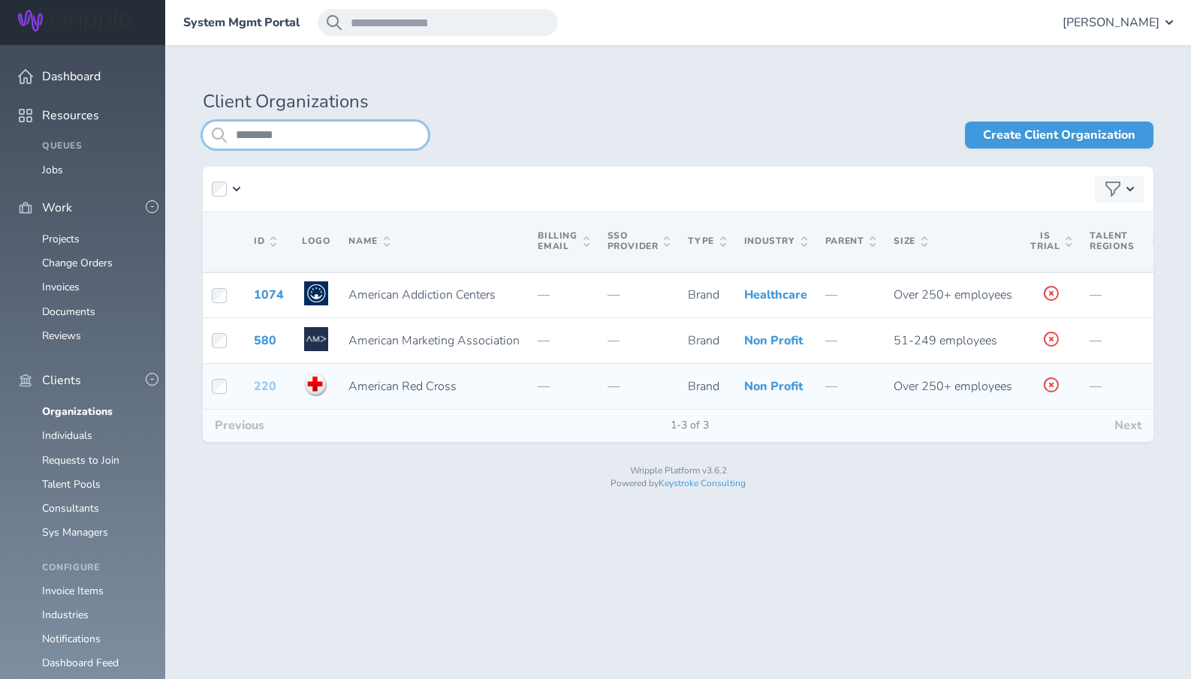
type input "********"
click at [266, 395] on link "220" at bounding box center [265, 386] width 23 height 17
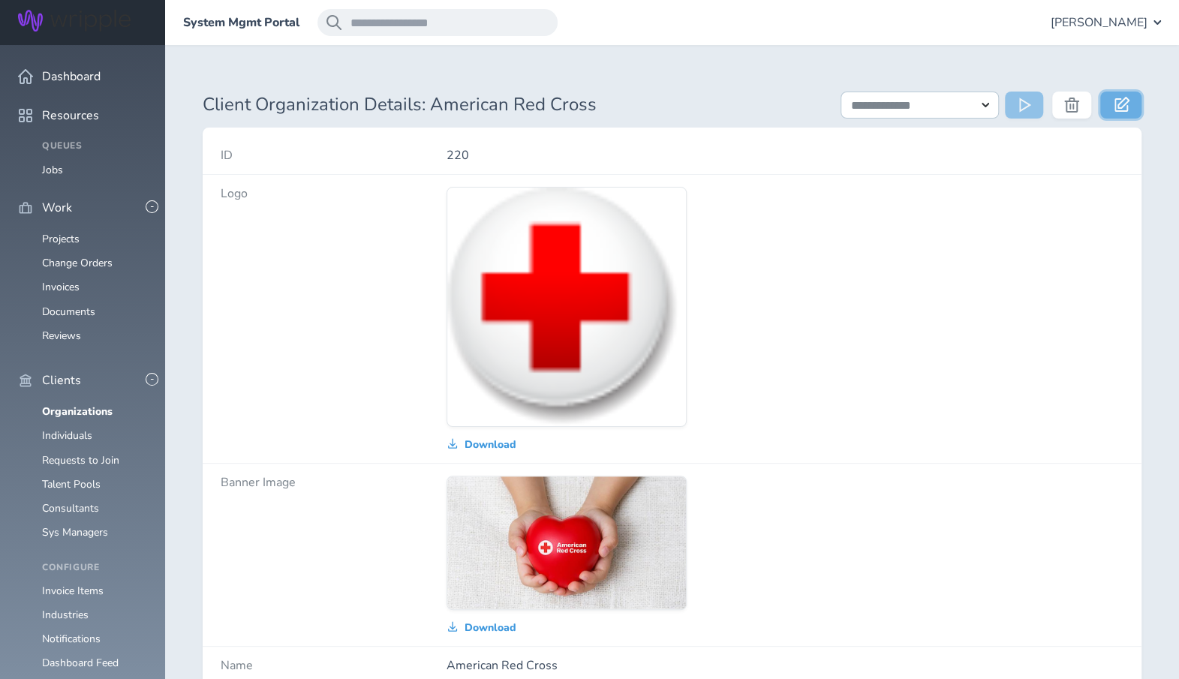
click at [1122, 100] on icon at bounding box center [1122, 104] width 15 height 15
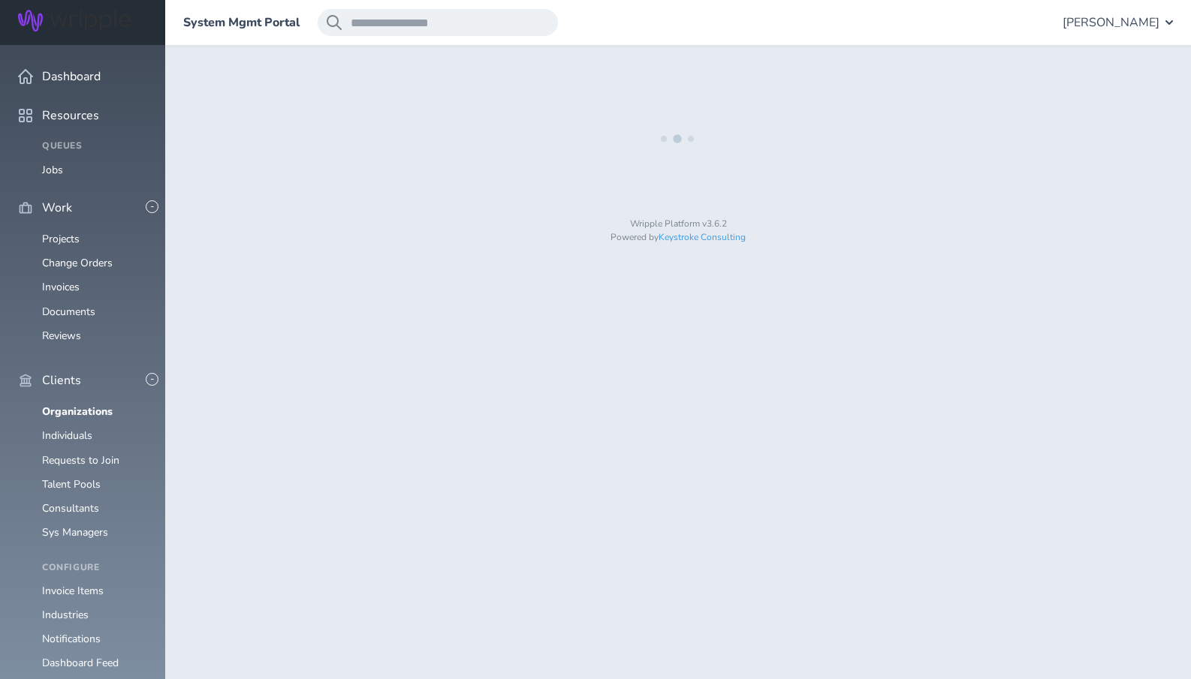
select select "**********"
select select "*"
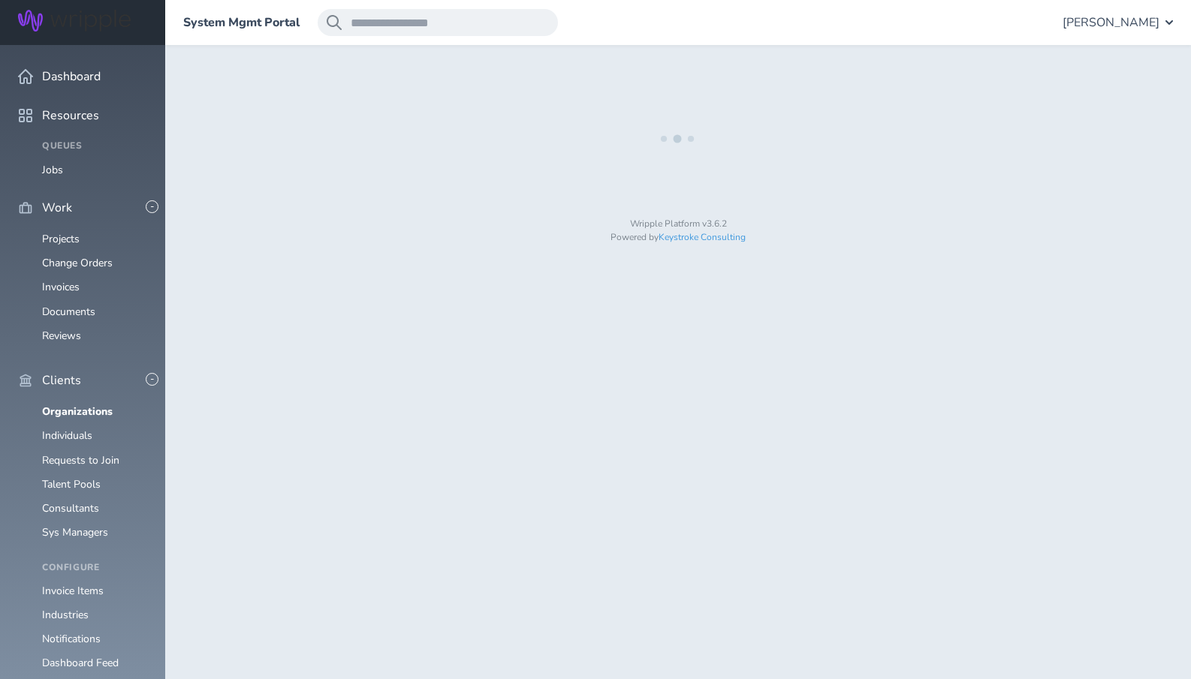
select select "**"
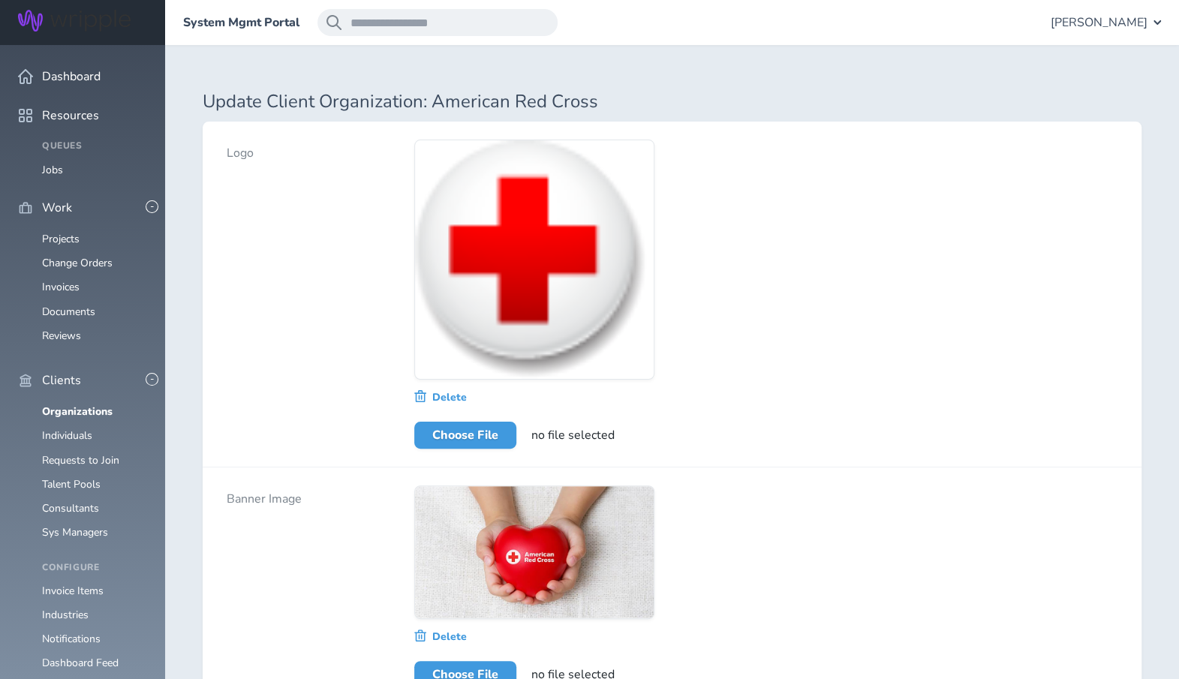
select select "****"
select select "**"
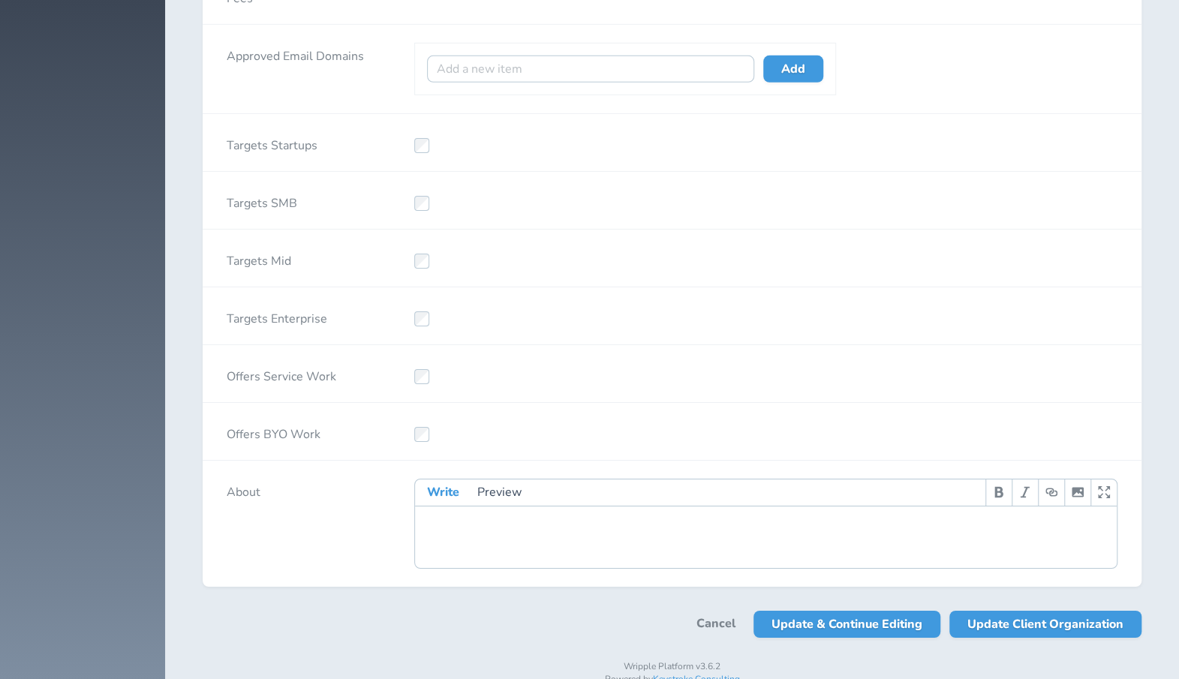
scroll to position [3037, 0]
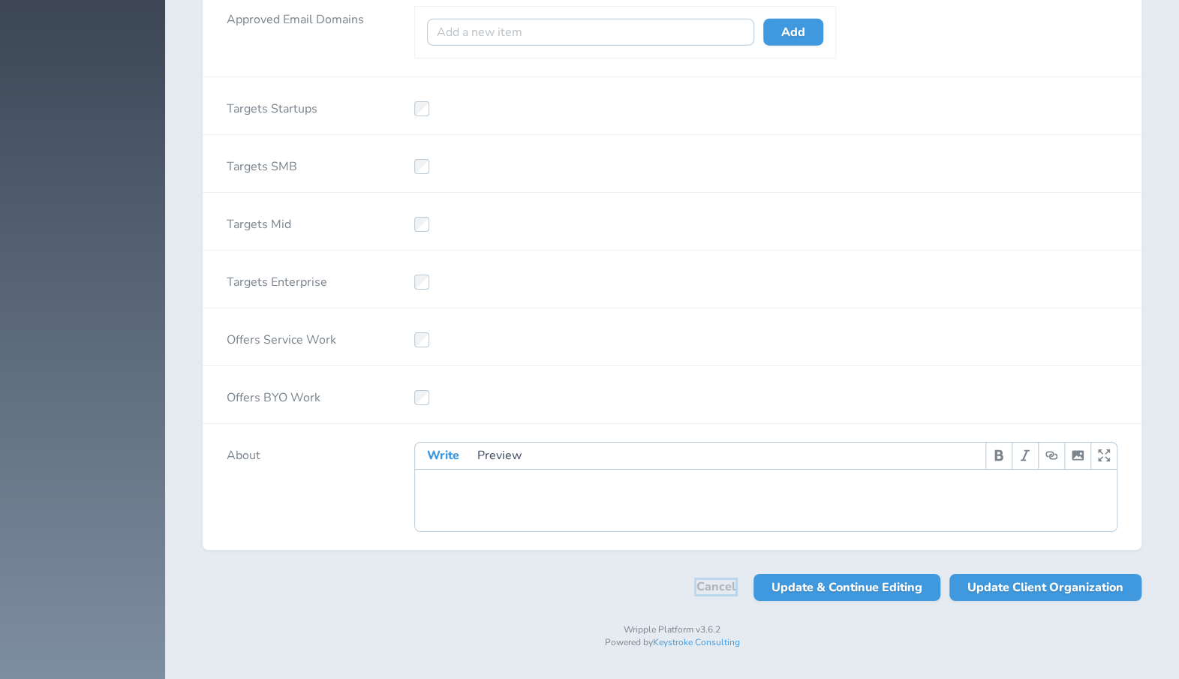
click at [710, 586] on link "Cancel" at bounding box center [716, 587] width 39 height 14
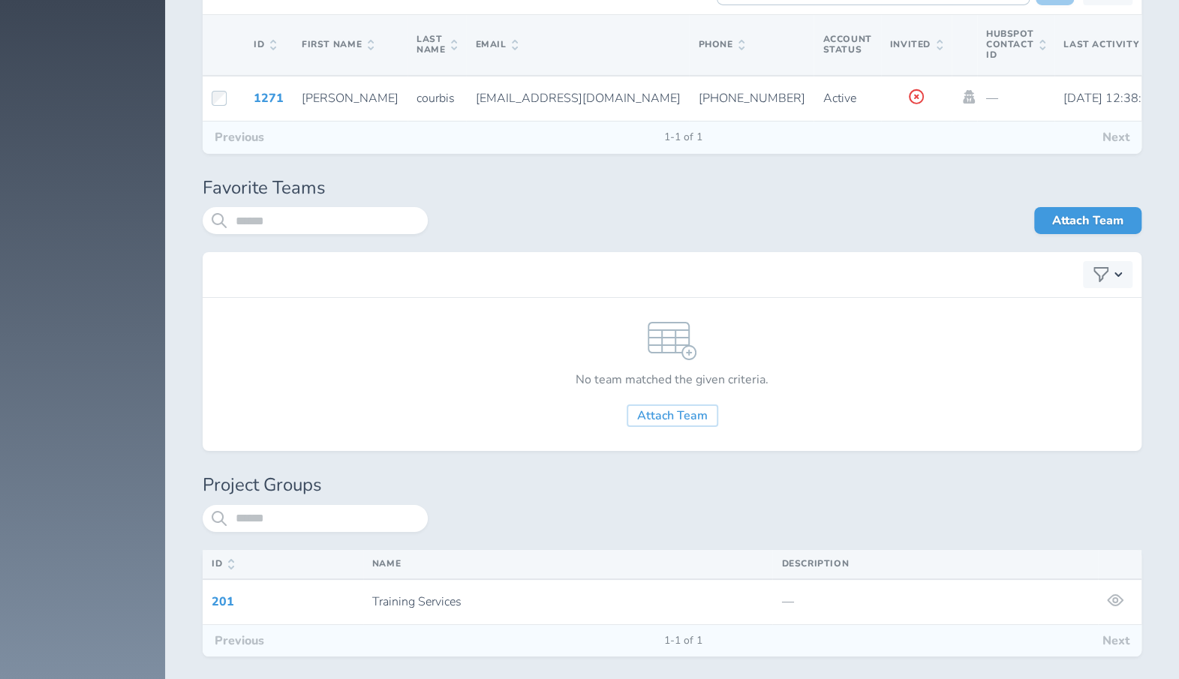
scroll to position [6805, 0]
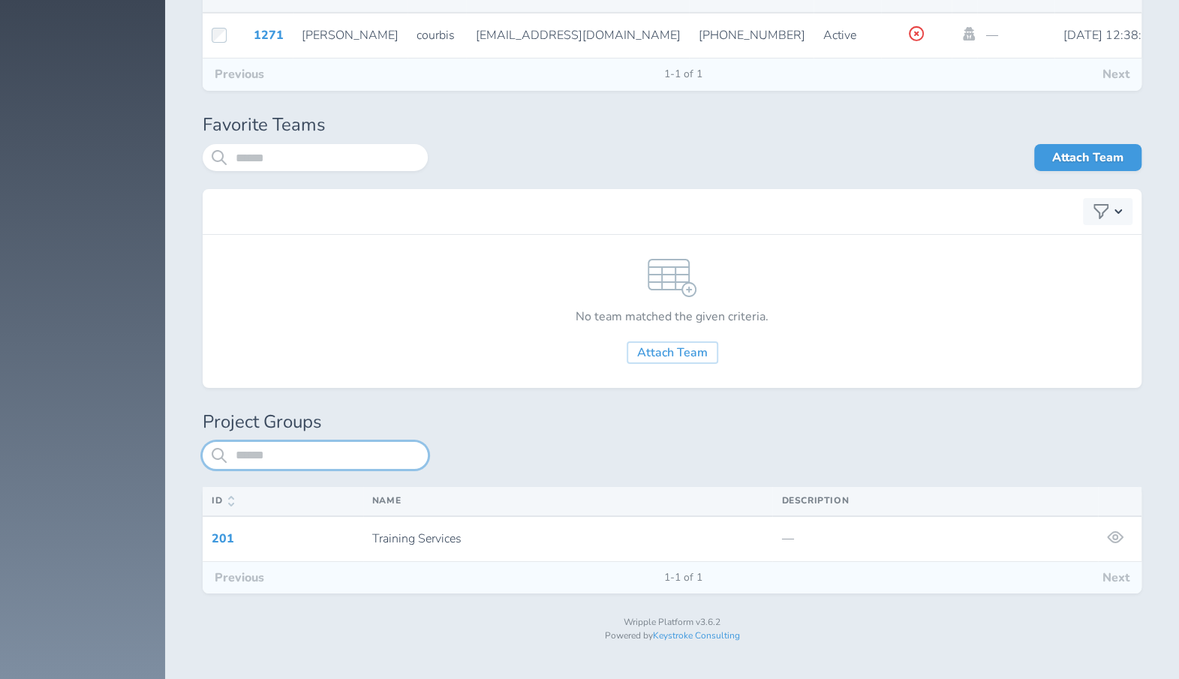
click at [270, 442] on input "search" at bounding box center [315, 455] width 225 height 27
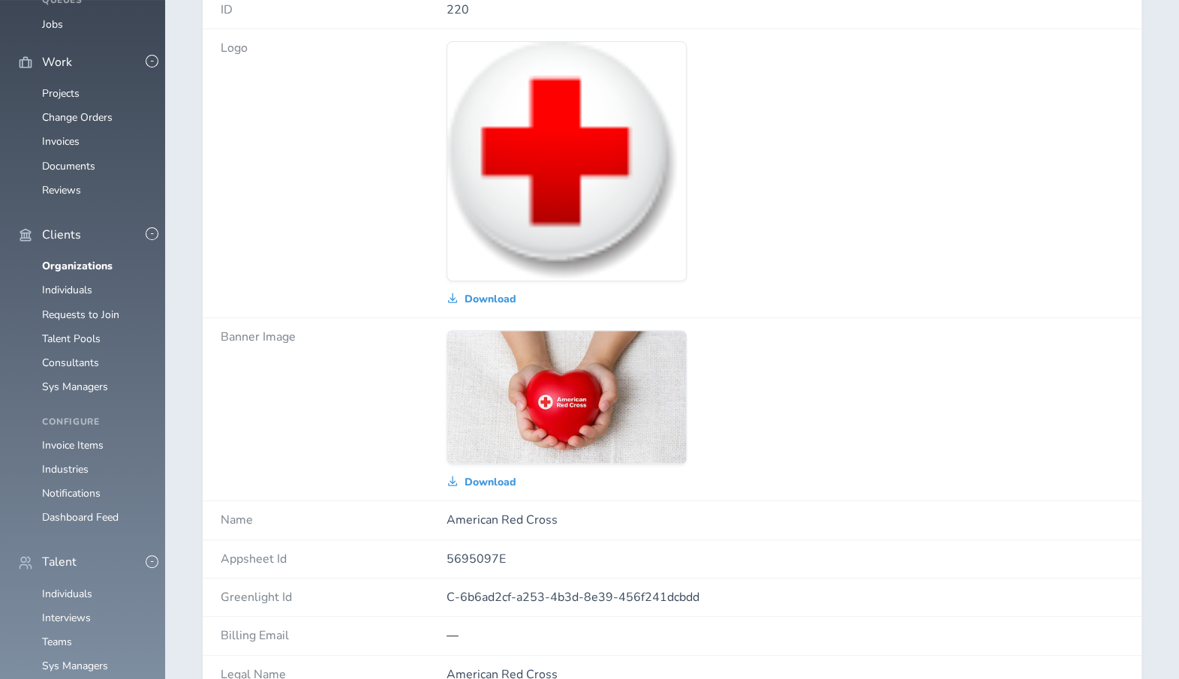
scroll to position [0, 0]
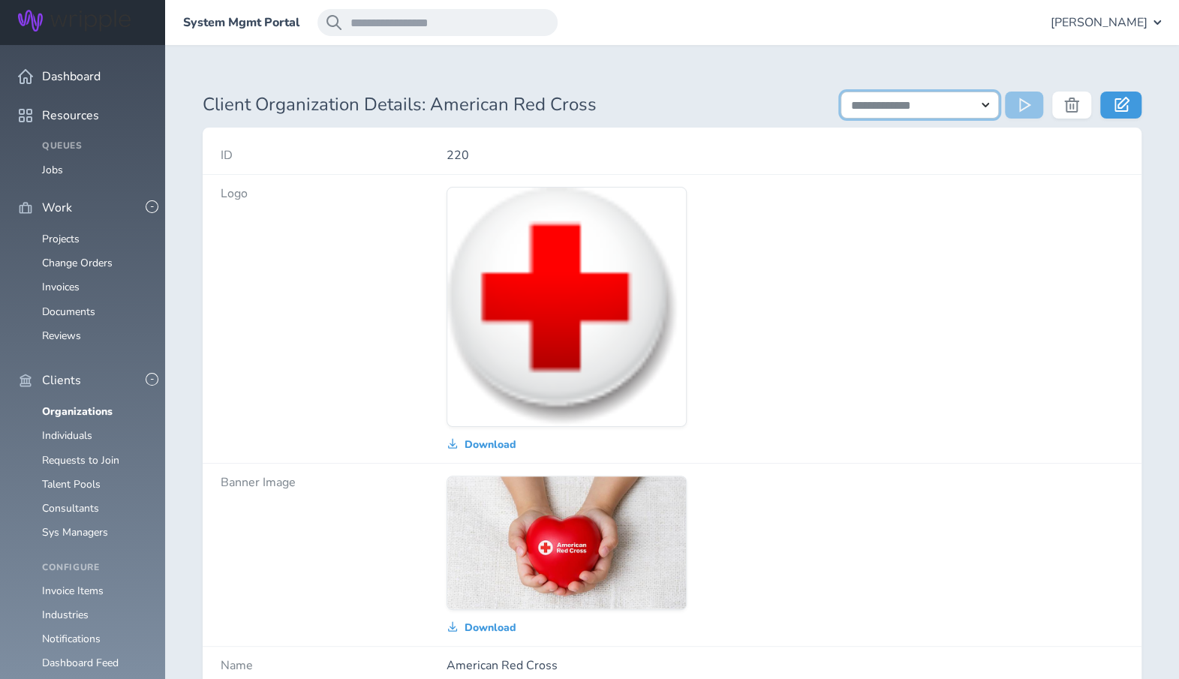
click at [989, 112] on select "**********" at bounding box center [920, 105] width 158 height 27
click at [60, 429] on link "Individuals" at bounding box center [67, 436] width 50 height 14
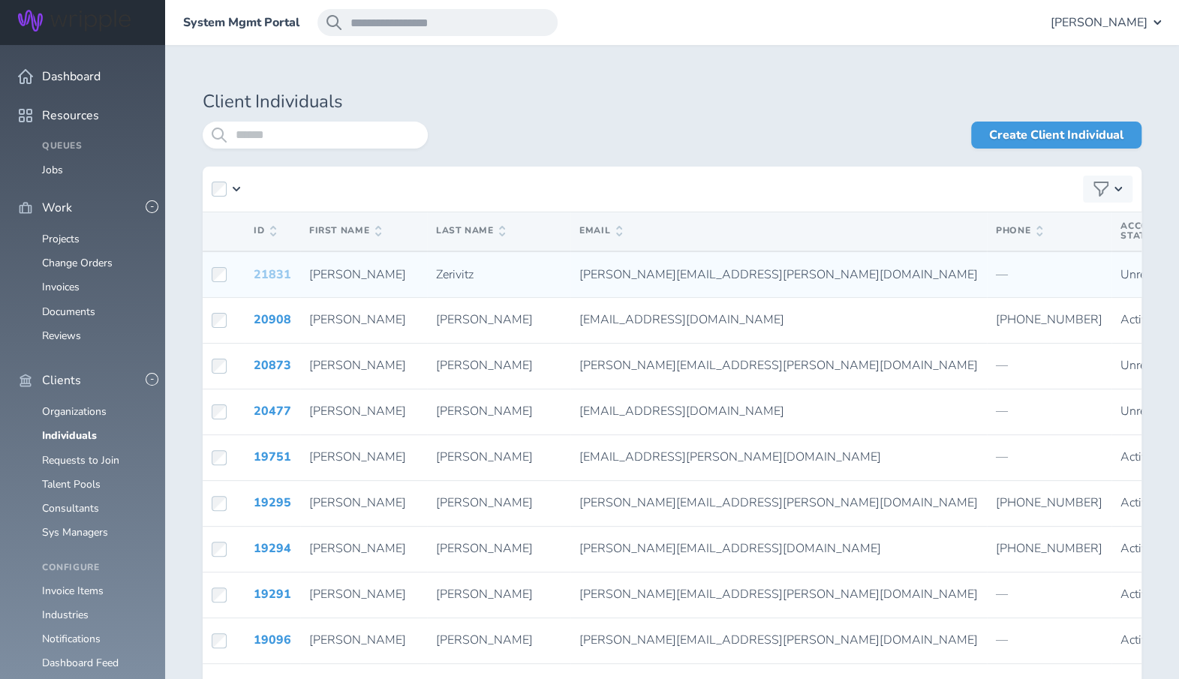
click at [273, 275] on link "21831" at bounding box center [273, 274] width 38 height 17
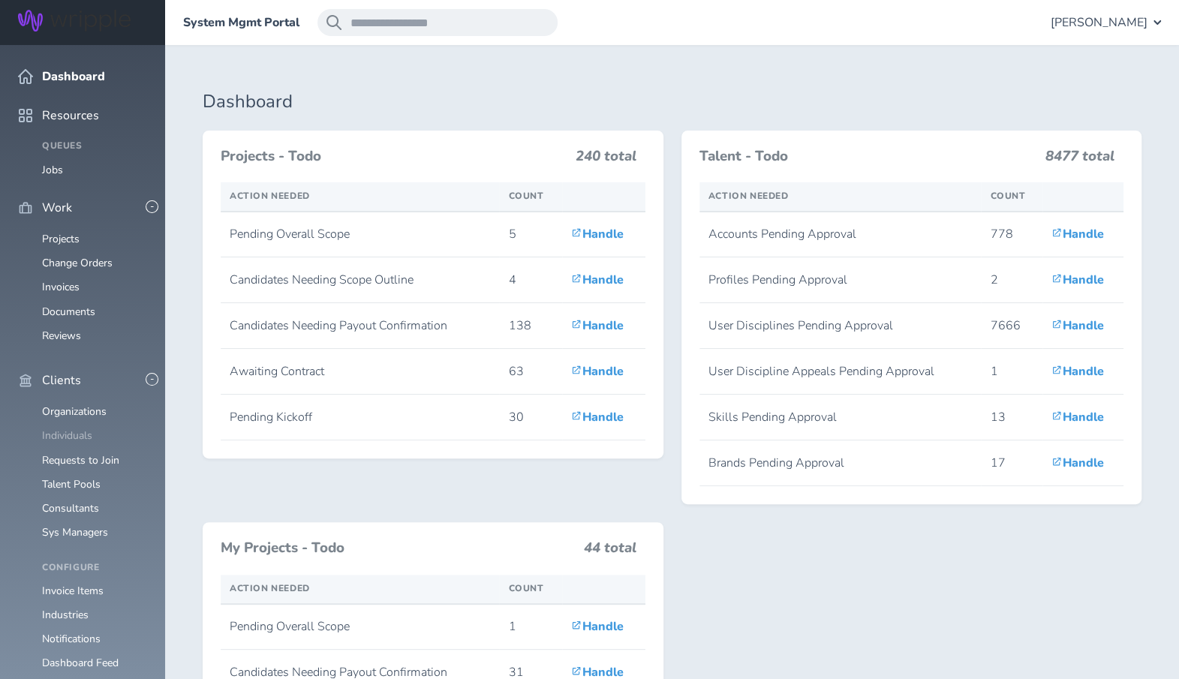
click at [74, 429] on link "Individuals" at bounding box center [67, 436] width 50 height 14
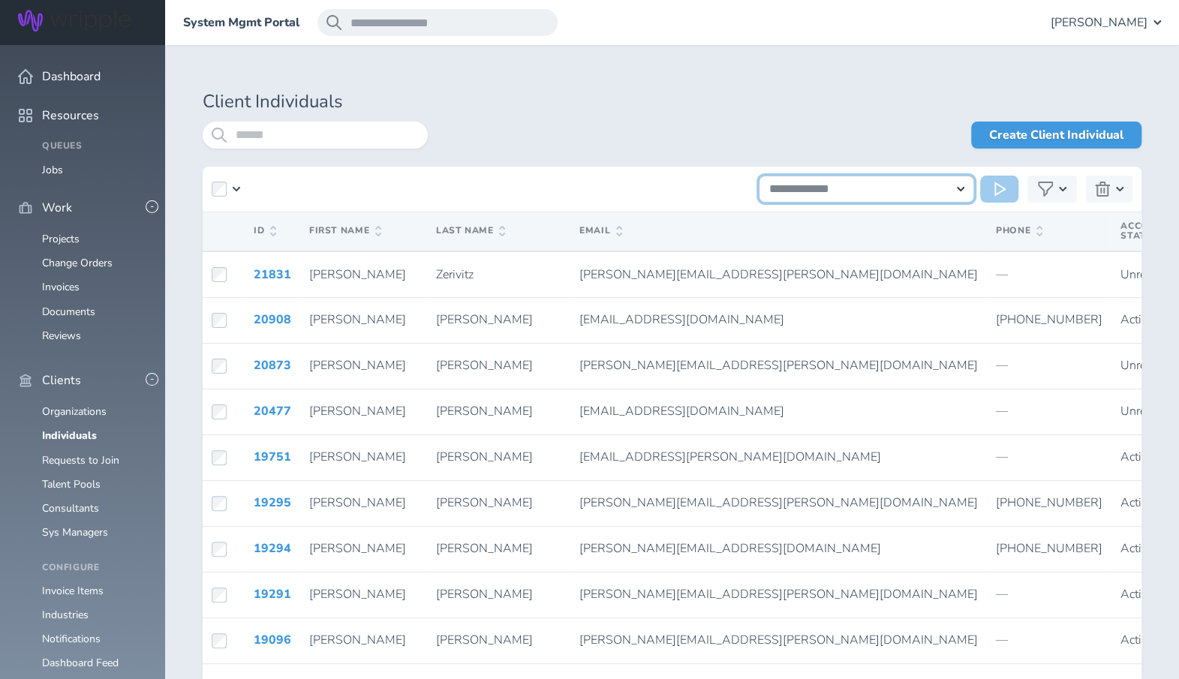
click at [961, 193] on select "**********" at bounding box center [866, 189] width 215 height 27
select select "**********"
click at [759, 176] on select "**********" at bounding box center [866, 189] width 215 height 27
click at [1003, 190] on icon at bounding box center [1001, 189] width 12 height 15
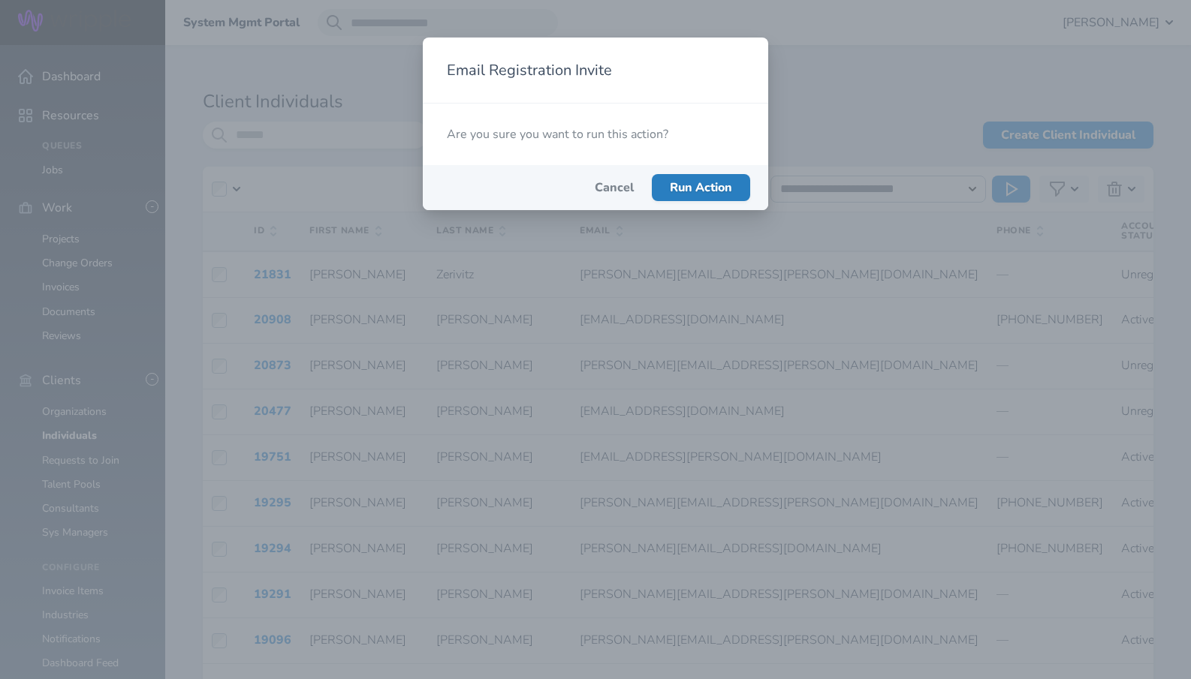
click at [712, 192] on span "Run Action" at bounding box center [701, 187] width 62 height 17
